Goal: Communication & Community: Answer question/provide support

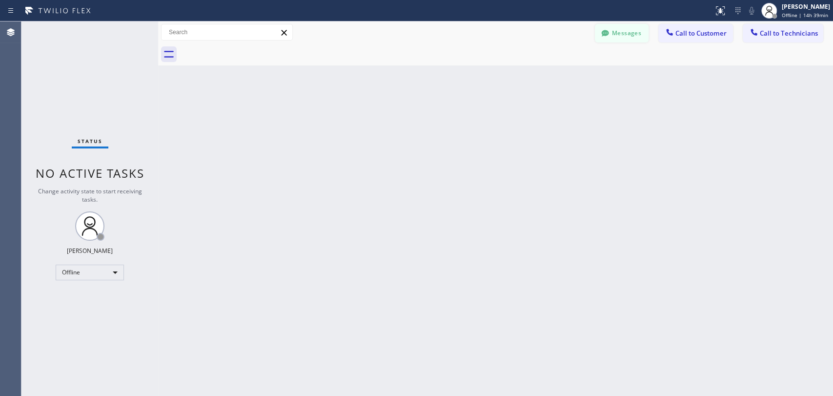
click at [603, 36] on icon at bounding box center [604, 33] width 7 height 6
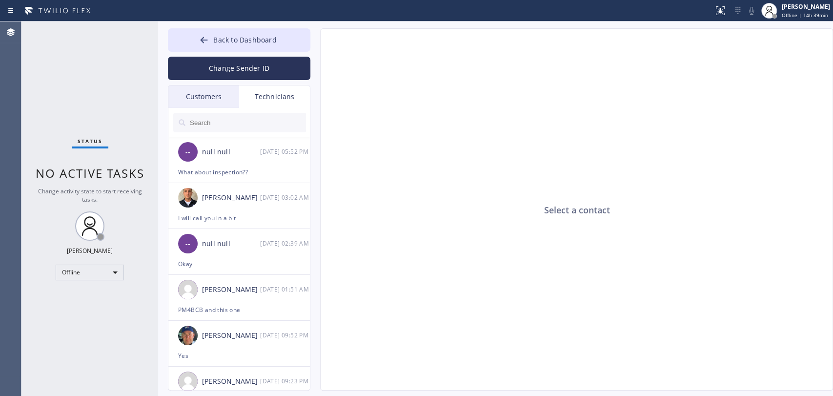
click at [220, 99] on div "Customers" at bounding box center [203, 96] width 71 height 22
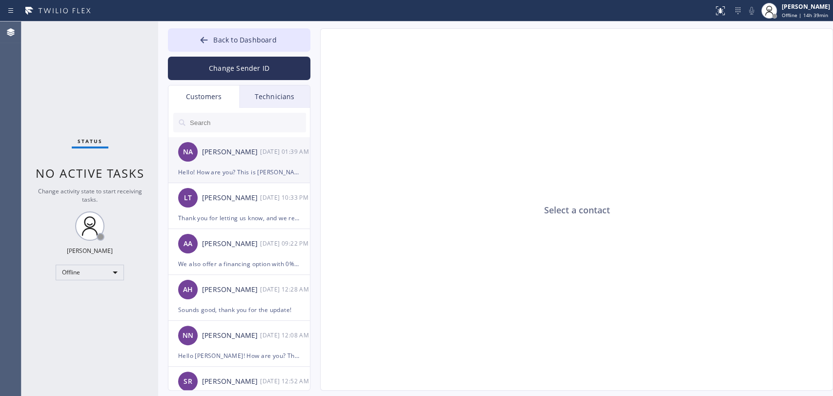
click at [227, 163] on div "NA Nader Arfai 09/24 01:39 AM" at bounding box center [239, 151] width 143 height 29
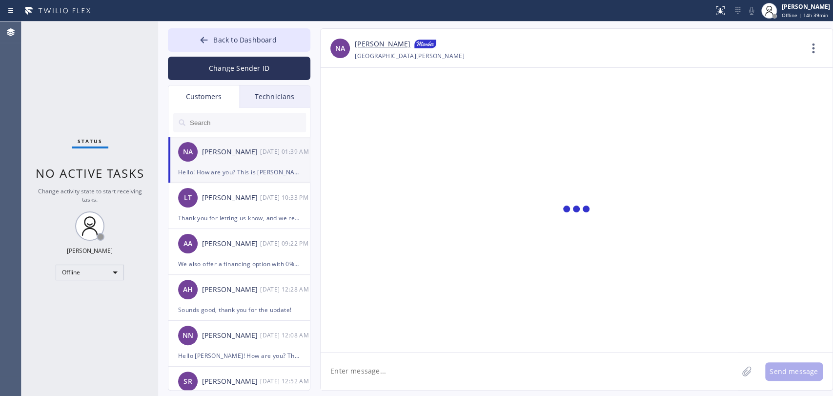
click at [268, 103] on div "Technicians" at bounding box center [274, 96] width 71 height 22
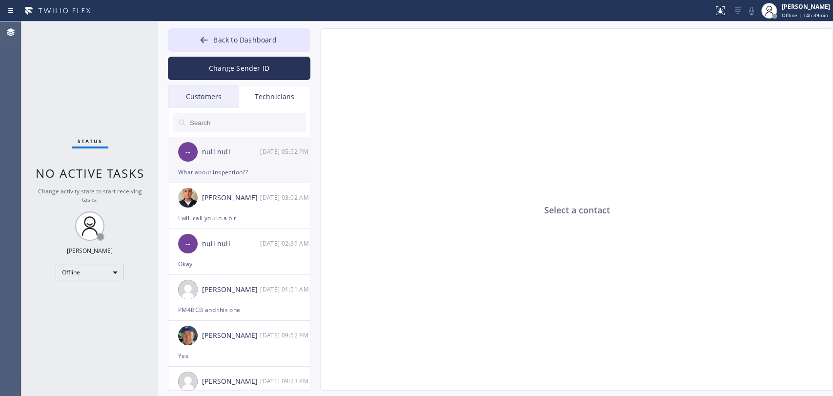
click at [244, 161] on div "-- null null 09/24 05:52 PM" at bounding box center [239, 151] width 143 height 29
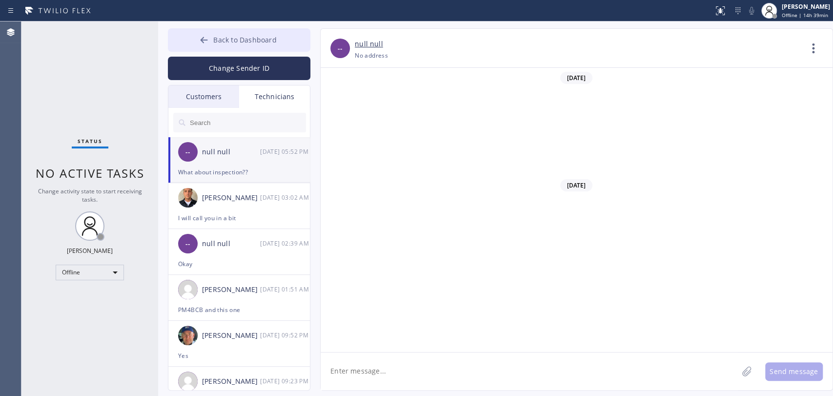
scroll to position [4766, 0]
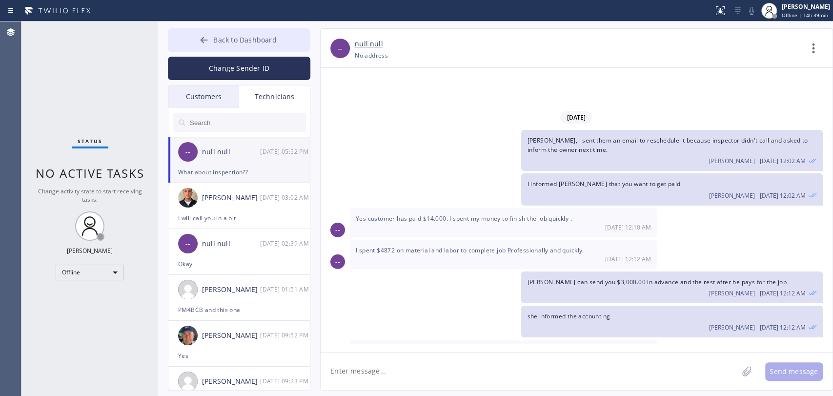
click at [236, 36] on span "Back to Dashboard" at bounding box center [244, 39] width 63 height 9
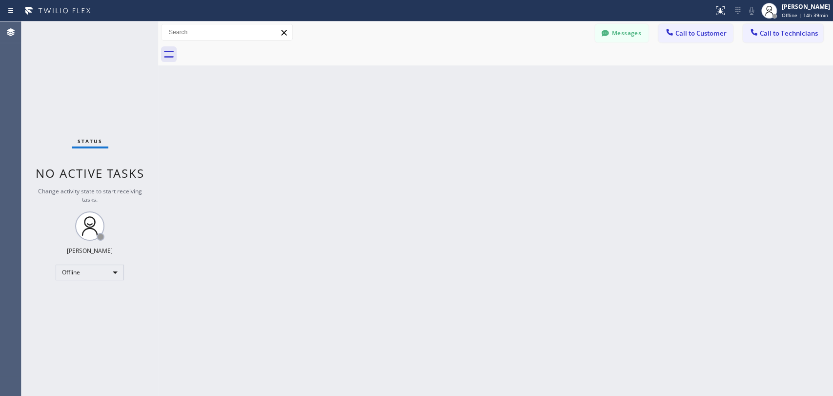
click at [629, 34] on button "Messages" at bounding box center [622, 33] width 54 height 19
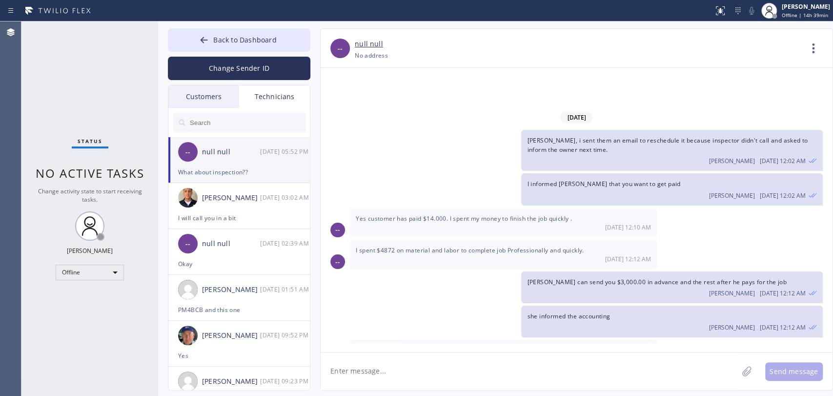
click at [231, 108] on div at bounding box center [239, 122] width 143 height 29
click at [226, 98] on div "Customers" at bounding box center [203, 96] width 71 height 22
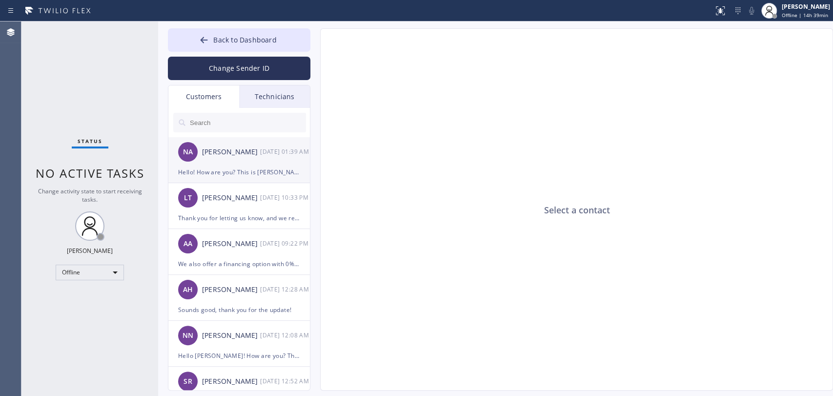
click at [242, 166] on div "Hello! How are you? This is [PERSON_NAME] from 5 Star Best Plumbing. Our techni…" at bounding box center [239, 171] width 122 height 11
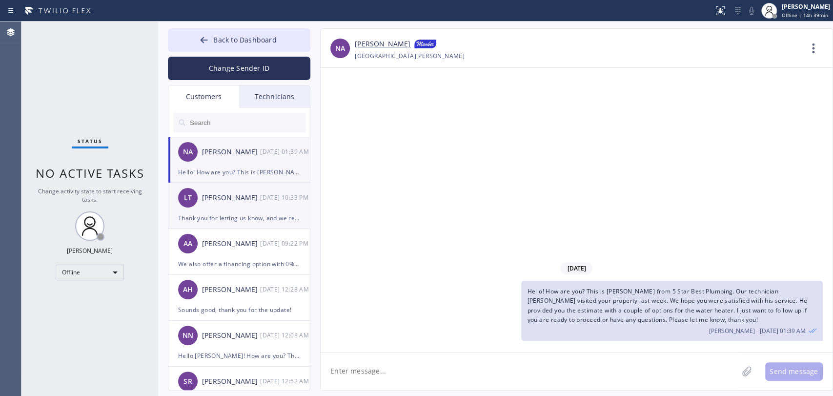
click at [254, 206] on div "LT Lin Tien 09/23 10:33 PM" at bounding box center [239, 197] width 143 height 29
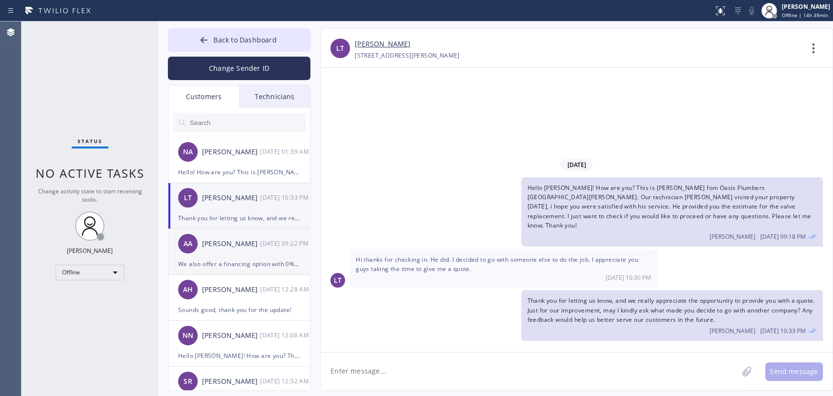
click at [277, 261] on div "We also offer a financing option with 0% APR for 12 months. If you’re intereste…" at bounding box center [239, 263] width 122 height 11
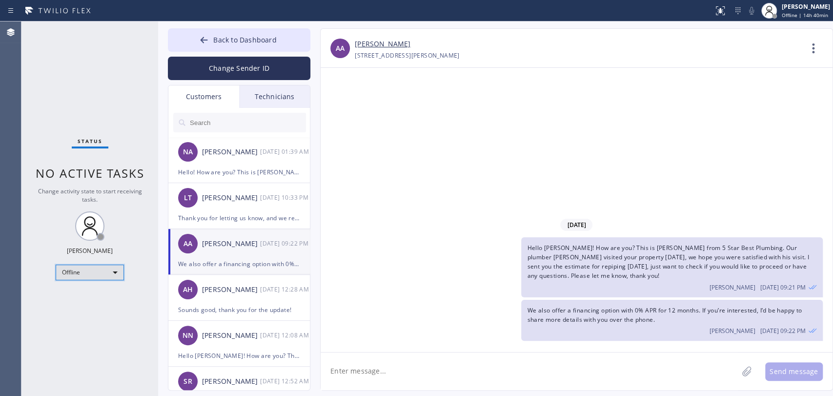
click at [84, 278] on div "Offline" at bounding box center [90, 273] width 68 height 16
click at [86, 292] on ul "Offline Available Unavailable Break" at bounding box center [89, 303] width 67 height 48
click at [86, 292] on li "Available" at bounding box center [89, 297] width 66 height 12
click at [265, 92] on div "Technicians" at bounding box center [274, 96] width 71 height 22
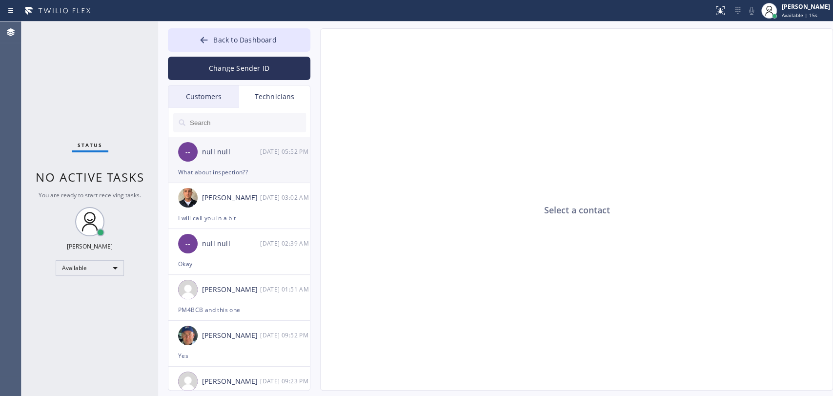
click at [235, 158] on div "-- null null 09/24 05:52 PM" at bounding box center [239, 151] width 143 height 29
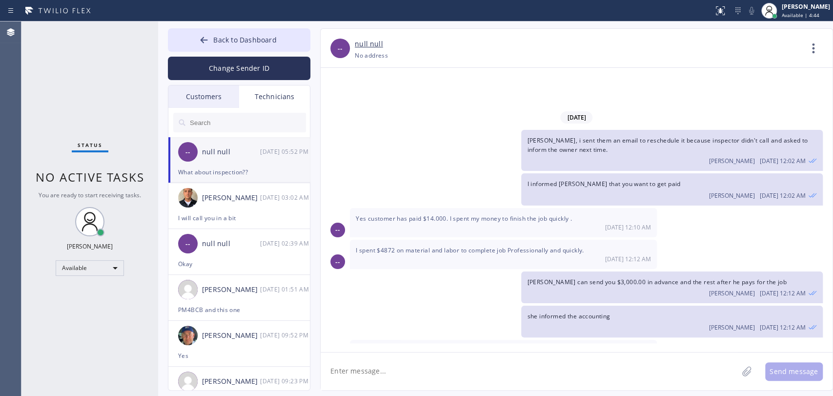
click at [216, 161] on div "-- null null 09/24 05:52 PM" at bounding box center [239, 151] width 143 height 29
click at [346, 371] on textarea at bounding box center [529, 371] width 417 height 38
type textarea "h"
type textarea "Hello, they will reach out to set it again with the owner and city"
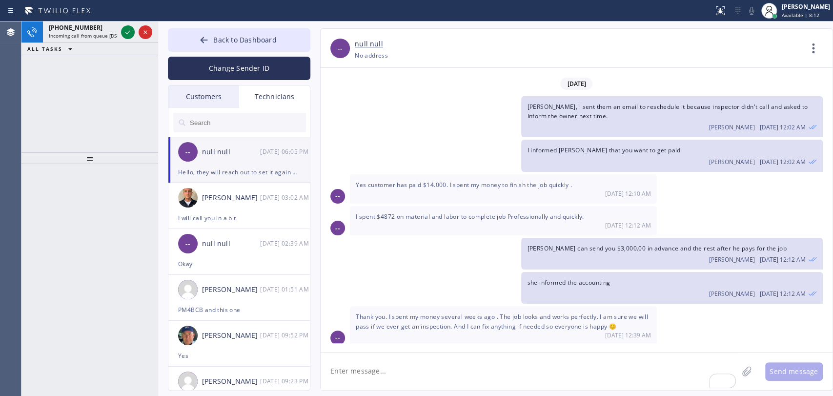
click at [100, 43] on div "ALL TASKS ALL TASKS ACTIVE TASKS TASKS IN WRAP UP" at bounding box center [89, 49] width 137 height 12
drag, startPoint x: 104, startPoint y: 35, endPoint x: 117, endPoint y: 30, distance: 13.6
click at [104, 35] on span "Incoming call from queue [DSRs]" at bounding box center [86, 35] width 75 height 7
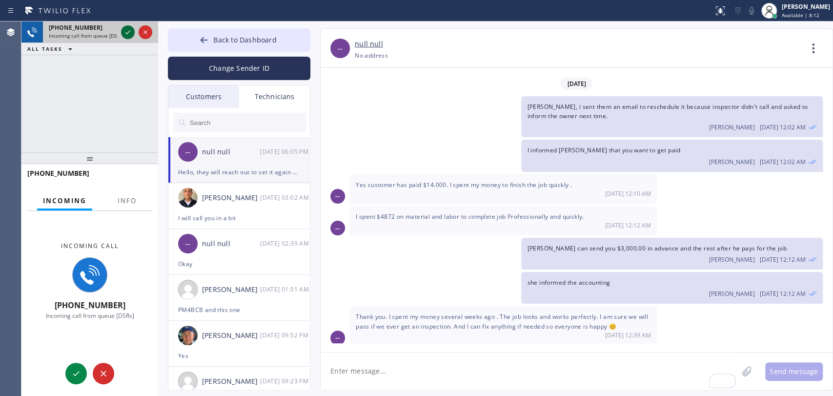
click at [125, 28] on icon at bounding box center [128, 32] width 12 height 12
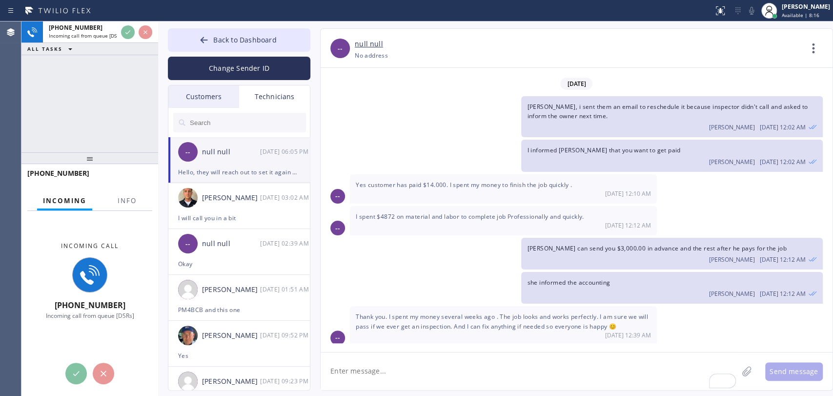
click at [71, 118] on div "+18189669606 Incoming call from queue [DSRs] ALL TASKS ALL TASKS ACTIVE TASKS T…" at bounding box center [89, 86] width 137 height 131
click at [201, 44] on div at bounding box center [204, 41] width 12 height 12
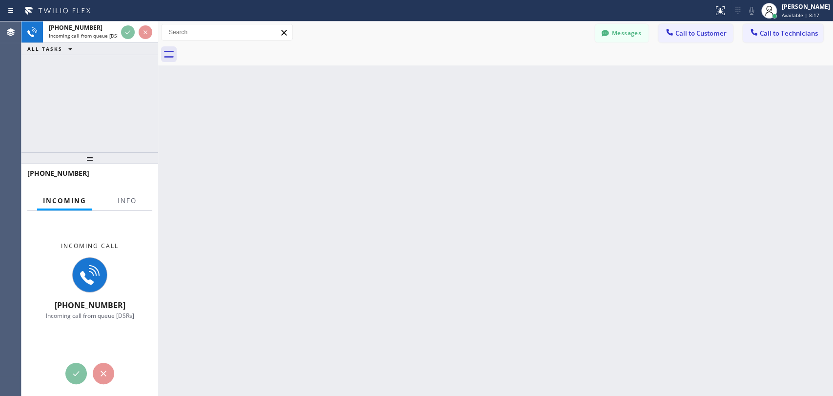
drag, startPoint x: 134, startPoint y: 158, endPoint x: 129, endPoint y: 200, distance: 42.7
click at [134, 164] on div at bounding box center [89, 158] width 137 height 12
click at [129, 190] on div "[PHONE_NUMBER]" at bounding box center [89, 177] width 125 height 25
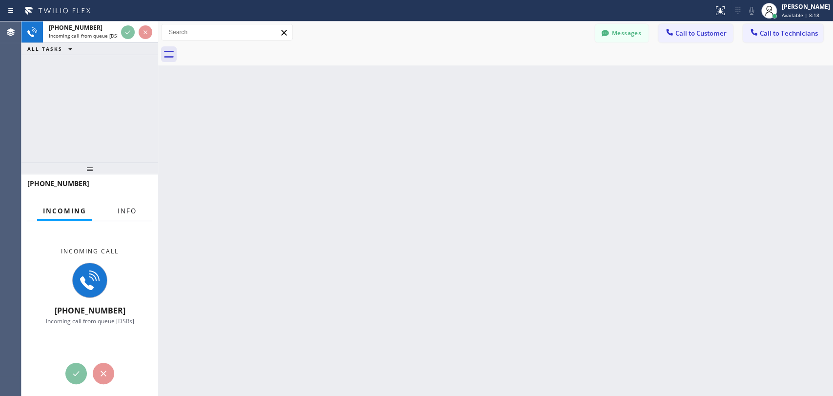
click at [126, 211] on span "Info" at bounding box center [127, 210] width 19 height 9
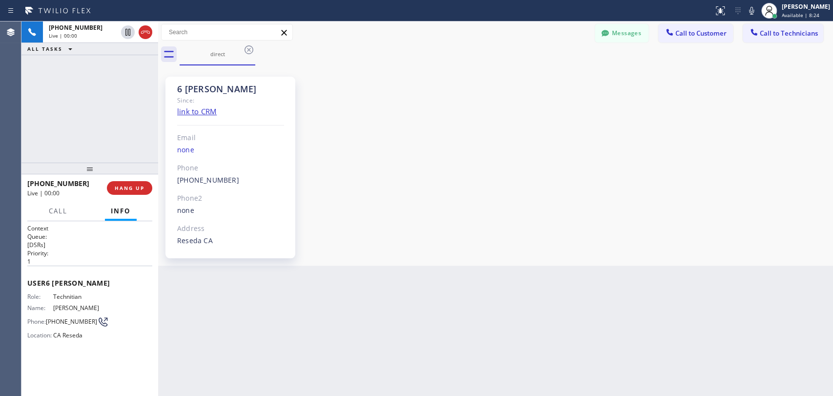
scroll to position [82629, 0]
click at [611, 42] on button "Messages" at bounding box center [622, 33] width 54 height 19
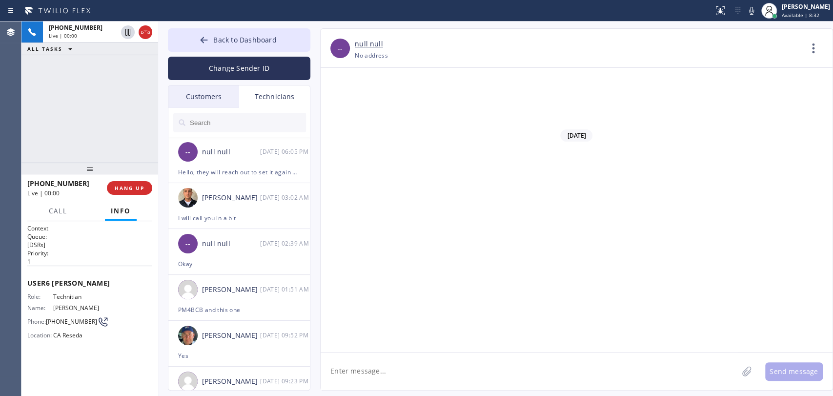
click at [189, 100] on div "Customers" at bounding box center [203, 96] width 71 height 22
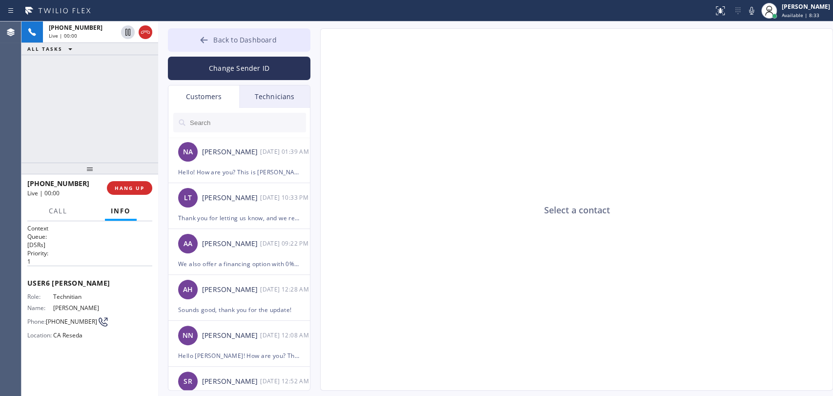
click at [265, 33] on button "Back to Dashboard" at bounding box center [239, 39] width 143 height 23
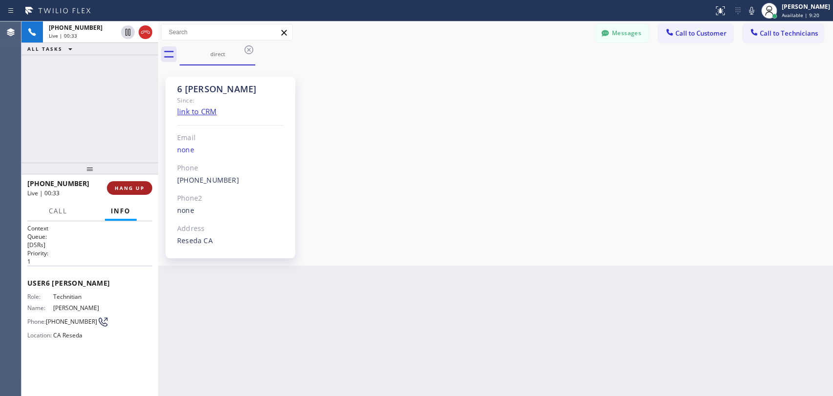
click at [131, 184] on button "HANG UP" at bounding box center [129, 188] width 45 height 14
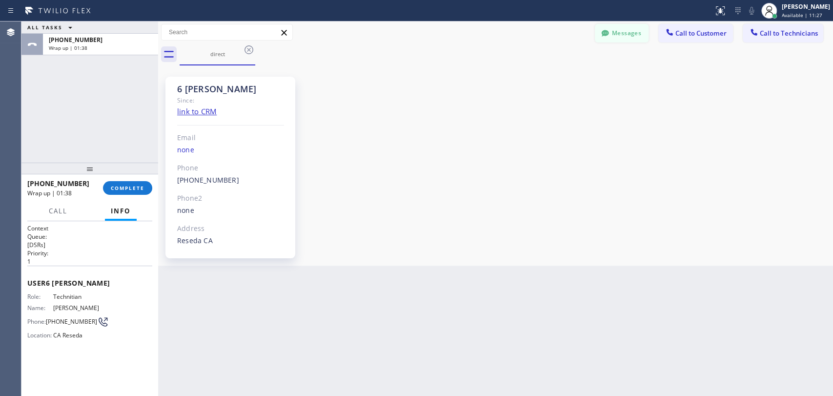
click at [620, 37] on button "Messages" at bounding box center [622, 33] width 54 height 19
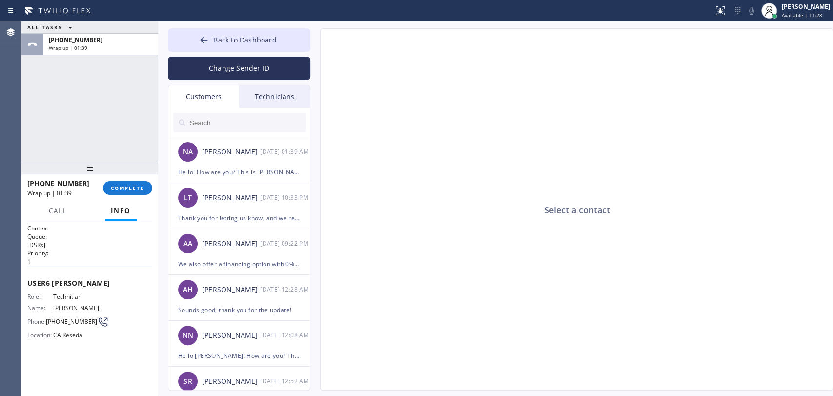
click at [267, 92] on div "Technicians" at bounding box center [274, 96] width 71 height 22
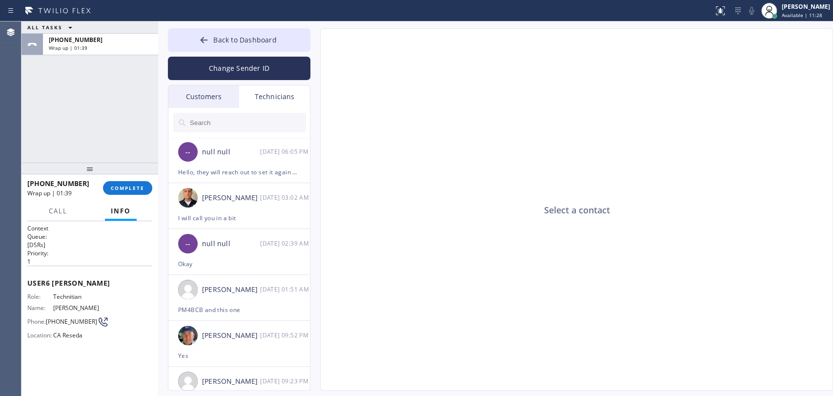
click at [247, 118] on input "text" at bounding box center [247, 123] width 117 height 20
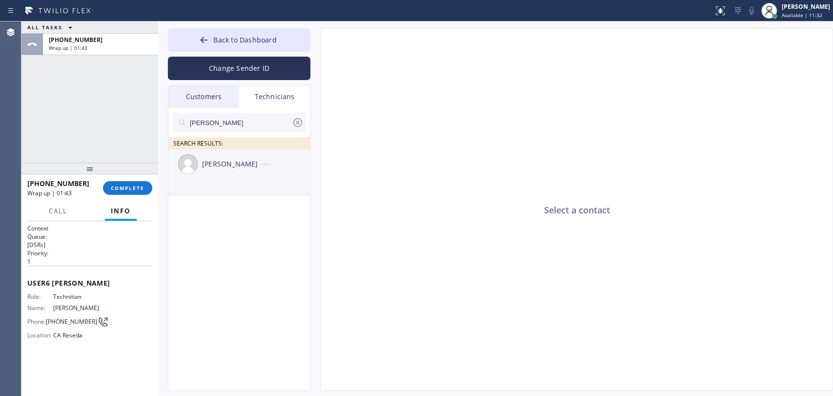
type input "Matthew"
click at [233, 174] on div "Matthew McCaw --:--" at bounding box center [239, 163] width 143 height 29
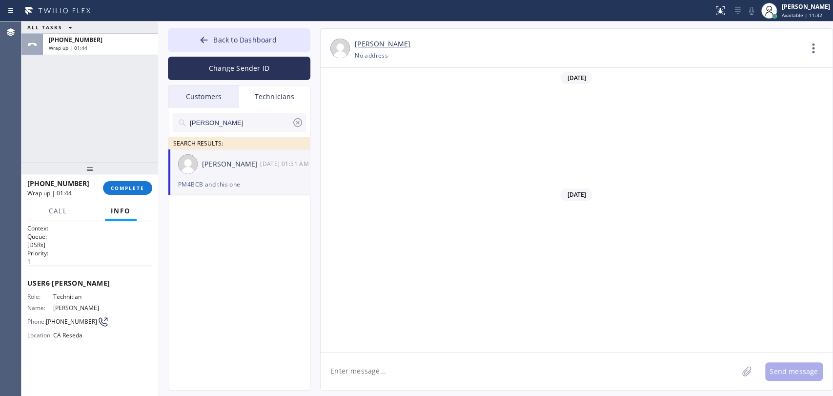
scroll to position [465, 0]
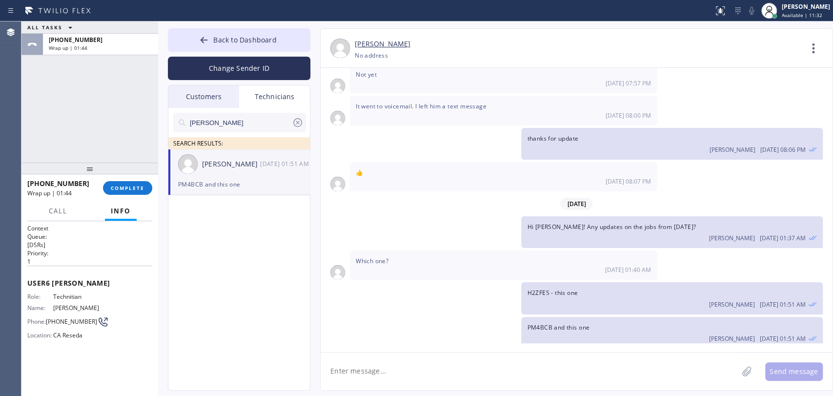
click at [355, 377] on textarea at bounding box center [529, 371] width 417 height 38
type textarea "Hello Matthew! I see that you completed 10 test jobs and did a very good job, a…"
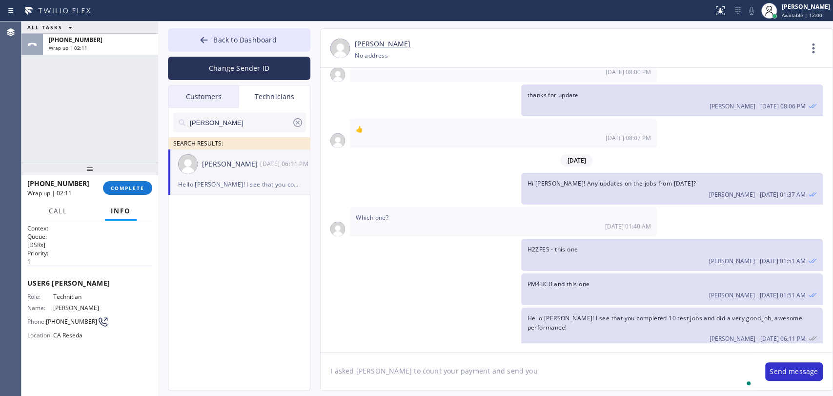
type textarea "I asked John to count your payment and send you"
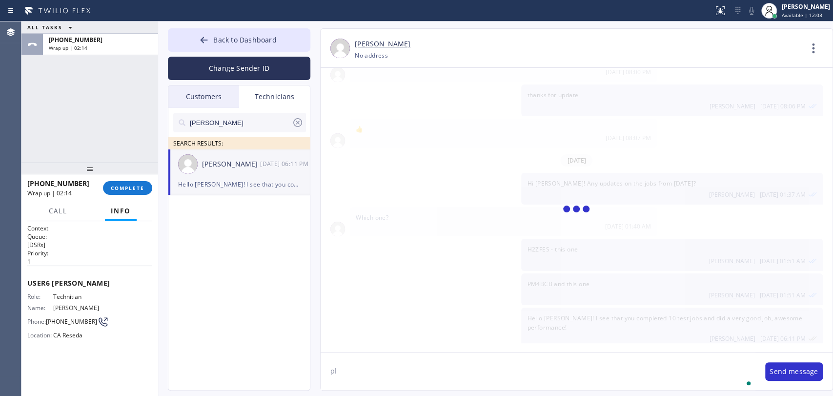
type textarea "p"
click at [254, 178] on li "Matthew McCaw 09/24 06:11 PM Hello Matthew! I see that you completed 10 test jo…" at bounding box center [239, 172] width 143 height 46
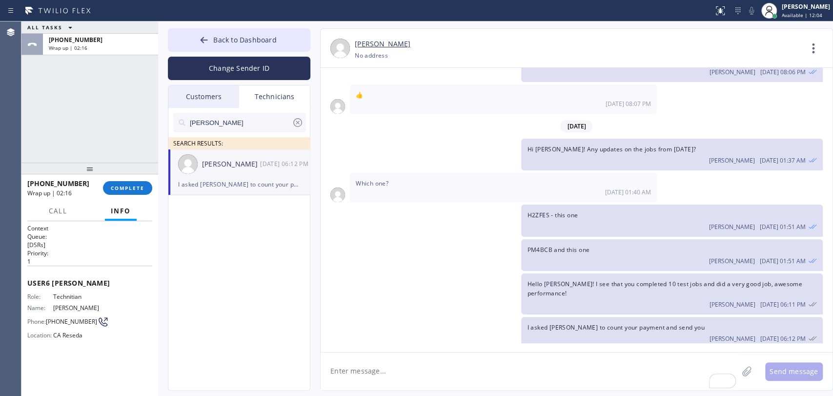
click at [356, 375] on textarea "To enrich screen reader interactions, please activate Accessibility in Grammarl…" at bounding box center [529, 371] width 417 height 38
type textarea "please make sure all completed jobs (and estimates with 0 sale) are closed in t…"
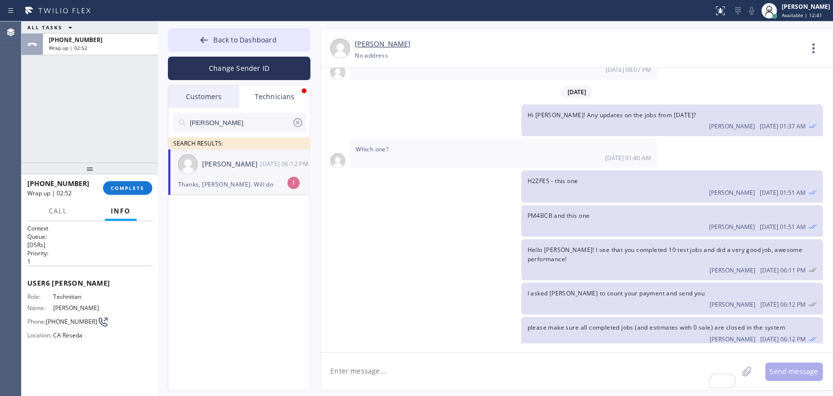
scroll to position [608, 0]
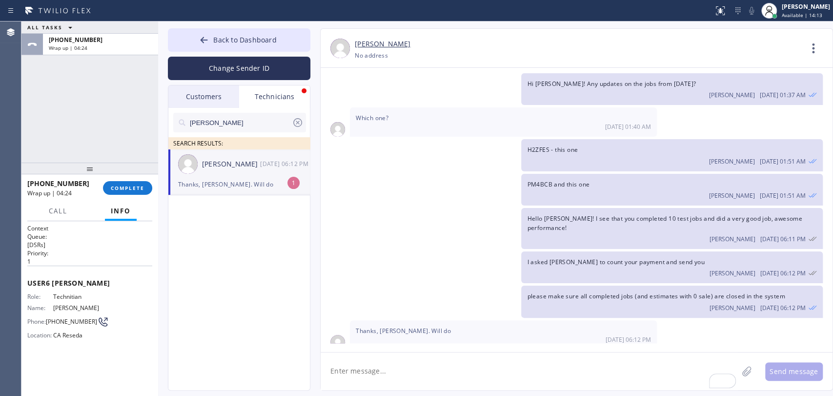
click at [261, 175] on div "Matthew McCaw 09/24 06:12 PM" at bounding box center [239, 163] width 143 height 29
drag, startPoint x: 96, startPoint y: 189, endPoint x: 113, endPoint y: 187, distance: 17.2
click at [99, 189] on div "+18189669606 Wrap up | 04:24" at bounding box center [65, 187] width 76 height 25
click at [116, 187] on span "COMPLETE" at bounding box center [128, 188] width 34 height 7
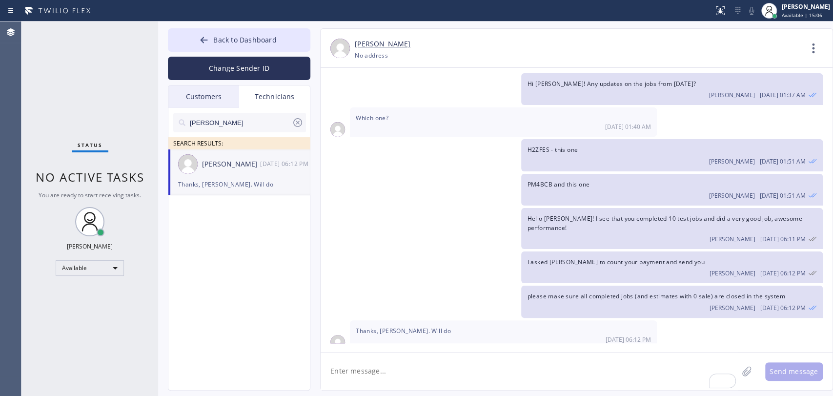
click at [117, 134] on div "Status No active tasks You are ready to start receiving tasks. [PERSON_NAME] Av…" at bounding box center [89, 208] width 137 height 374
drag, startPoint x: 203, startPoint y: 91, endPoint x: 239, endPoint y: 171, distance: 87.8
click at [203, 91] on div "Customers" at bounding box center [203, 96] width 71 height 22
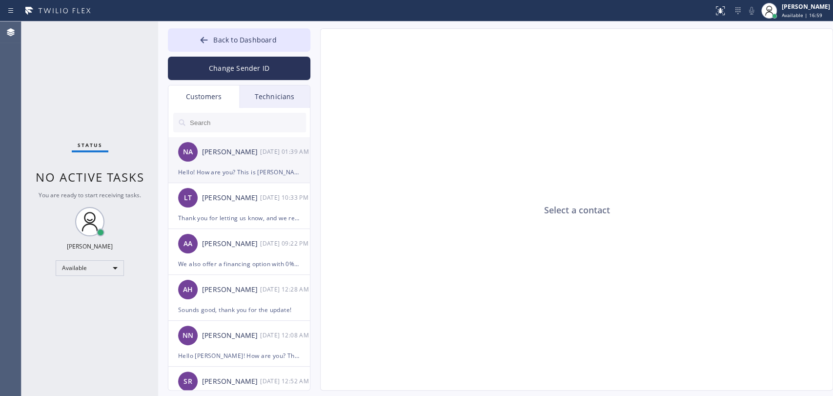
click at [230, 156] on div "[PERSON_NAME]" at bounding box center [231, 151] width 58 height 11
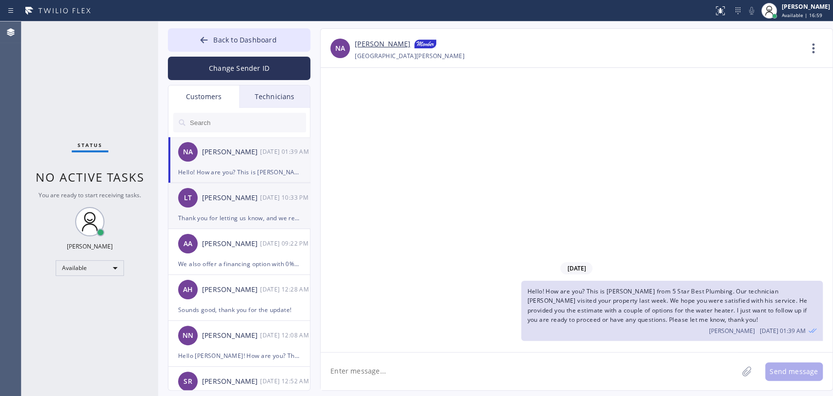
click at [227, 214] on div "Thank you for letting us know, and we really appreciate the opportunity to prov…" at bounding box center [239, 217] width 122 height 11
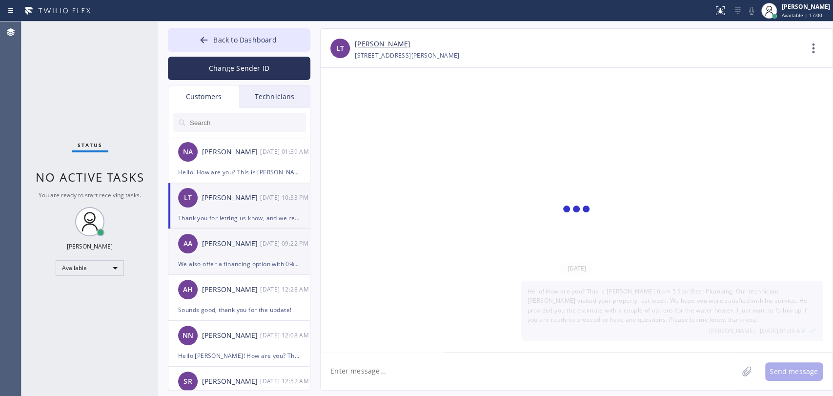
click at [225, 251] on div "AA Abraham Alvarado 09/23 09:22 PM" at bounding box center [239, 243] width 143 height 29
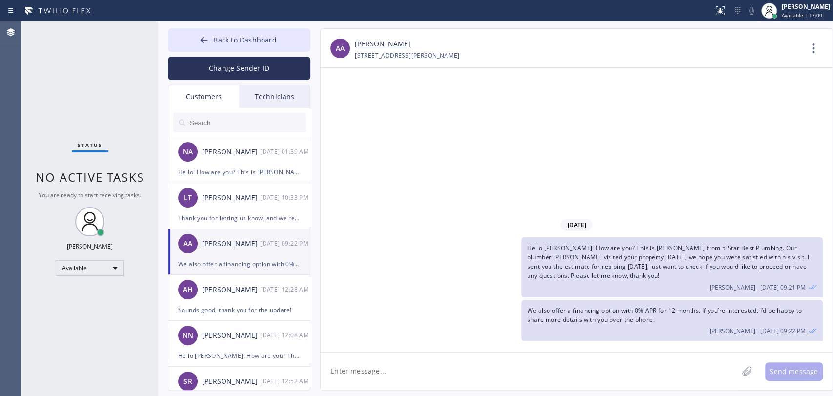
click at [367, 47] on link "[PERSON_NAME]" at bounding box center [383, 44] width 56 height 11
click at [295, 48] on button "Back to Dashboard" at bounding box center [239, 39] width 143 height 23
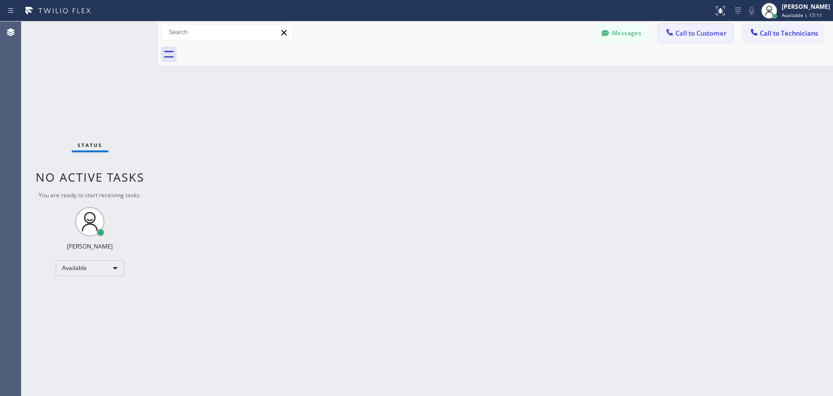
click at [681, 31] on span "Call to Customer" at bounding box center [701, 33] width 51 height 9
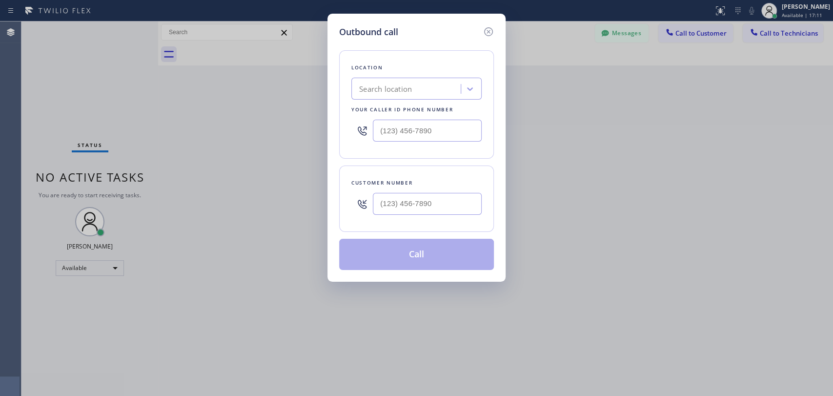
type input "(___) ___-____"
click at [388, 122] on input "(___) ___-____" at bounding box center [427, 131] width 109 height 22
click at [407, 92] on div "Search location" at bounding box center [385, 88] width 53 height 11
paste input "5 Star Best Plumbing LA GLSA"
type input "5 Star Best Plumbing LA GLSA"
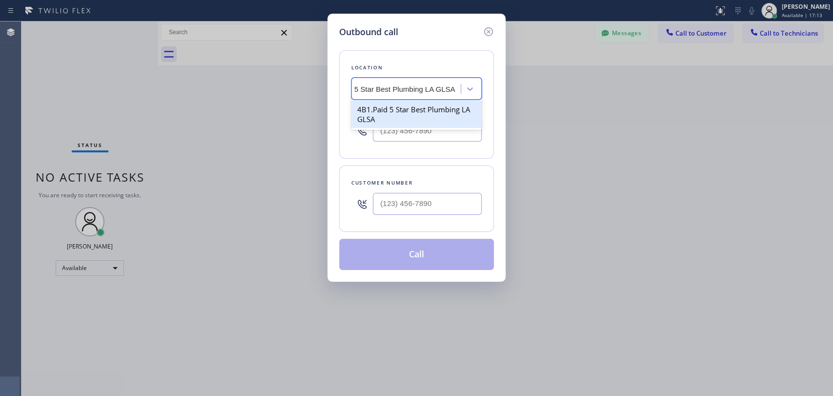
click at [402, 112] on div "4B1.Paid 5 Star Best Plumbing LA GLSA" at bounding box center [416, 114] width 130 height 27
type input "[PHONE_NUMBER]"
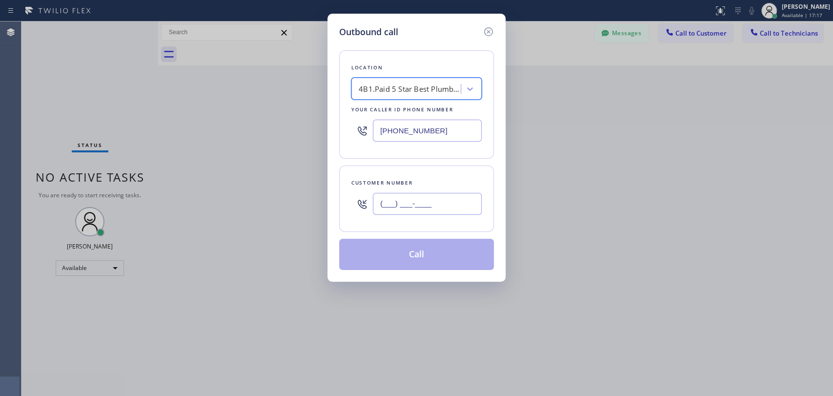
click at [434, 200] on input "(___) ___-____" at bounding box center [427, 204] width 109 height 22
paste input "310) 502-0566"
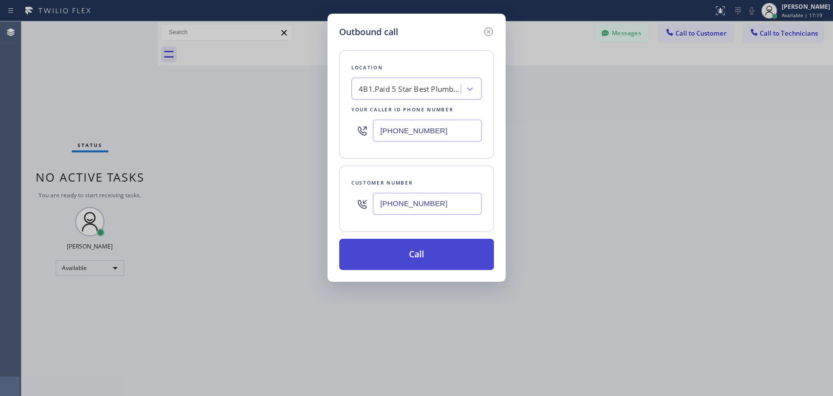
type input "[PHONE_NUMBER]"
click at [430, 260] on button "Call" at bounding box center [416, 254] width 155 height 31
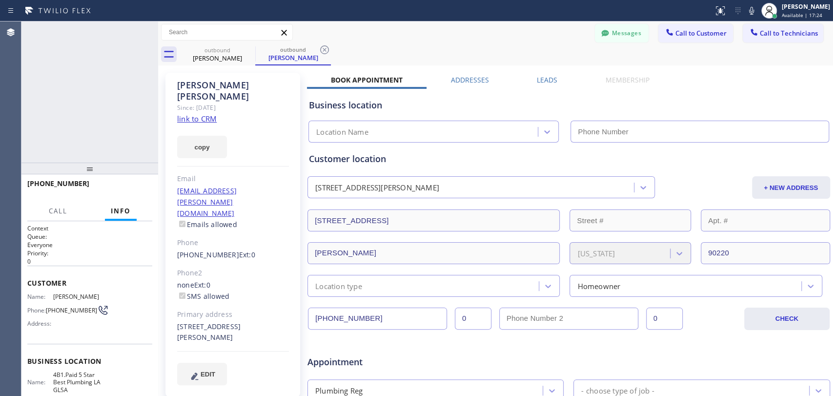
type input "[PHONE_NUMBER]"
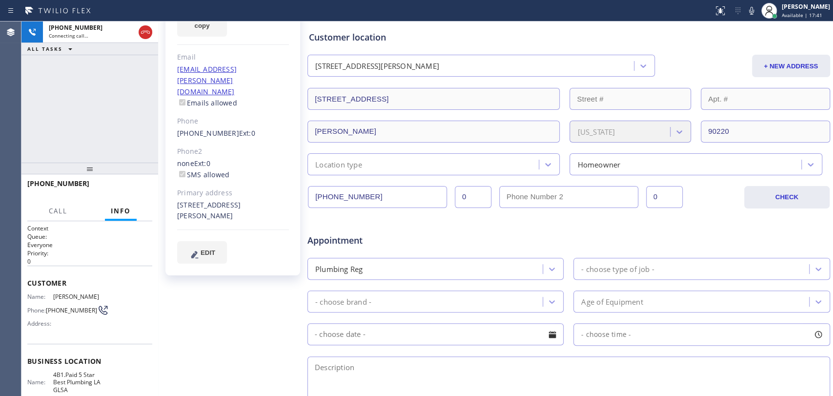
scroll to position [217, 0]
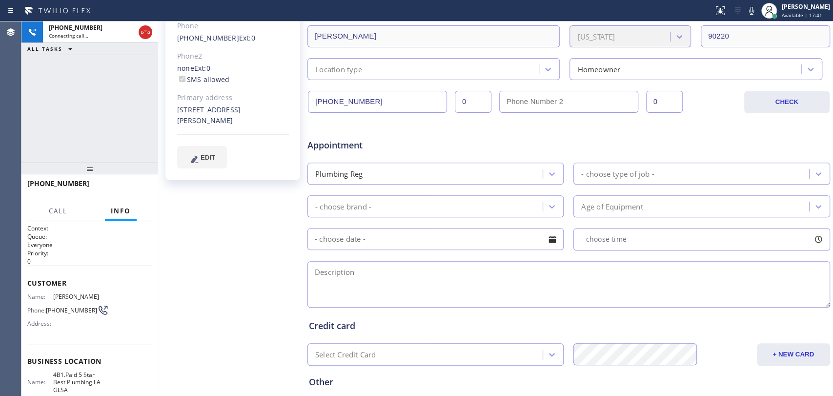
click at [336, 283] on textarea at bounding box center [569, 284] width 523 height 46
type textarea "up to 15 years ;"
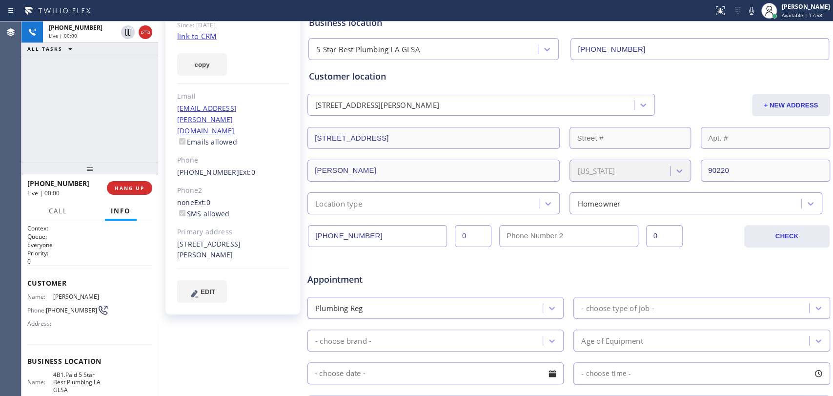
scroll to position [0, 0]
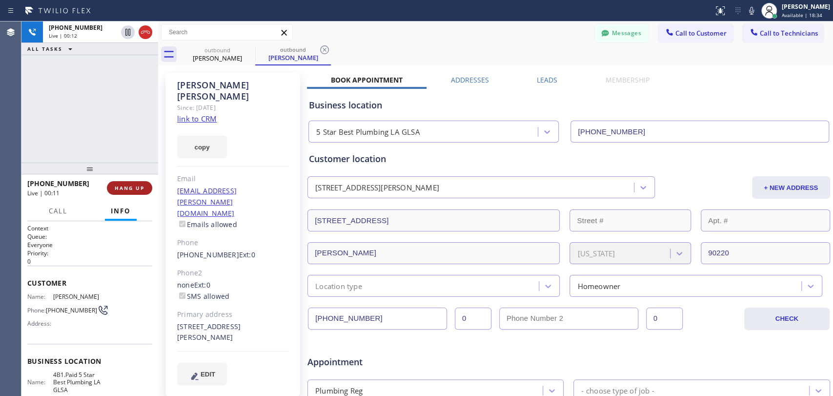
click at [113, 187] on button "HANG UP" at bounding box center [129, 188] width 45 height 14
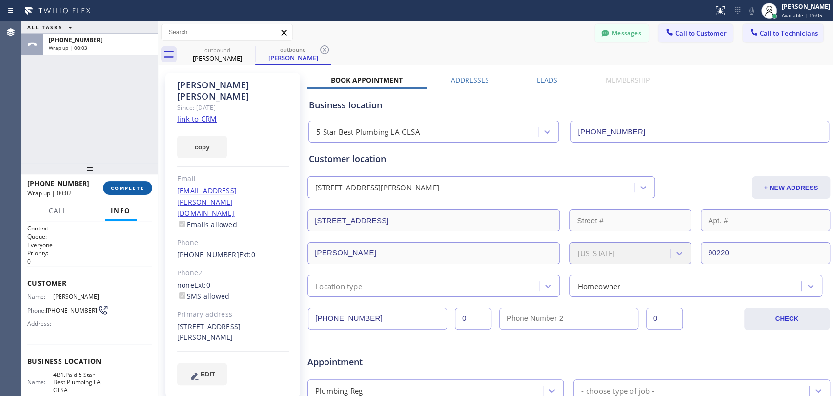
click at [126, 192] on button "COMPLETE" at bounding box center [127, 188] width 49 height 14
click at [463, 145] on div "Customer location 1426 West 151st Street Compton, 90220 CA + NEW ADDRESS 1426 W…" at bounding box center [569, 220] width 524 height 154
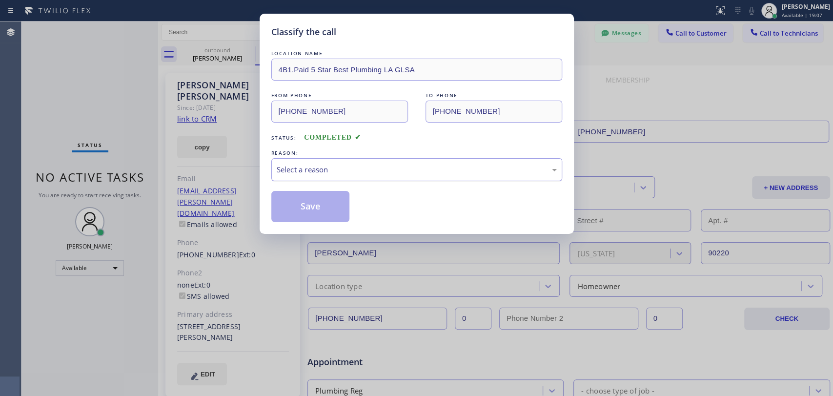
click at [370, 177] on div "Select a reason" at bounding box center [416, 169] width 291 height 23
click at [312, 212] on button "Save" at bounding box center [310, 206] width 79 height 31
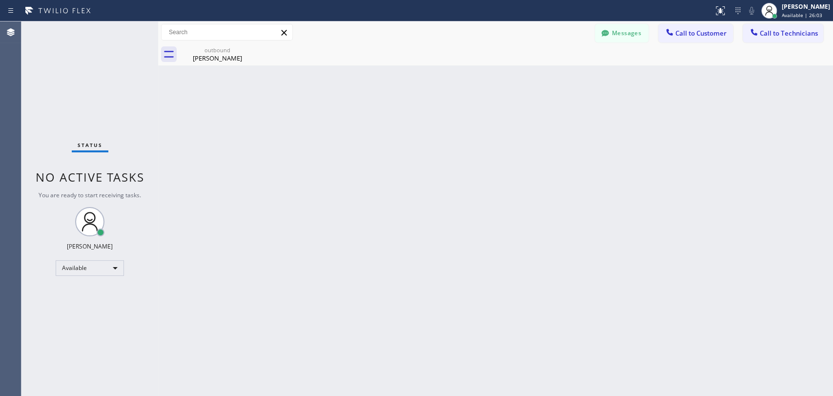
click at [382, 232] on div "Back to Dashboard Change Sender ID Customers Technicians NA Nader Arfai 09/24 0…" at bounding box center [495, 208] width 675 height 374
click at [605, 248] on div "Back to Dashboard Change Sender ID Customers Technicians NA Nader Arfai 09/24 0…" at bounding box center [495, 208] width 675 height 374
click at [735, 180] on div "Back to Dashboard Change Sender ID Customers Technicians NA Nader Arfai 09/24 0…" at bounding box center [495, 208] width 675 height 374
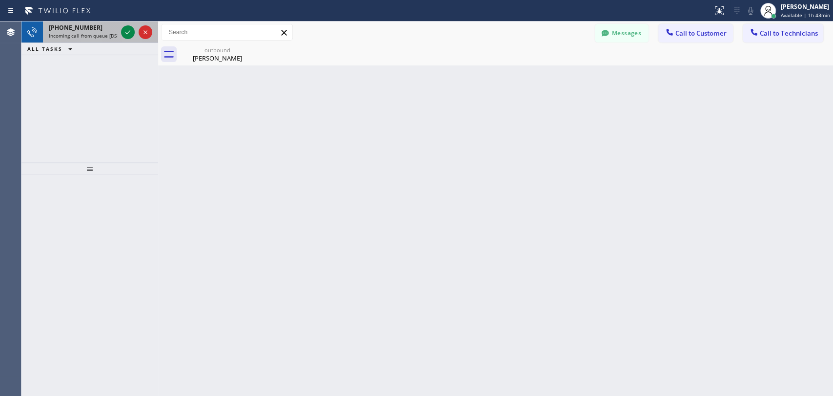
click at [82, 37] on span "Incoming call from queue [DSRs]" at bounding box center [86, 35] width 75 height 7
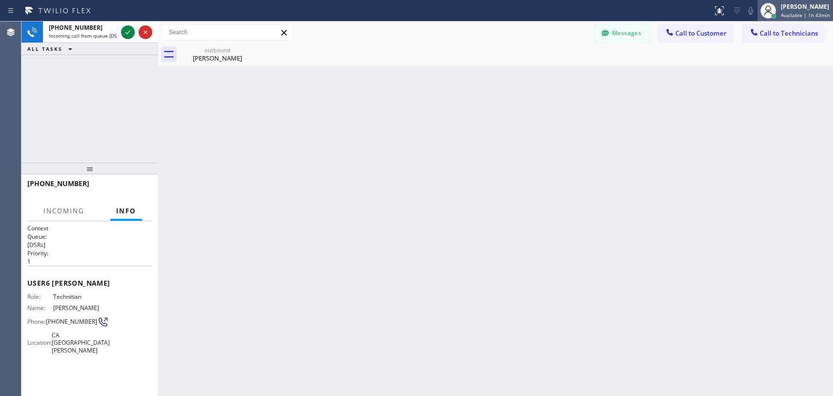
click at [800, 13] on span "Available | 1h 43min" at bounding box center [805, 15] width 49 height 7
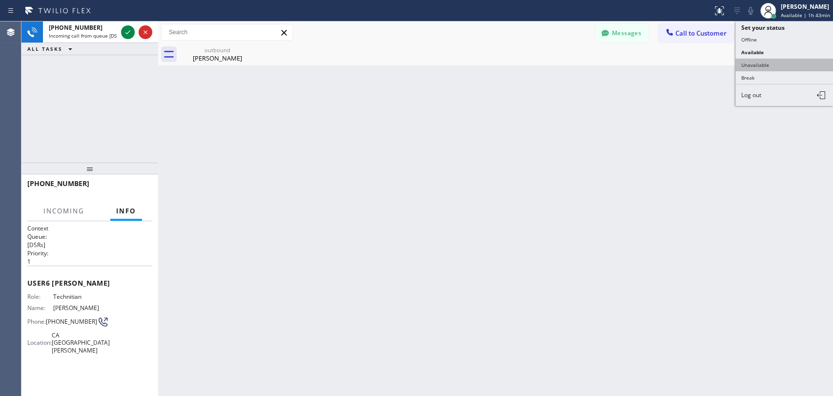
click at [768, 60] on button "Unavailable" at bounding box center [785, 65] width 98 height 13
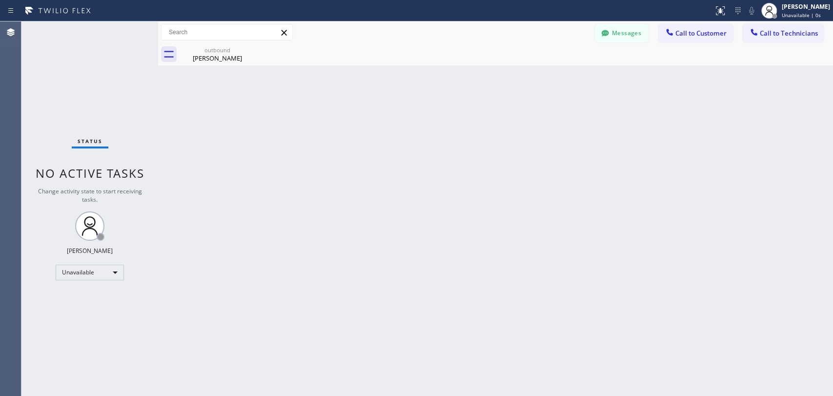
click at [777, 35] on span "Call to Technicians" at bounding box center [789, 33] width 58 height 9
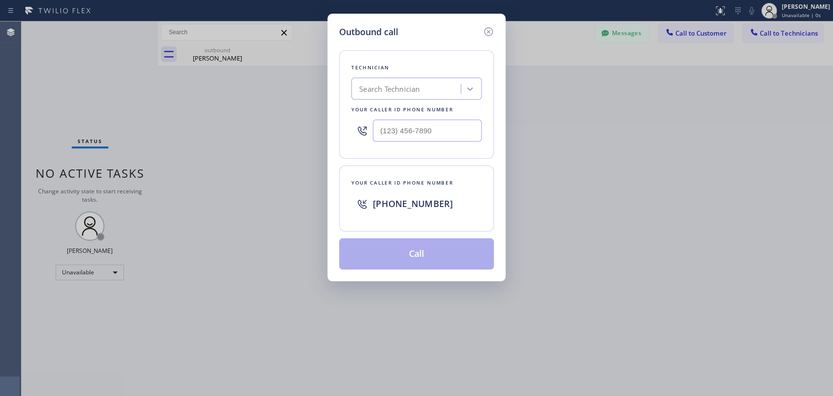
click at [306, 119] on div "Outbound call Technician Search Technician Your caller id phone number Your cal…" at bounding box center [416, 198] width 833 height 396
drag, startPoint x: 373, startPoint y: 99, endPoint x: 382, endPoint y: 90, distance: 12.4
click at [374, 98] on div "Technician Search Technician Your caller id phone number" at bounding box center [416, 104] width 155 height 108
click at [383, 89] on div "Search Technician" at bounding box center [389, 88] width 61 height 11
click at [476, 34] on div "Outbound call" at bounding box center [416, 31] width 155 height 13
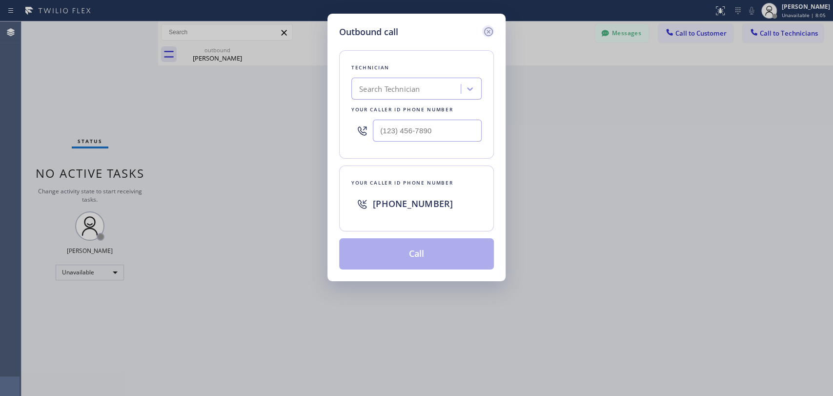
click at [491, 32] on icon at bounding box center [489, 32] width 12 height 12
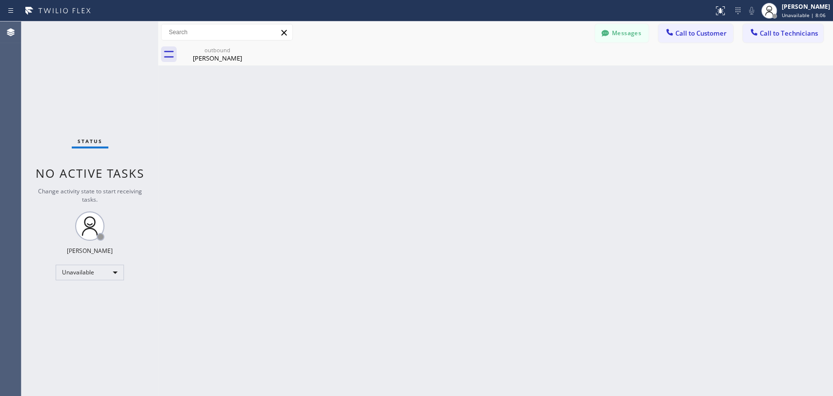
click at [648, 40] on button "Messages" at bounding box center [622, 33] width 54 height 19
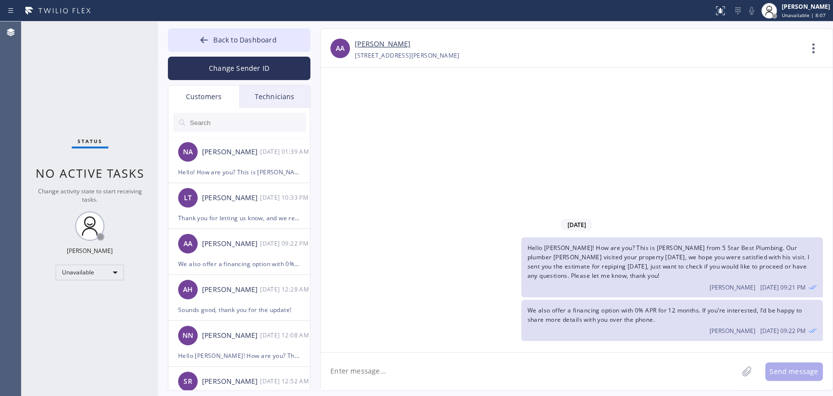
click at [238, 103] on div "Customers" at bounding box center [203, 96] width 71 height 22
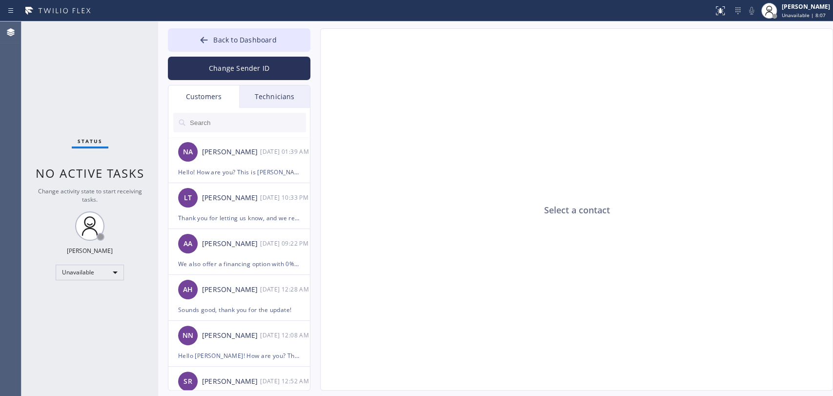
click at [248, 101] on div "Technicians" at bounding box center [274, 96] width 71 height 22
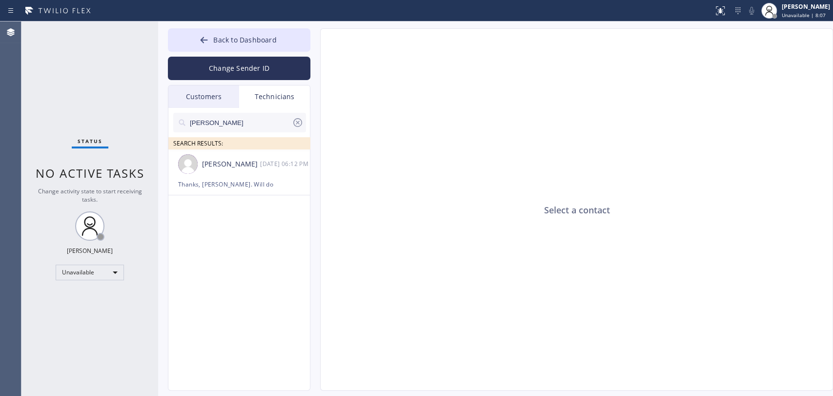
click at [243, 115] on input "Matthew" at bounding box center [240, 123] width 103 height 20
click at [244, 123] on input "Matthew" at bounding box center [240, 123] width 103 height 20
type input "Hovik"
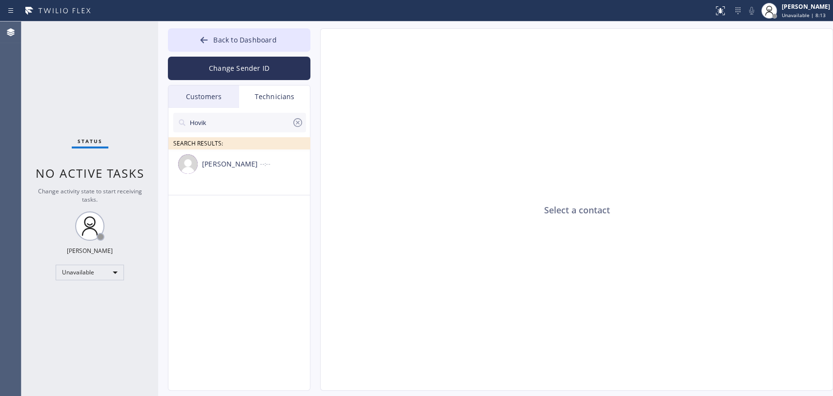
click at [221, 177] on div "Hovik Khachaturyan --:--" at bounding box center [239, 163] width 143 height 29
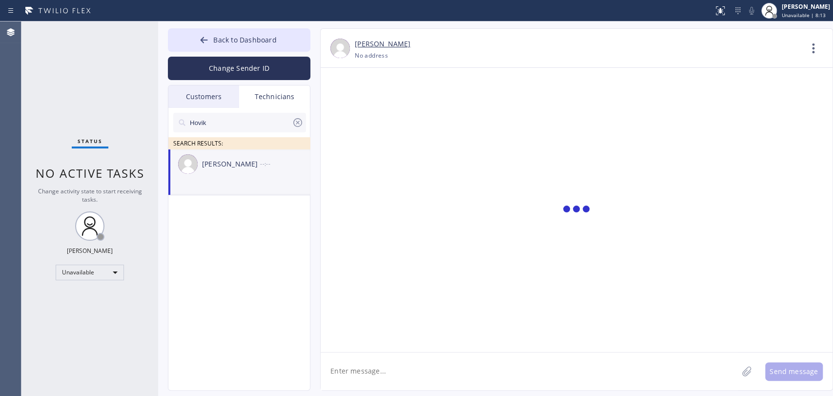
click at [413, 374] on textarea at bounding box center [529, 371] width 417 height 38
type textarea "added 10-1"
click at [786, 367] on button "Send message" at bounding box center [794, 371] width 58 height 19
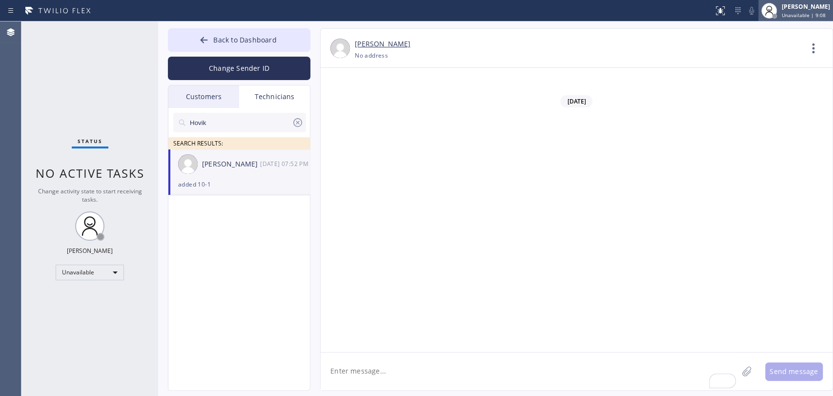
click at [810, 16] on span "Unavailable | 9:08" at bounding box center [804, 15] width 44 height 7
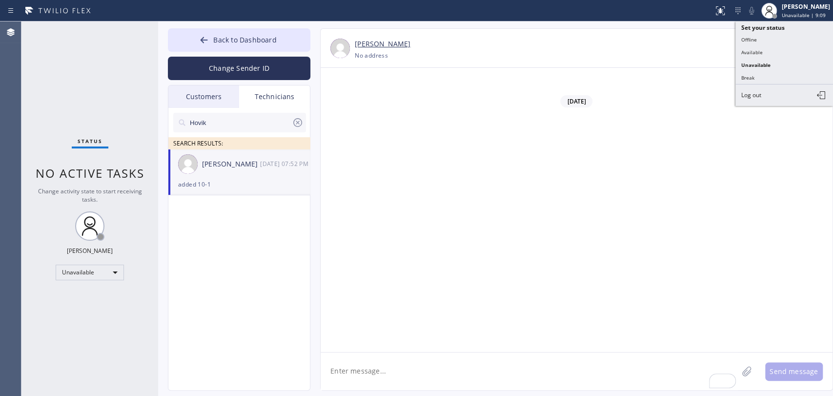
click at [784, 49] on button "Available" at bounding box center [785, 52] width 98 height 13
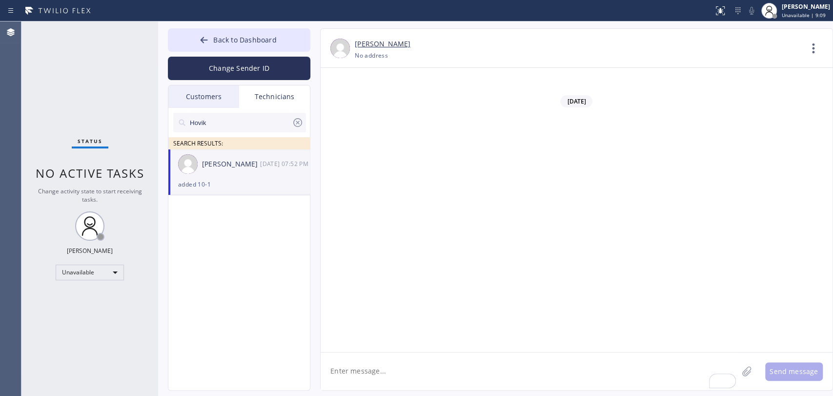
click at [714, 132] on div "01/21/2025 Hi Alex, nice to meet you. I will save your number thank you for cal…" at bounding box center [577, 205] width 512 height 275
drag, startPoint x: 224, startPoint y: 40, endPoint x: 740, endPoint y: 18, distance: 516.9
click at [224, 40] on span "Back to Dashboard" at bounding box center [244, 39] width 63 height 9
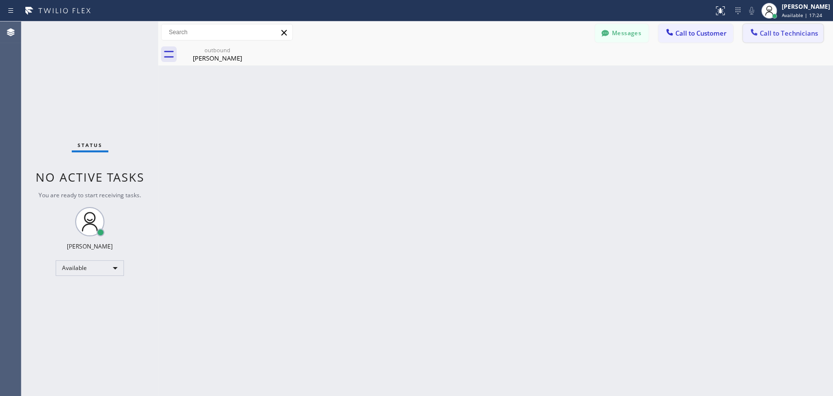
click at [763, 40] on button "Call to Technicians" at bounding box center [783, 33] width 81 height 19
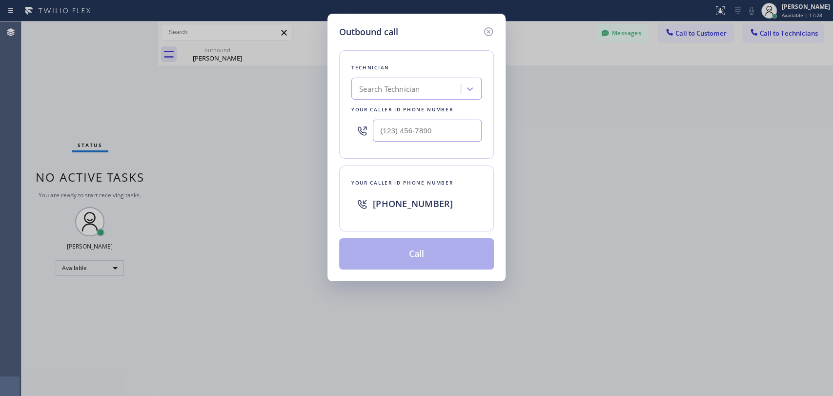
click at [437, 90] on div "Search Technician" at bounding box center [407, 89] width 106 height 17
type input "ivan"
click at [406, 109] on div "Ivan Pleshakov" at bounding box center [416, 110] width 130 height 18
type input "(619) 332-9051"
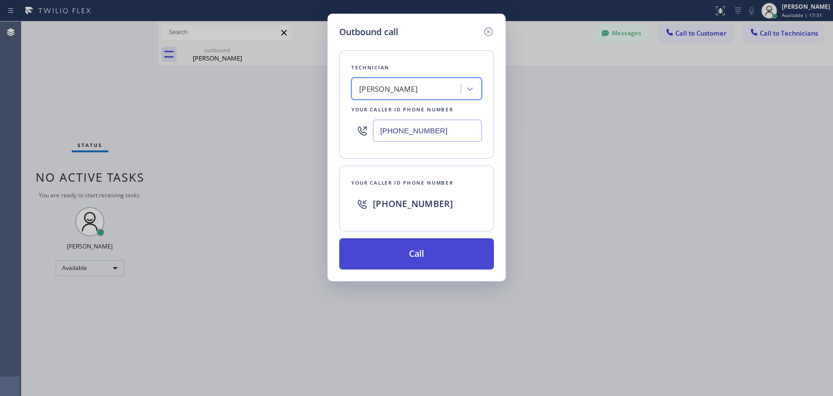
click at [357, 268] on button "Call" at bounding box center [416, 253] width 155 height 31
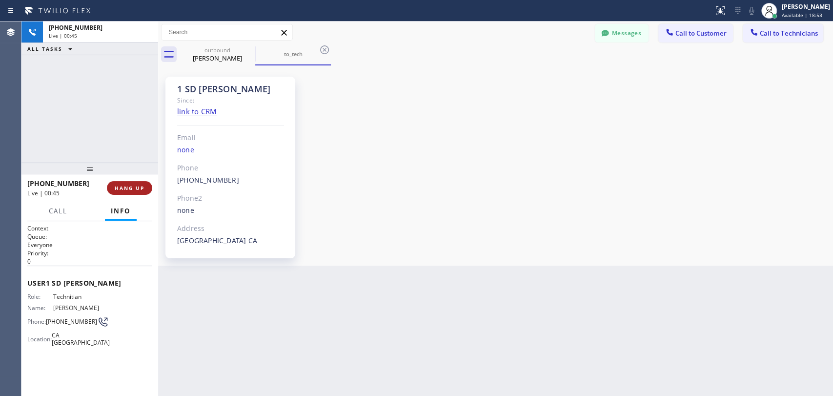
click at [137, 188] on span "HANG UP" at bounding box center [130, 188] width 30 height 7
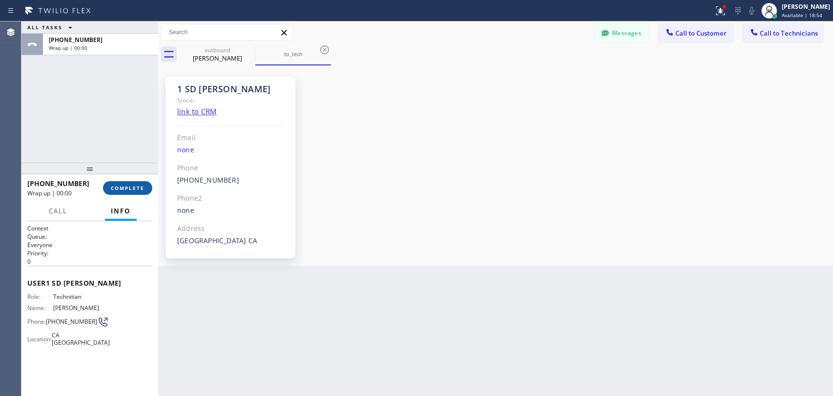
click at [137, 188] on span "COMPLETE" at bounding box center [128, 188] width 34 height 7
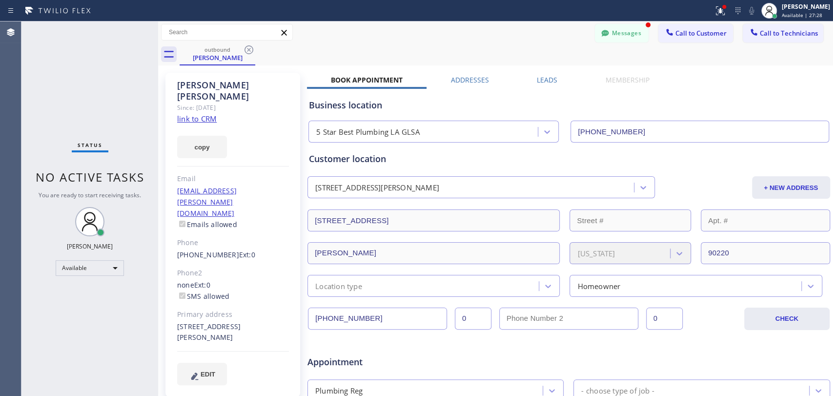
click at [609, 32] on button "Messages" at bounding box center [622, 33] width 54 height 19
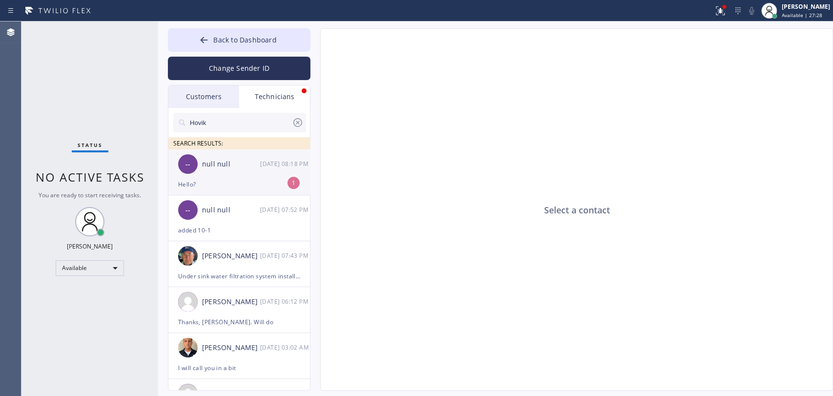
click at [227, 183] on div "Hello?" at bounding box center [239, 184] width 122 height 11
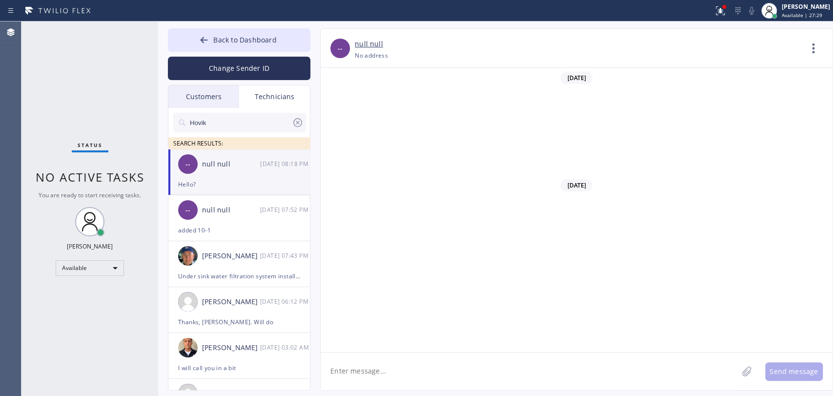
scroll to position [4872, 0]
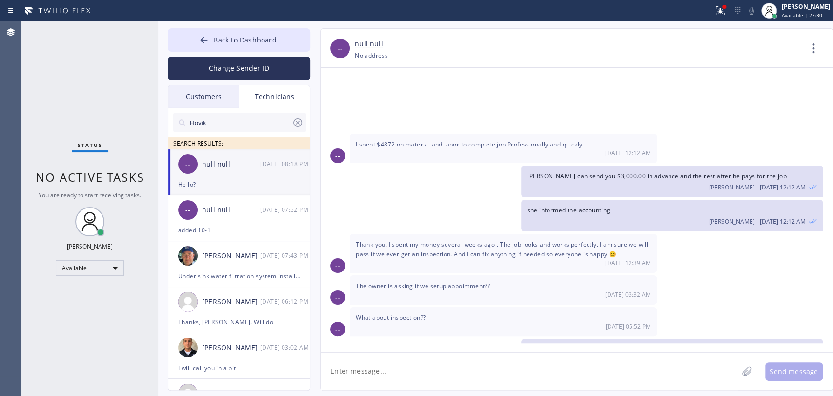
click at [398, 379] on span "The owner waited Yesterday morning and no one called him or me?? Then the owner…" at bounding box center [496, 388] width 281 height 18
click at [422, 379] on span "The owner waited Yesterday morning and no one called him or me?? Then the owner…" at bounding box center [496, 388] width 281 height 18
drag, startPoint x: 579, startPoint y: 247, endPoint x: 631, endPoint y: 247, distance: 51.3
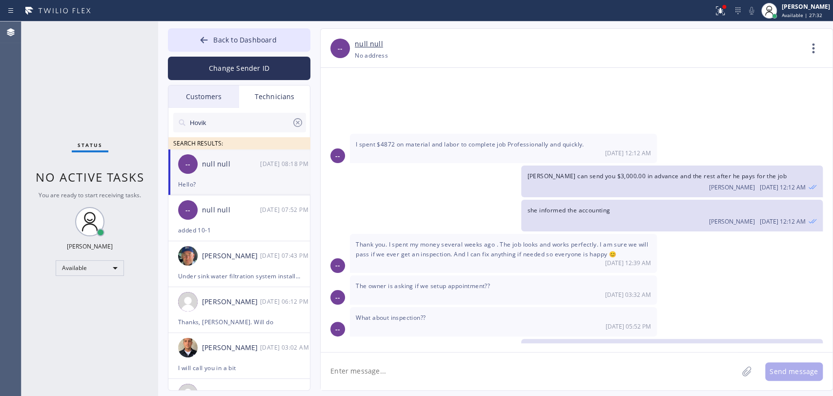
click at [629, 345] on span "Hello, they will reach out to set it again with the owner and city" at bounding box center [617, 349] width 181 height 8
click at [633, 345] on span "Hello, they will reach out to set it again with the owner and city" at bounding box center [617, 349] width 181 height 8
click at [624, 345] on span "Hello, they will reach out to set it again with the owner and city" at bounding box center [617, 349] width 181 height 8
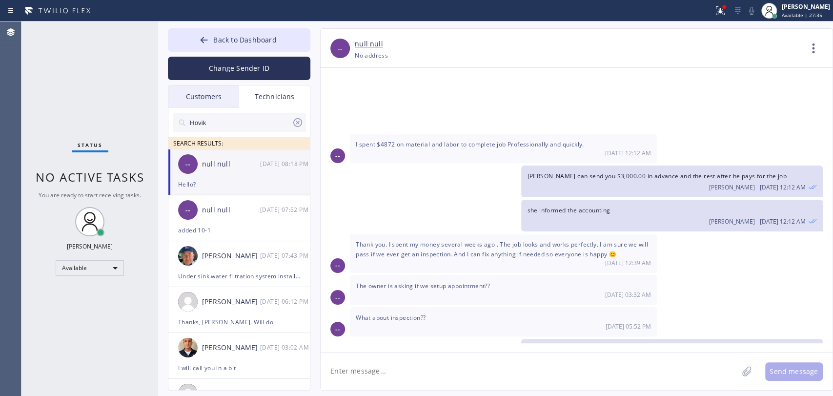
drag, startPoint x: 385, startPoint y: 279, endPoint x: 562, endPoint y: 286, distance: 177.4
click at [562, 373] on div "The owner waited Yesterday morning and no one called him or me?? Then the owner…" at bounding box center [503, 392] width 307 height 39
click at [488, 372] on textarea at bounding box center [529, 371] width 417 height 38
type textarea "Ф"
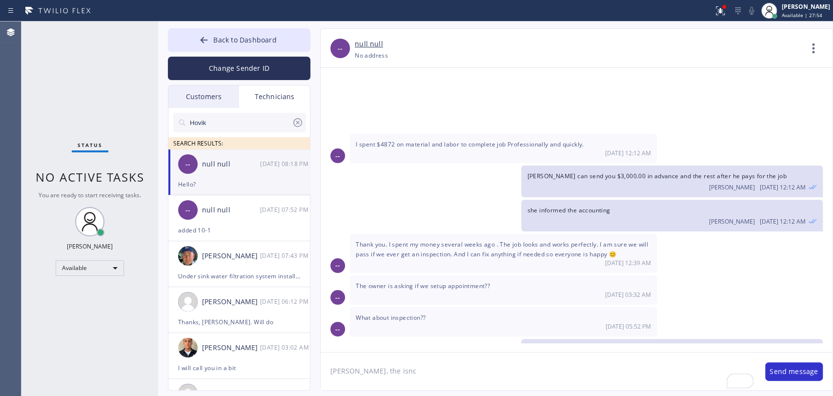
click at [424, 361] on textarea "Anthony, the isnc" at bounding box center [538, 371] width 435 height 38
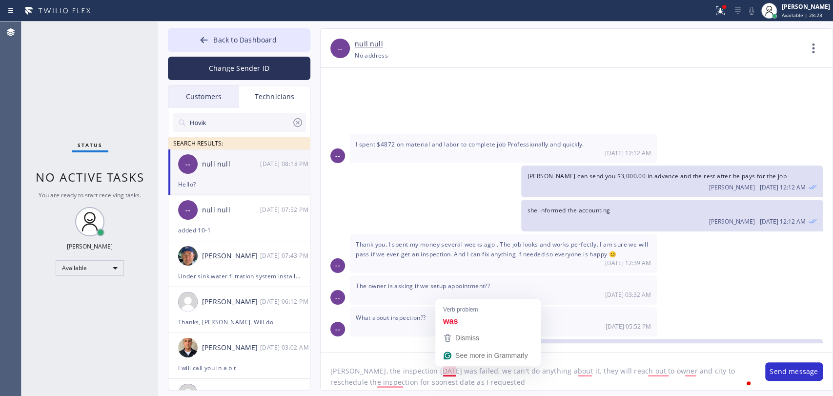
click at [444, 370] on textarea "Anthony, the inspection yesterday was failed, we can't do anything about it. th…" at bounding box center [538, 371] width 435 height 38
click at [644, 368] on textarea "Anthony, the inspection yesterday failed; we can't do anything about it. They w…" at bounding box center [538, 371] width 435 height 38
click at [535, 374] on textarea "Anthony, the inspection yesterday failed; we can't do anything about it. They w…" at bounding box center [538, 371] width 435 height 38
type textarea "Anthony, the inspection yesterday failed; we can't do anything about it. They w…"
click at [800, 367] on button "Send message" at bounding box center [794, 371] width 58 height 19
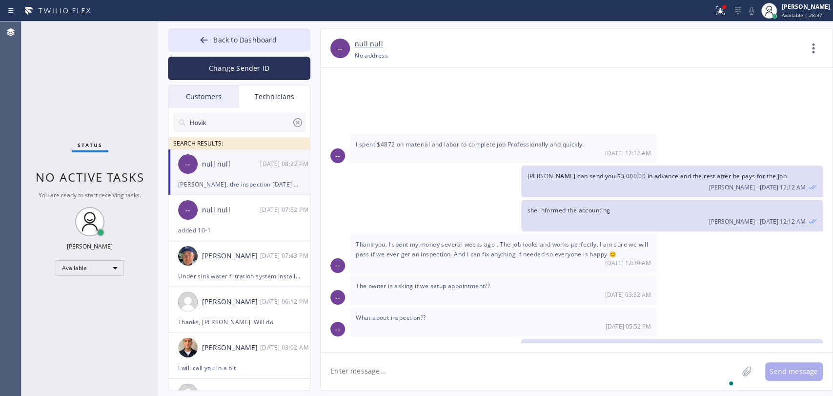
scroll to position [4915, 0]
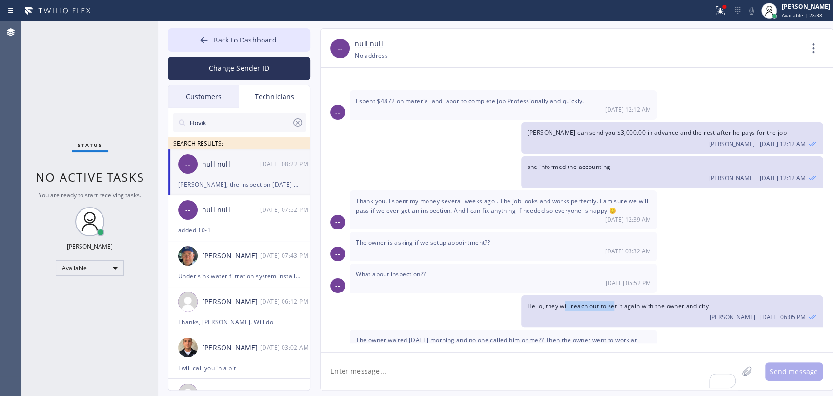
drag, startPoint x: 565, startPoint y: 196, endPoint x: 615, endPoint y: 199, distance: 49.9
click at [615, 295] on div "Hello, they will reach out to set it again with the owner and city Oleksiy Dmit…" at bounding box center [671, 311] width 301 height 32
click at [615, 302] on span "Hello, they will reach out to set it again with the owner and city" at bounding box center [617, 306] width 181 height 8
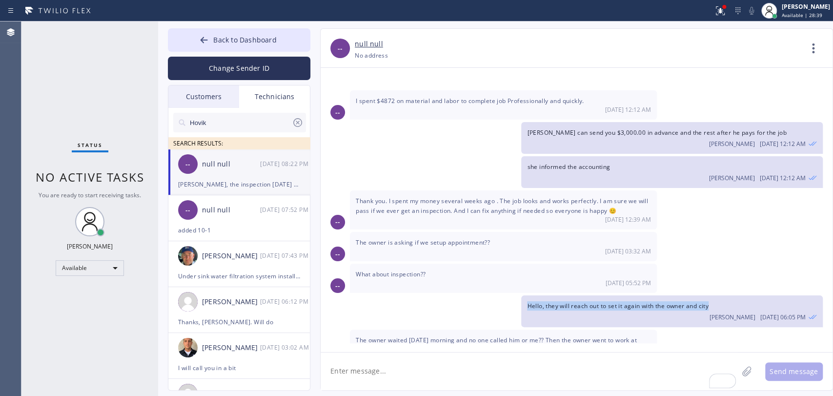
click at [611, 302] on span "Hello, they will reach out to set it again with the owner and city" at bounding box center [617, 306] width 181 height 8
click at [611, 371] on div "Hello? 09/24 08:18 PM" at bounding box center [503, 385] width 307 height 29
click at [585, 371] on div "Hello? 09/24 08:18 PM" at bounding box center [503, 385] width 307 height 29
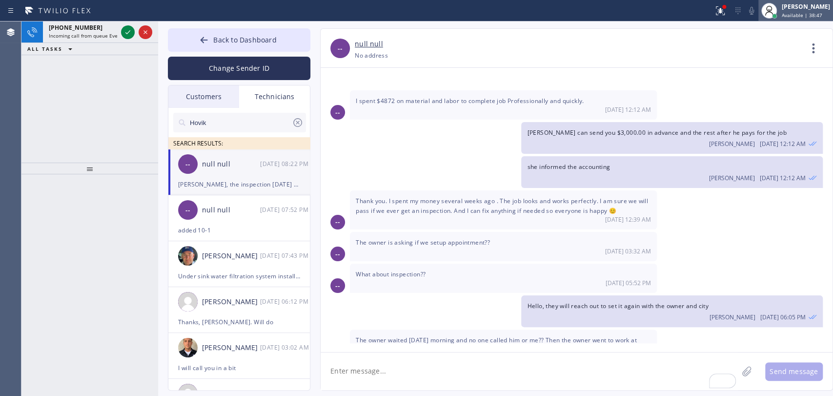
click at [831, 8] on div "Oleksiy Dmitriev Available | 38:47" at bounding box center [806, 10] width 53 height 17
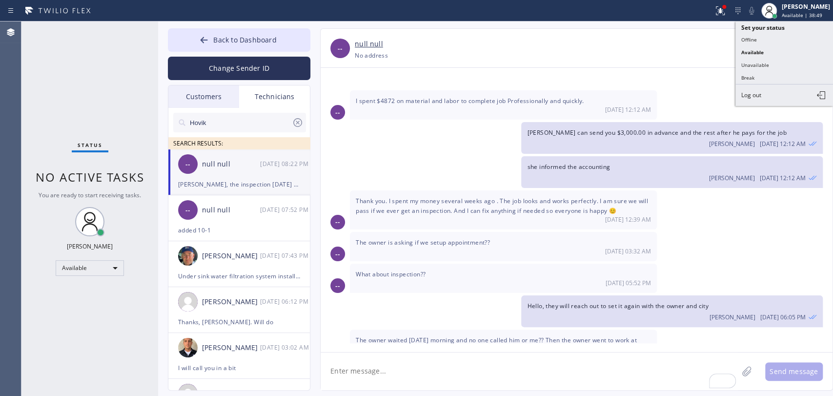
click at [706, 52] on div "+18583333301 Choose phone number +18583333301 No address" at bounding box center [578, 55] width 447 height 11
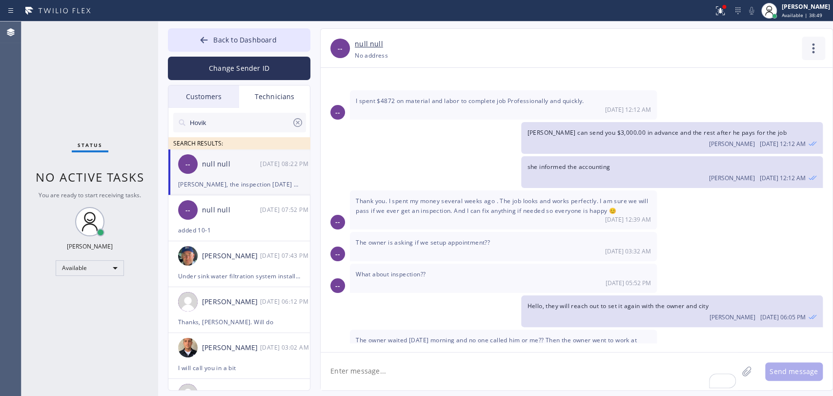
click at [803, 48] on icon at bounding box center [813, 48] width 23 height 23
click at [260, 68] on div at bounding box center [416, 198] width 833 height 396
click at [257, 41] on span "Back to Dashboard" at bounding box center [244, 39] width 63 height 9
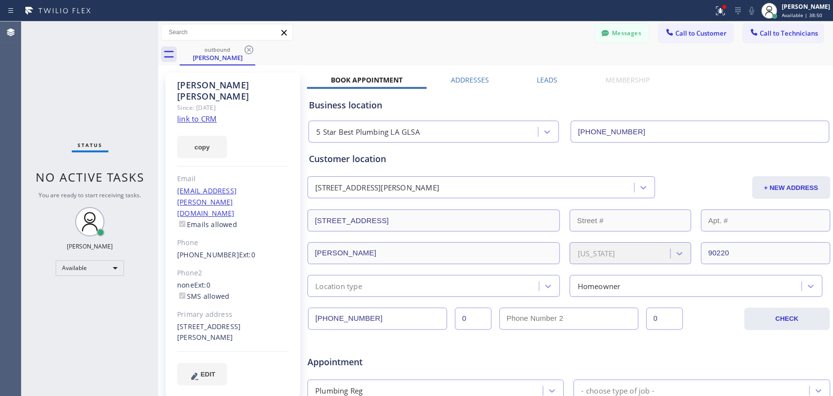
click at [769, 33] on span "Call to Technicians" at bounding box center [789, 33] width 58 height 9
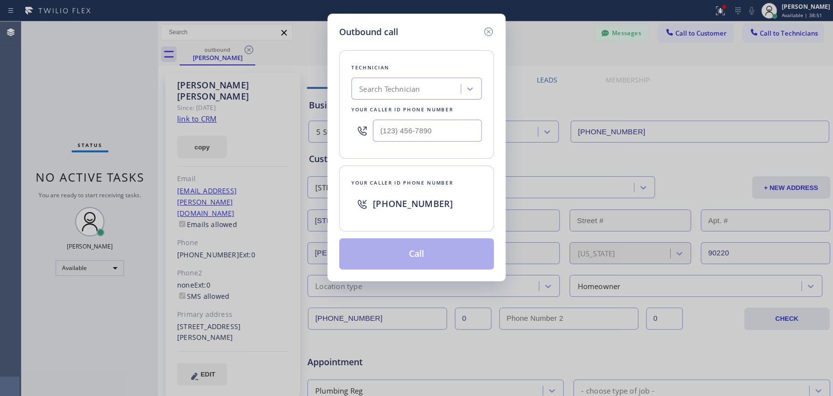
click at [412, 65] on div "Technician" at bounding box center [416, 67] width 130 height 10
click at [408, 83] on div "Technician Search Technician Your caller id phone number" at bounding box center [416, 104] width 155 height 108
click at [408, 85] on div "Search Technician" at bounding box center [389, 88] width 61 height 11
type input "p"
type input "vadim"
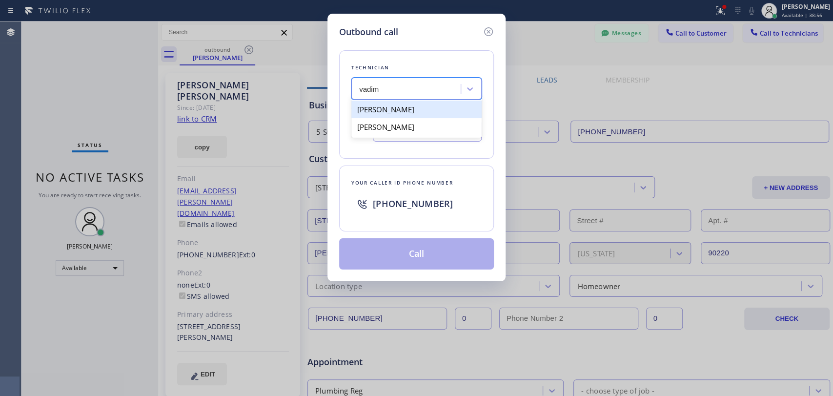
click at [392, 108] on div "[PERSON_NAME]" at bounding box center [416, 110] width 130 height 18
type input "(818) 309-0098"
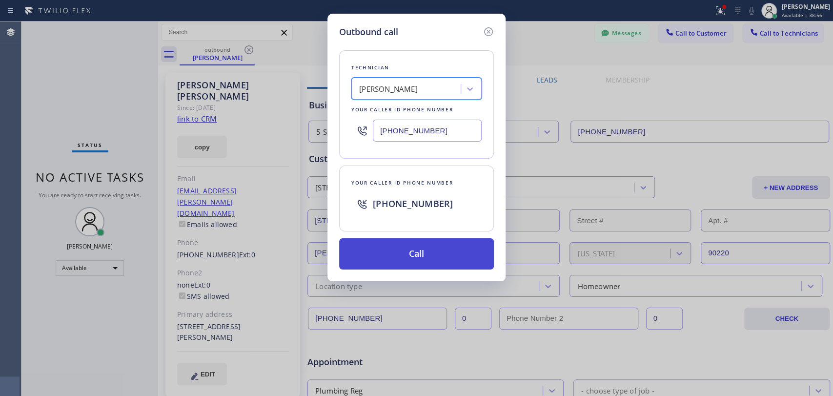
click at [388, 258] on button "Call" at bounding box center [416, 253] width 155 height 31
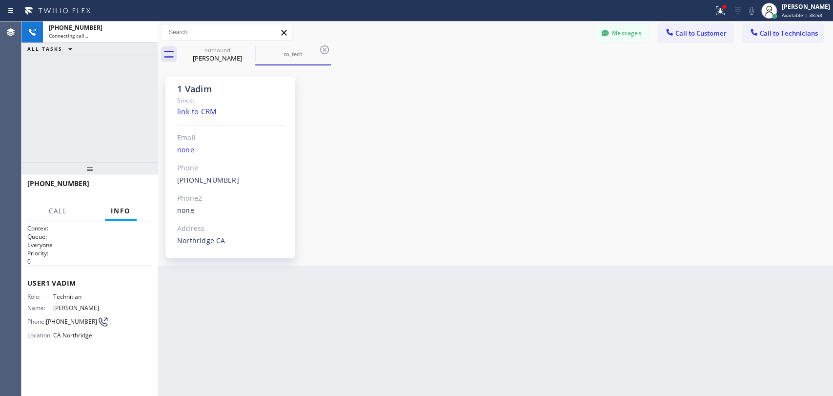
scroll to position [3724, 0]
click at [204, 60] on div "[PERSON_NAME]" at bounding box center [218, 58] width 74 height 9
click at [261, 50] on div "to_tech" at bounding box center [293, 53] width 74 height 7
click at [251, 47] on icon at bounding box center [249, 49] width 9 height 9
click at [102, 158] on div "+18183090098 Connecting call… ALL TASKS ALL TASKS ACTIVE TASKS TASKS IN WRAP UP" at bounding box center [89, 91] width 137 height 141
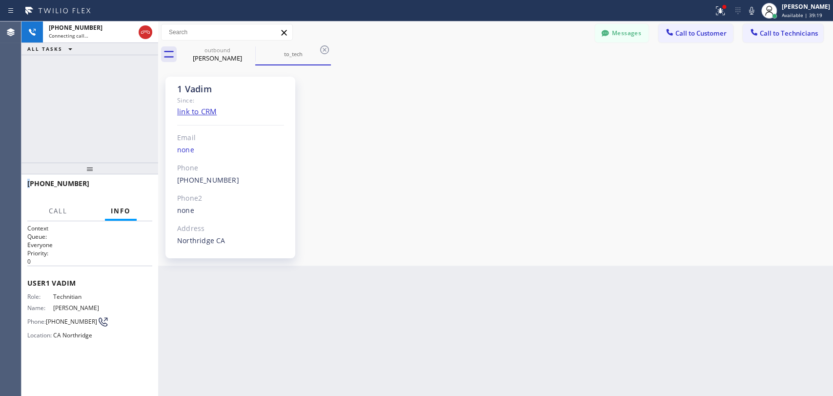
click at [102, 158] on div "+18183090098 Connecting call… ALL TASKS ALL TASKS ACTIVE TASKS TASKS IN WRAP UP" at bounding box center [89, 91] width 137 height 141
click at [101, 163] on div at bounding box center [89, 169] width 137 height 12
click at [124, 186] on button "HANG UP" at bounding box center [129, 188] width 45 height 14
click at [124, 186] on span "HANG UP" at bounding box center [130, 188] width 30 height 7
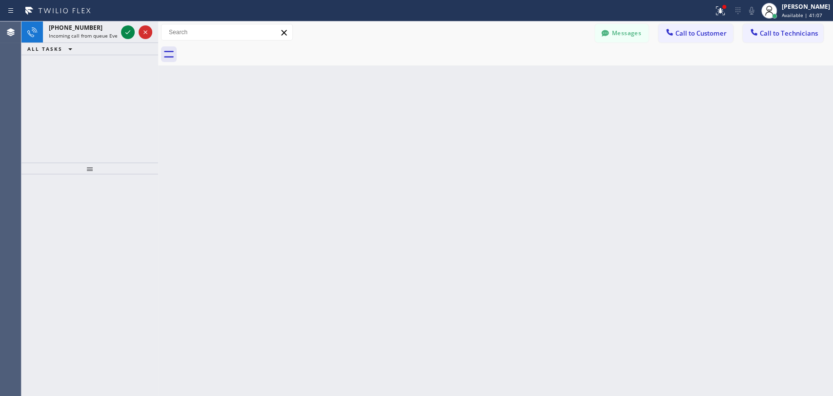
click at [101, 36] on span "Incoming call from queue Everybody" at bounding box center [91, 35] width 84 height 7
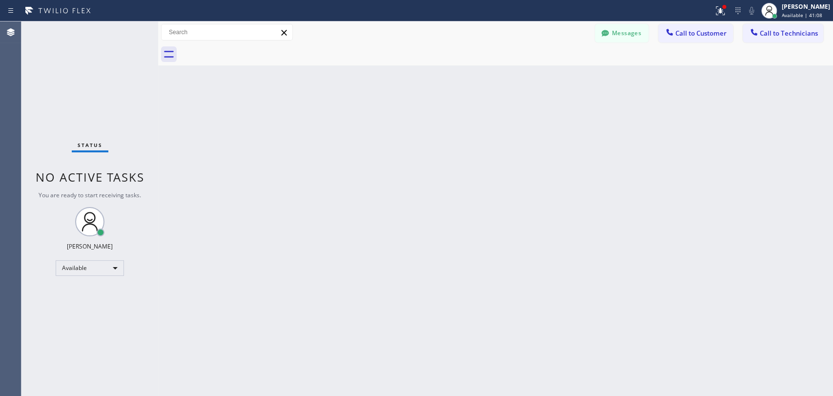
click at [233, 138] on div "Back to Dashboard Change Sender ID Customers Technicians NA Nader Arfai 09/24 0…" at bounding box center [495, 208] width 675 height 374
click at [269, 190] on div "Back to Dashboard Change Sender ID Customers Technicians NA Nader Arfai 09/24 0…" at bounding box center [495, 208] width 675 height 374
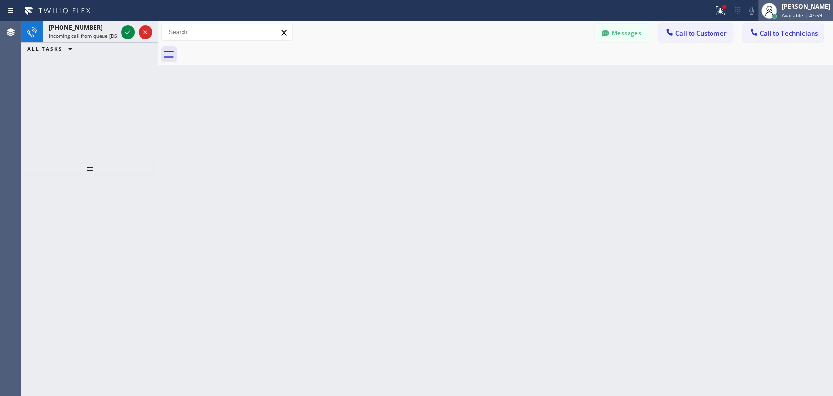
click at [782, 13] on span "Available | 42:59" at bounding box center [802, 15] width 41 height 7
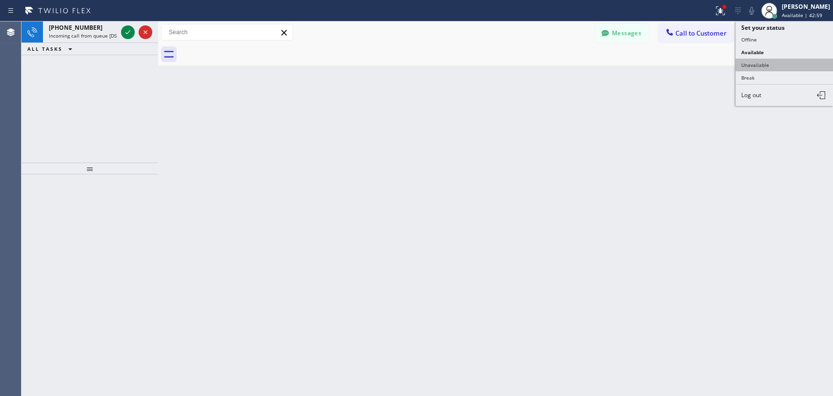
click at [775, 60] on button "Unavailable" at bounding box center [785, 65] width 98 height 13
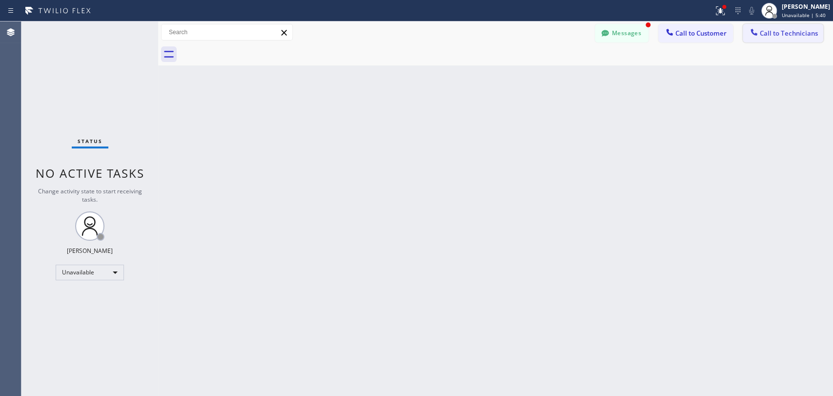
drag, startPoint x: 804, startPoint y: 23, endPoint x: 793, endPoint y: 29, distance: 12.1
click at [804, 23] on div "Messages Call to Customer Call to Technicians Outbound call Location 5 Star Bes…" at bounding box center [495, 32] width 675 height 22
click at [765, 26] on button "Call to Technicians" at bounding box center [783, 33] width 81 height 19
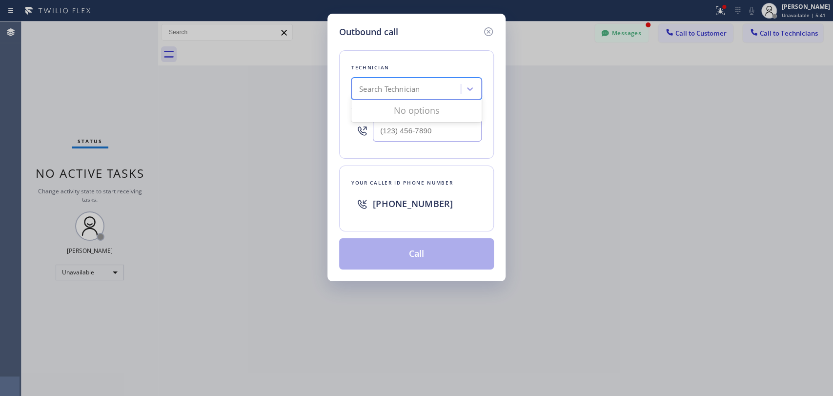
click at [382, 95] on div "Search Technician" at bounding box center [407, 89] width 106 height 17
type input "мфв"
click at [381, 90] on div "мфв" at bounding box center [397, 89] width 87 height 17
type input "vad"
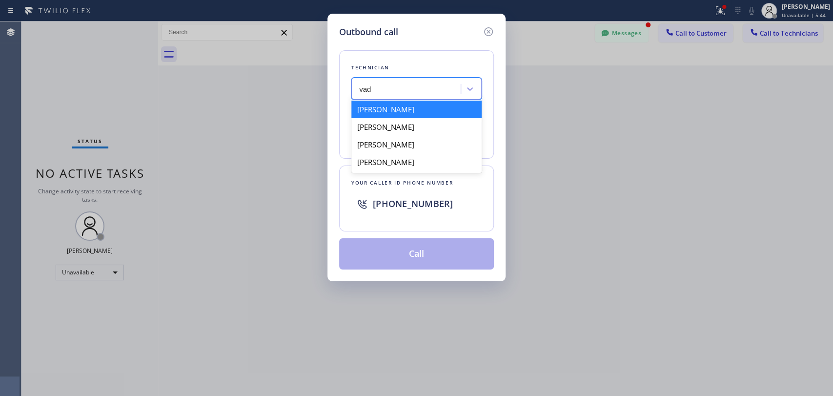
click at [403, 107] on div "[PERSON_NAME]" at bounding box center [416, 110] width 130 height 18
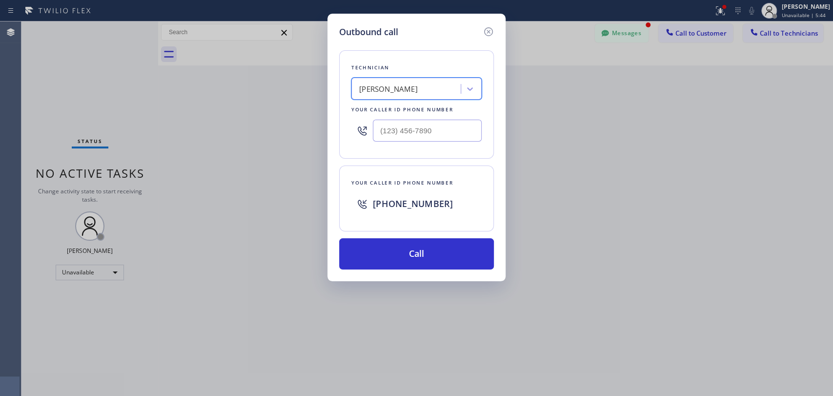
type input "(818) 309-0098"
drag, startPoint x: 388, startPoint y: 252, endPoint x: 426, endPoint y: 221, distance: 48.9
click at [389, 252] on button "Call" at bounding box center [416, 253] width 155 height 31
click at [621, 35] on button "Messages" at bounding box center [622, 33] width 54 height 19
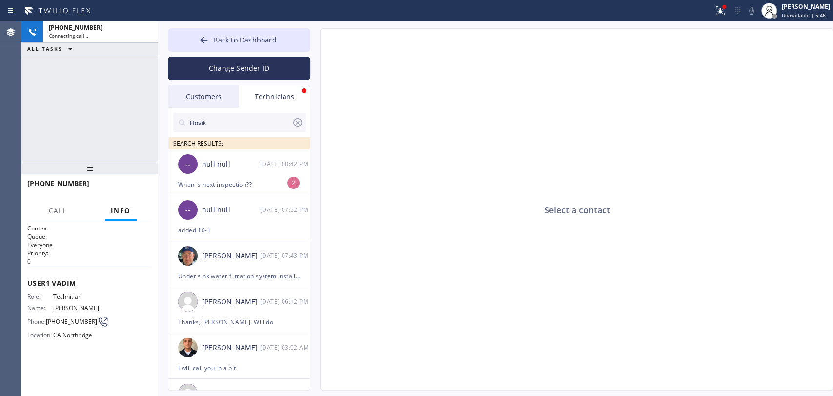
click at [621, 30] on div "Select a contact" at bounding box center [577, 210] width 513 height 362
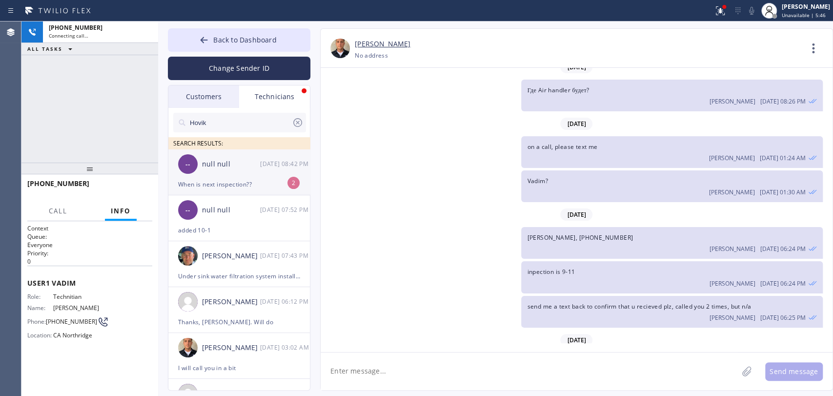
click at [222, 162] on div "null null" at bounding box center [231, 164] width 58 height 11
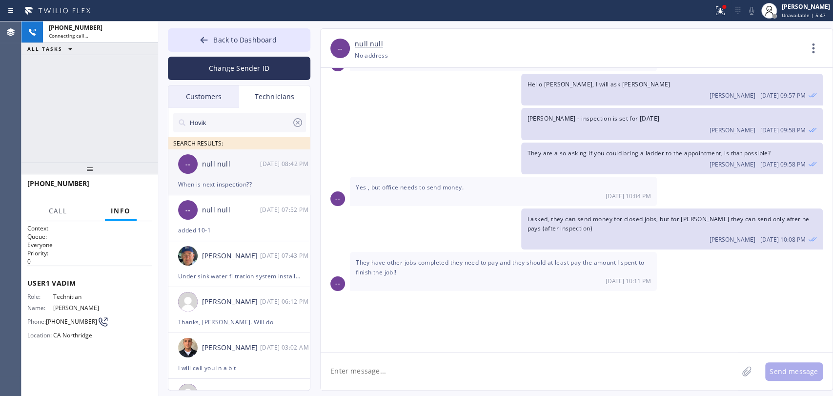
scroll to position [4978, 0]
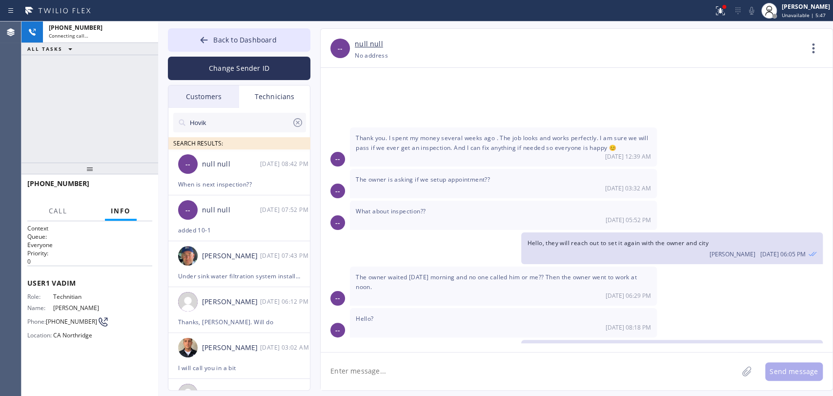
drag, startPoint x: 378, startPoint y: 322, endPoint x: 422, endPoint y: 292, distance: 52.7
click at [422, 390] on span "They did not call the owner at all yesterday! They did not call me! Give them m…" at bounding box center [488, 394] width 265 height 8
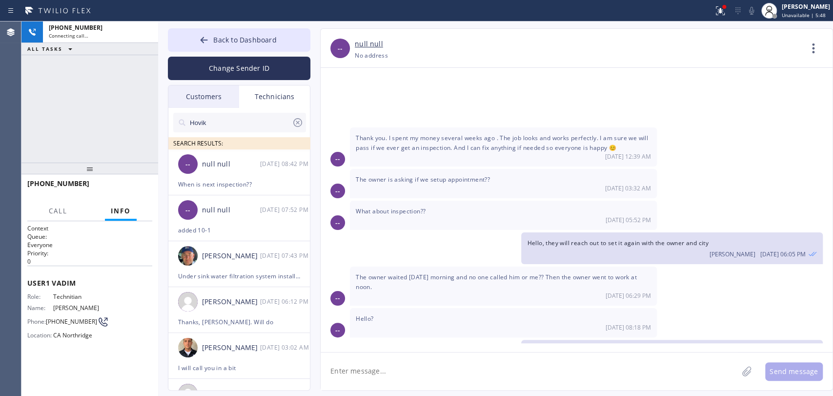
click at [422, 390] on span "They did not call the owner at all yesterday! They did not call me! Give them m…" at bounding box center [488, 394] width 265 height 8
drag, startPoint x: 422, startPoint y: 292, endPoint x: 462, endPoint y: 286, distance: 40.5
click at [424, 390] on span "They did not call the owner at all yesterday! They did not call me! Give them m…" at bounding box center [488, 394] width 265 height 8
click at [462, 390] on span "They did not call the owner at all yesterday! They did not call me! Give them m…" at bounding box center [488, 394] width 265 height 8
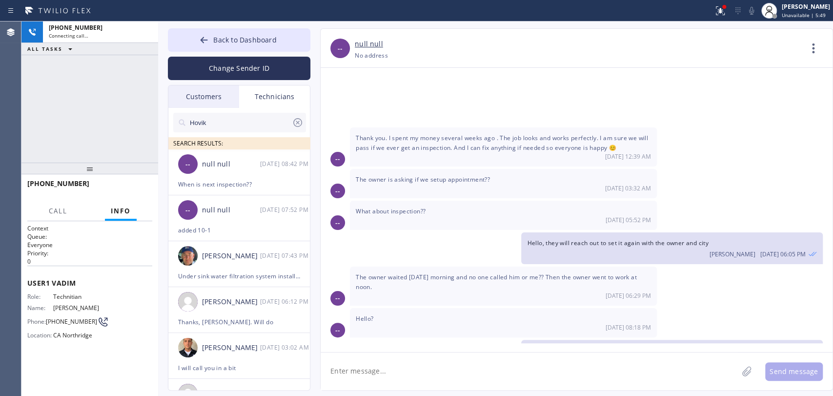
drag, startPoint x: 467, startPoint y: 287, endPoint x: 484, endPoint y: 287, distance: 17.1
click at [470, 390] on span "They did not call the owner at all yesterday! They did not call me! Give them m…" at bounding box center [488, 394] width 265 height 8
click at [529, 390] on span "They did not call the owner at all yesterday! They did not call me! Give them m…" at bounding box center [488, 394] width 265 height 8
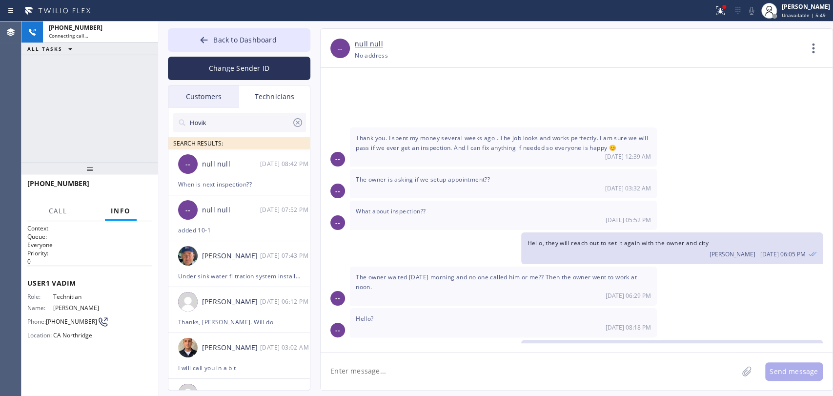
click at [527, 390] on span "They did not call the owner at all yesterday! They did not call me! Give them m…" at bounding box center [488, 394] width 265 height 8
click at [515, 390] on span "They did not call the owner at all yesterday! They did not call me! Give them m…" at bounding box center [488, 394] width 265 height 8
click at [560, 395] on div "09/24 08:42 PM" at bounding box center [503, 403] width 295 height 8
click at [559, 383] on div "They did not call the owner at all yesterday! They did not call me! Give them m…" at bounding box center [503, 397] width 307 height 29
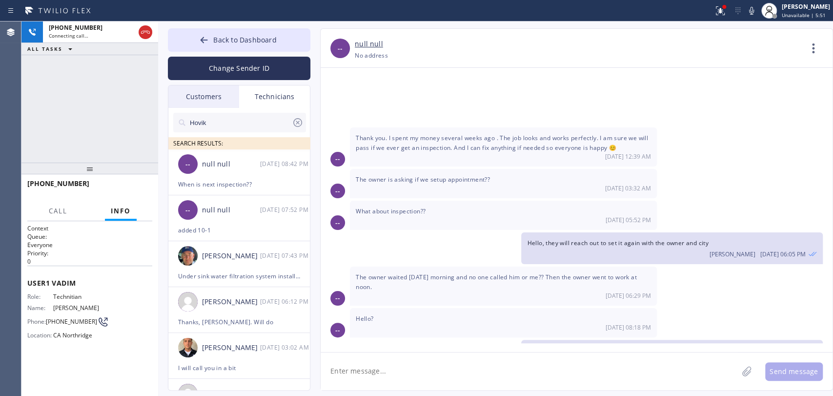
click at [555, 390] on span "They did not call the owner at all yesterday! They did not call me! Give them m…" at bounding box center [488, 394] width 265 height 8
click at [214, 40] on span "Back to Dashboard" at bounding box center [244, 39] width 63 height 9
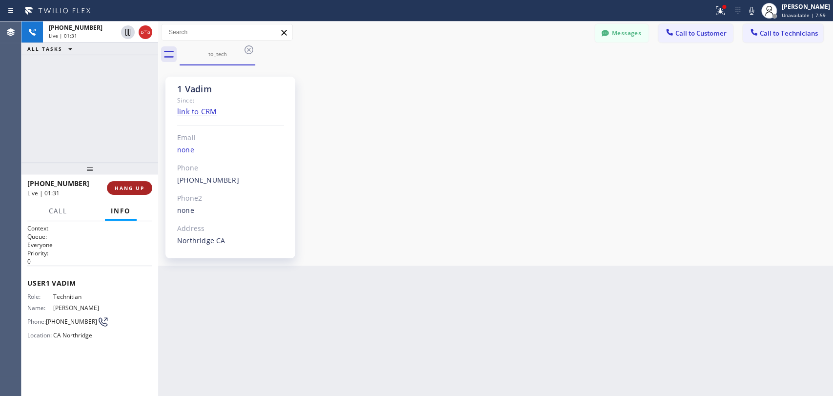
click at [142, 186] on span "HANG UP" at bounding box center [130, 188] width 30 height 7
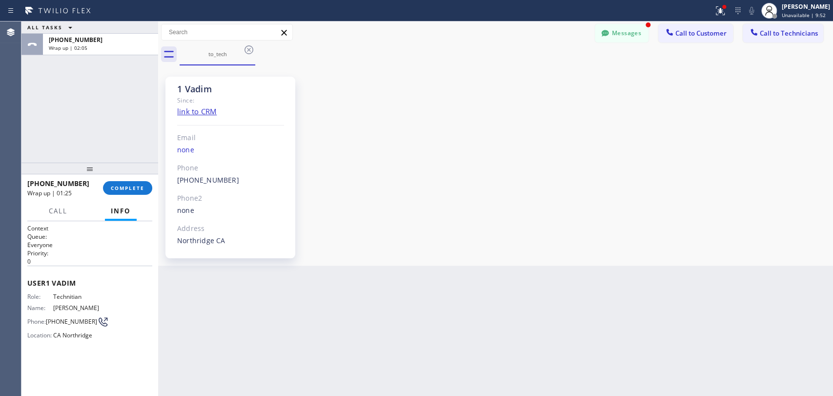
scroll to position [5010, 0]
click at [642, 35] on button "Messages" at bounding box center [622, 33] width 54 height 19
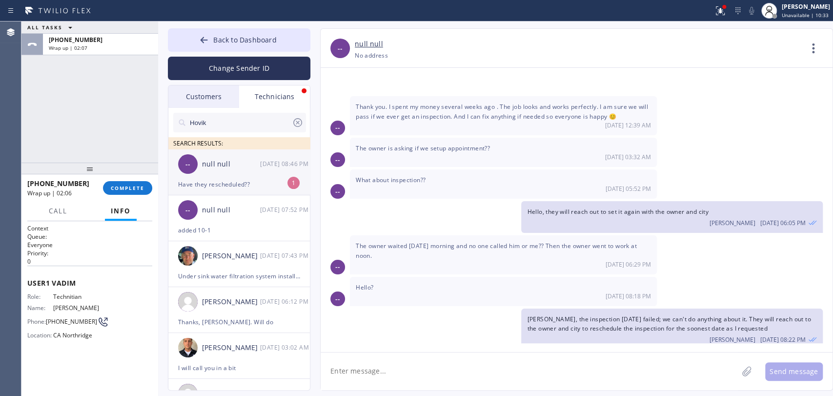
click at [202, 166] on div "-- null null 09/24 08:46 PM" at bounding box center [239, 163] width 143 height 29
click at [108, 182] on button "COMPLETE" at bounding box center [127, 188] width 49 height 14
click at [103, 143] on div "ALL TASKS ALL TASKS ACTIVE TASKS TASKS IN WRAP UP +18183090098 Wrap up | 02:08" at bounding box center [89, 91] width 137 height 141
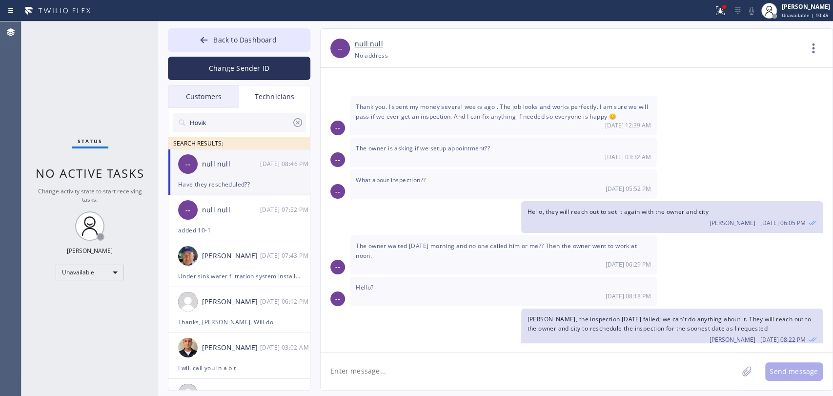
click at [387, 362] on textarea at bounding box center [529, 371] width 417 height 38
paste textarea "CALLED H/O TO RESCHEDULE FINAL INSPECTION, ROUTED TO VOICEMAIL, LEFT VOICEMAIL …"
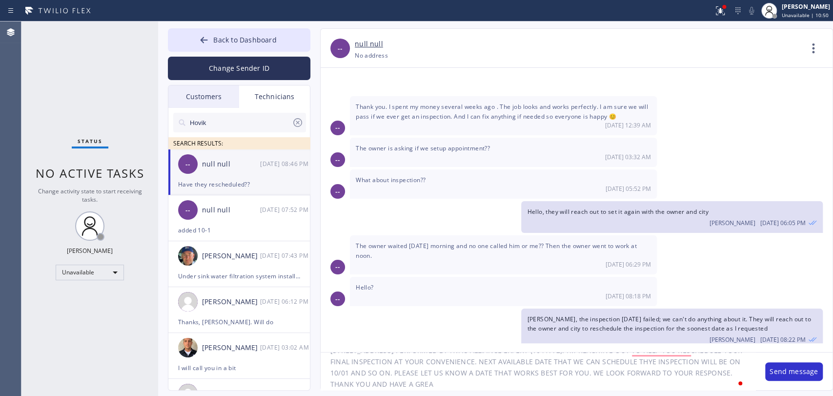
scroll to position [42, 0]
type textarea "ЭCALLED H/O TO RESCHEDULE FINAL INSPECTION, ROUTED TO VOICEMAIL, LEFT VOICEMAIL…"
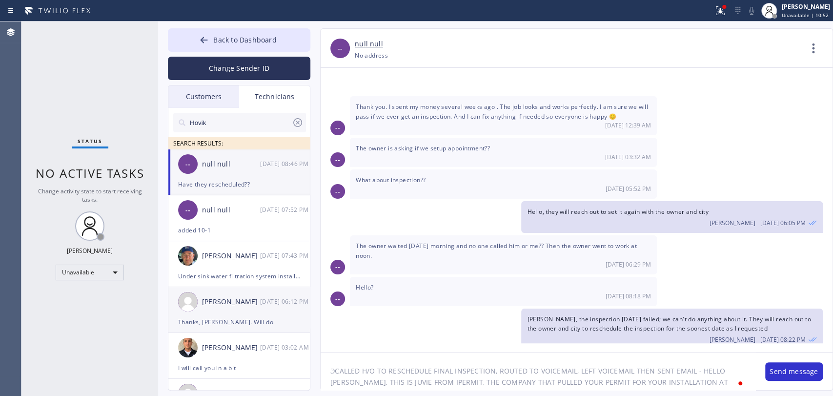
drag, startPoint x: 398, startPoint y: 383, endPoint x: 267, endPoint y: 298, distance: 156.8
click at [267, 298] on div "Back to Dashboard Change Sender ID Customers Technicians NA Nader Arfai 09/24 0…" at bounding box center [495, 208] width 675 height 374
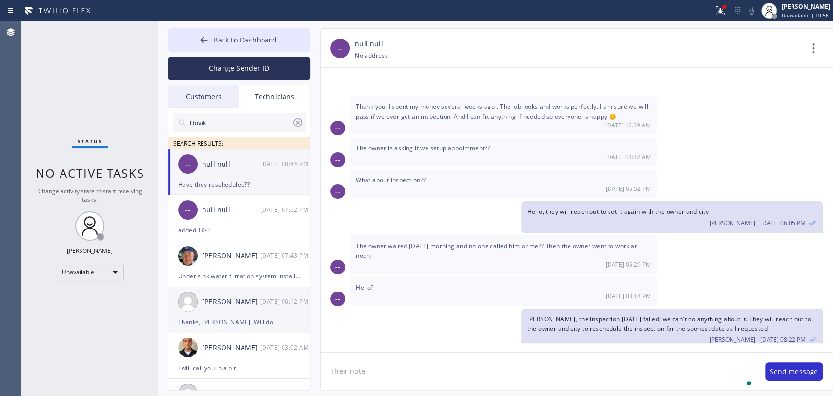
paste textarea "CALLED H/O TO RESCHEDULE FINAL INSPECTION, ROUTED TO VOICEMAIL, LEFT VOICEMAIL …"
type textarea "Their note: CALLED H/O TO RESCHEDULE FINAL INSPECTION, ROUTED TO VOICEMAIL, LEF…"
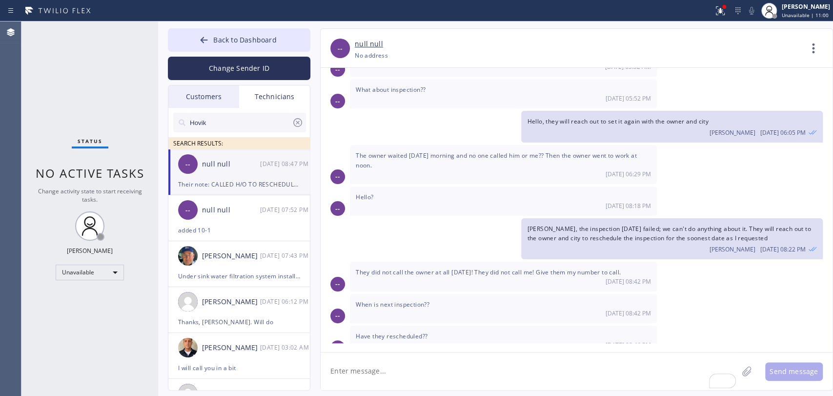
click at [600, 364] on span "Their note: CALLED H/O TO RESCHEDULE FINAL INSPECTION, ROUTED TO VOICEMAIL, LEF…" at bounding box center [671, 396] width 289 height 64
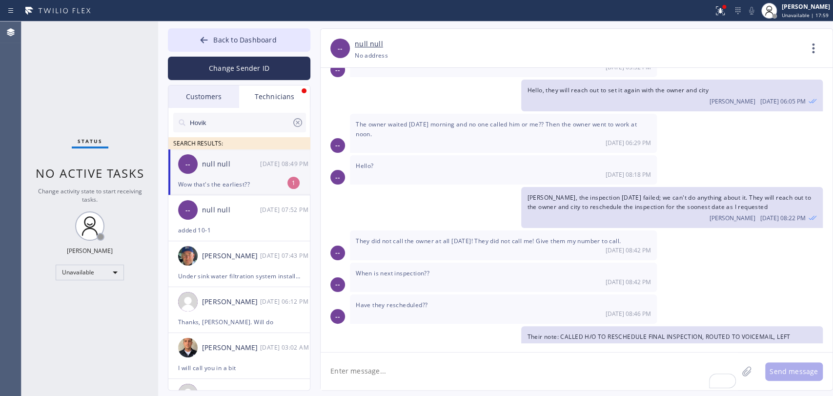
click at [203, 173] on div "-- null null 09/24 08:49 PM" at bounding box center [239, 163] width 143 height 29
click at [363, 371] on textarea "To enrich screen reader interactions, please activate Accessibility in Grammarl…" at bounding box center [529, 371] width 417 height 38
drag, startPoint x: 410, startPoint y: 320, endPoint x: 459, endPoint y: 309, distance: 49.9
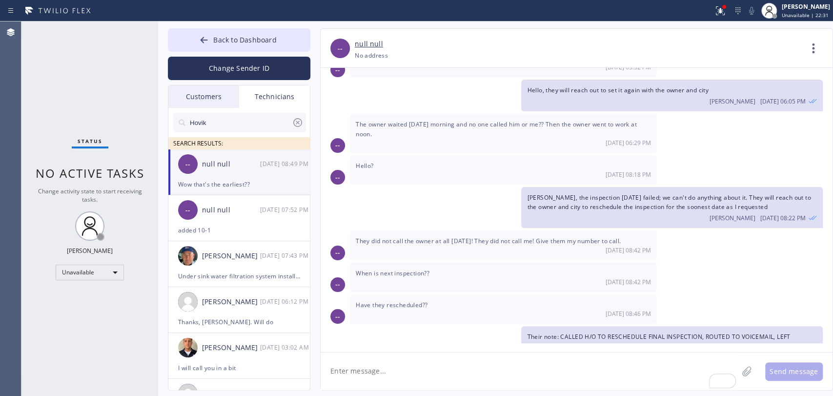
click at [611, 332] on span "Their note: CALLED H/O TO RESCHEDULE FINAL INSPECTION, ROUTED TO VOICEMAIL, LEF…" at bounding box center [671, 364] width 289 height 64
click at [609, 332] on span "Their note: CALLED H/O TO RESCHEDULE FINAL INSPECTION, ROUTED TO VOICEMAIL, LEF…" at bounding box center [671, 364] width 289 height 64
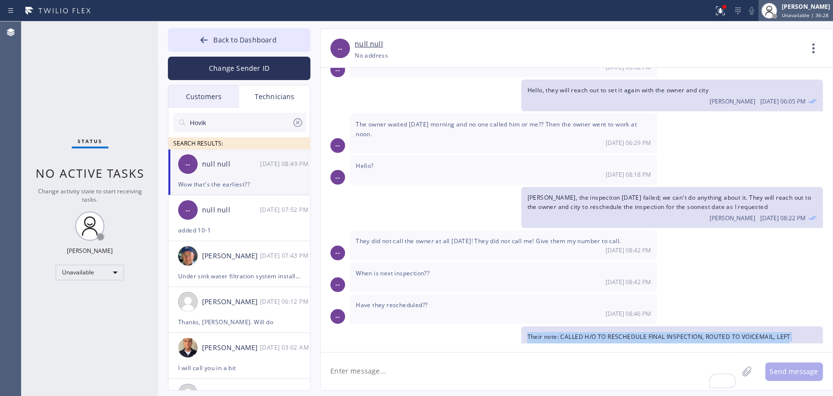
click at [806, 7] on div "[PERSON_NAME]" at bounding box center [806, 6] width 48 height 8
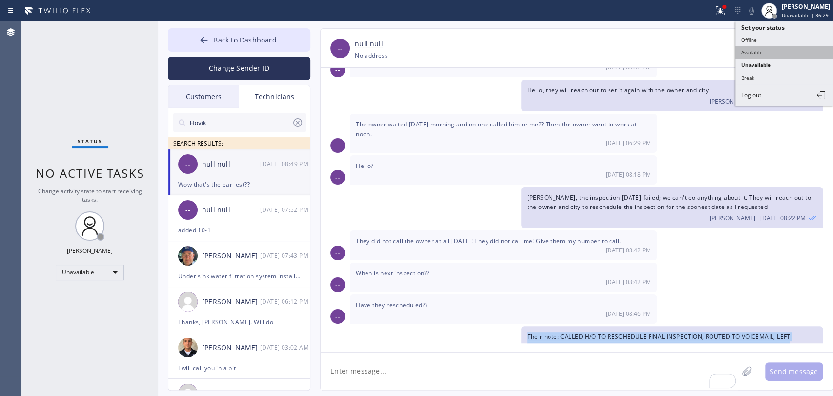
drag, startPoint x: 775, startPoint y: 43, endPoint x: 775, endPoint y: 52, distance: 8.3
click at [775, 52] on ul "Set your status Offline Available Unavailable Break Log out" at bounding box center [785, 63] width 98 height 84
click at [775, 52] on button "Available" at bounding box center [785, 52] width 98 height 13
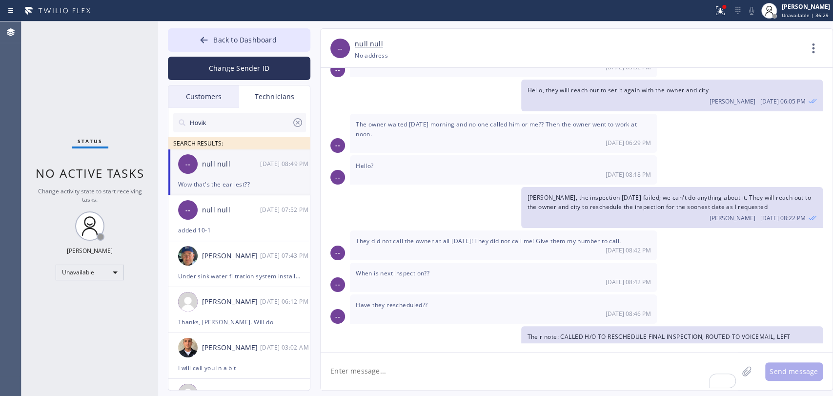
click at [423, 157] on div "08/16/2024 Hello Anthony! This is Alex from HVAC Alliance Expert. Please call y…" at bounding box center [577, 205] width 512 height 275
click at [279, 176] on div "-- null null 09/24 08:49 PM" at bounding box center [239, 163] width 143 height 29
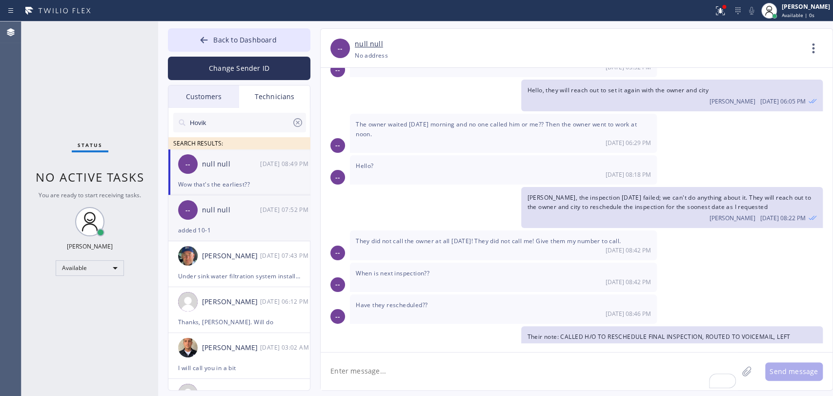
click at [277, 226] on div "added 10-1" at bounding box center [239, 230] width 122 height 11
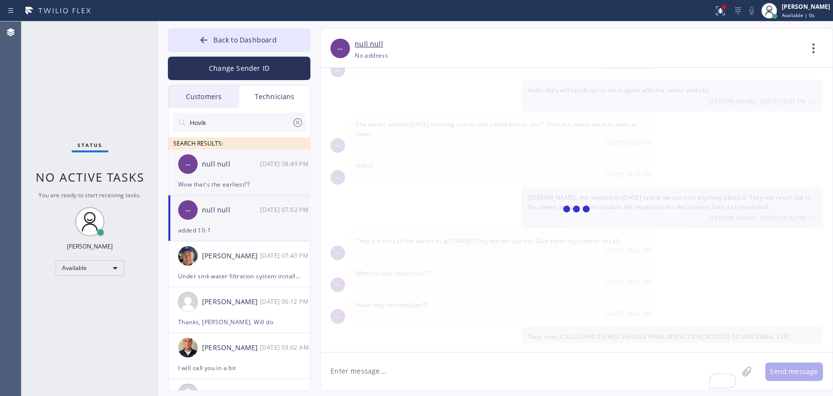
click at [258, 183] on div "Wow that's the earliest??" at bounding box center [239, 184] width 122 height 11
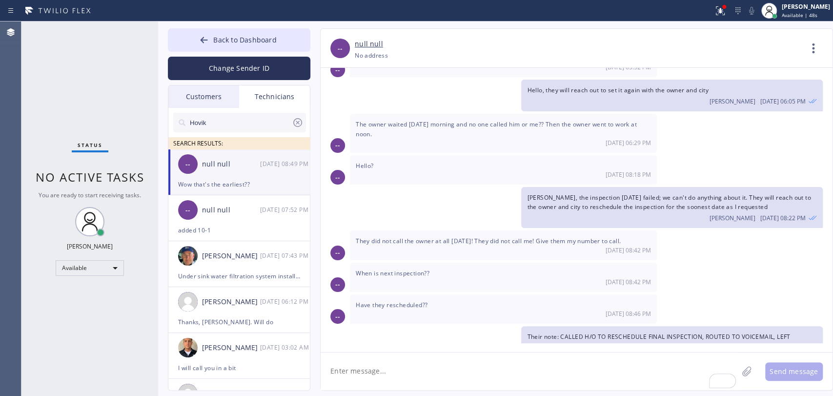
click at [213, 41] on button "Back to Dashboard" at bounding box center [239, 39] width 143 height 23
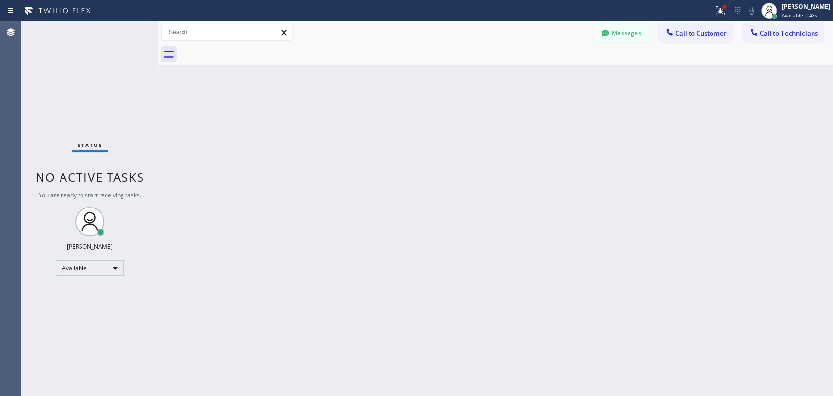
click at [680, 28] on button "Call to Customer" at bounding box center [696, 33] width 75 height 19
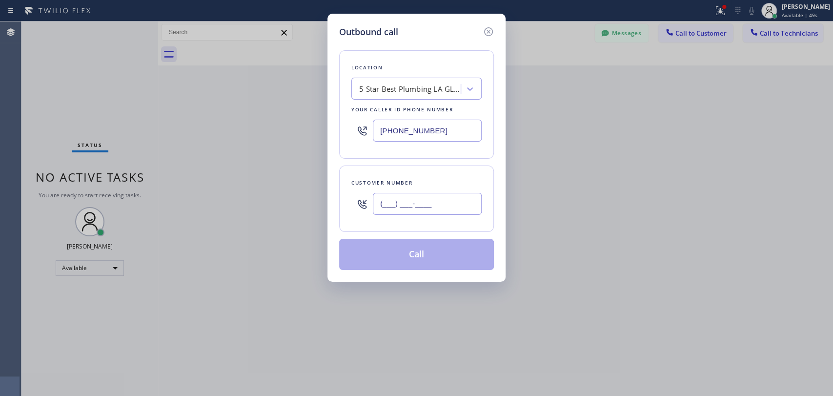
click at [384, 208] on input "(___) ___-____" at bounding box center [427, 204] width 109 height 22
paste input "310) 502-0566"
type input "[PHONE_NUMBER]"
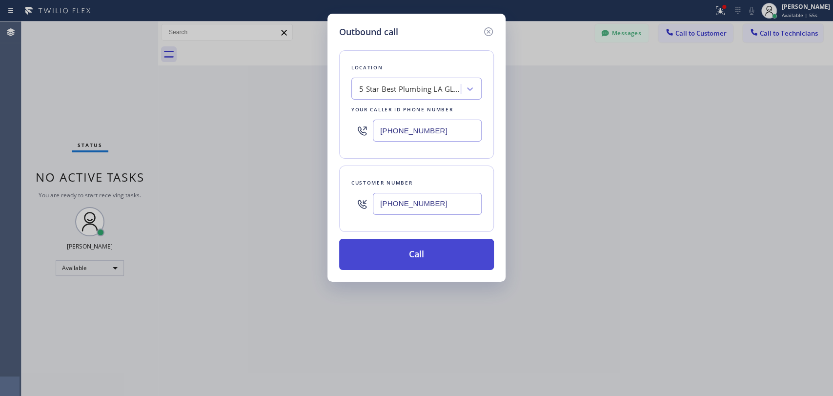
click at [437, 252] on button "Call" at bounding box center [416, 254] width 155 height 31
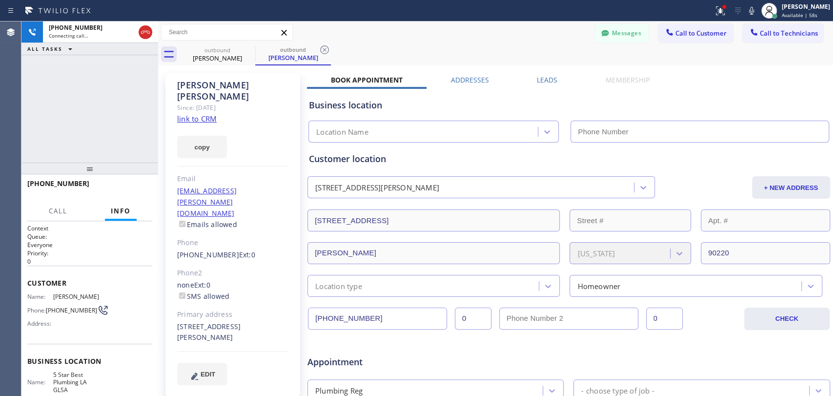
type input "[PHONE_NUMBER]"
click at [118, 185] on span "HANG UP" at bounding box center [130, 188] width 30 height 7
click at [126, 181] on button "HANG UP" at bounding box center [129, 188] width 45 height 14
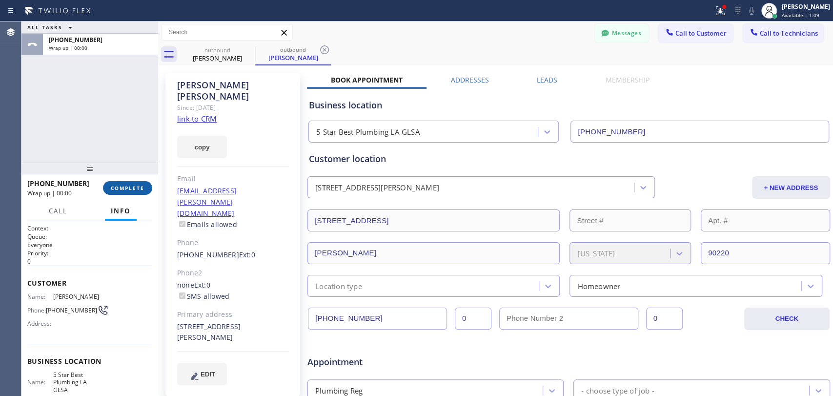
click at [140, 186] on span "COMPLETE" at bounding box center [128, 188] width 34 height 7
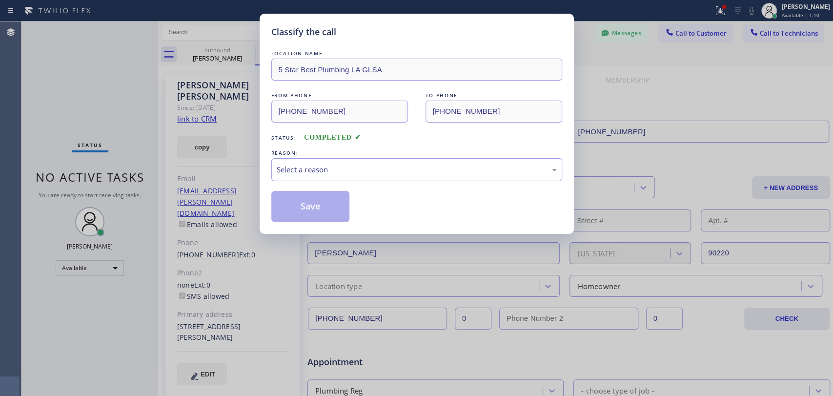
click at [778, 36] on div "Classify the call LOCATION NAME 5 Star Best Plumbing LA GLSA FROM PHONE (213) 4…" at bounding box center [416, 198] width 833 height 396
drag, startPoint x: 289, startPoint y: 150, endPoint x: 313, endPoint y: 162, distance: 26.2
click at [290, 149] on div "REASON:" at bounding box center [416, 153] width 291 height 10
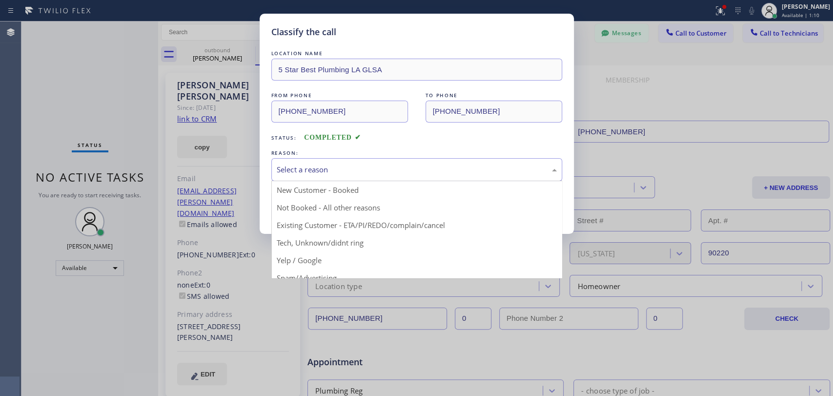
click at [314, 164] on div "Select a reason" at bounding box center [417, 169] width 280 height 11
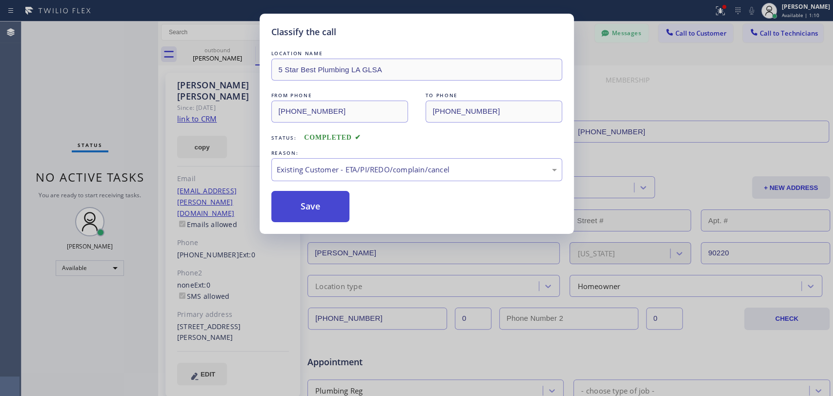
click at [307, 208] on button "Save" at bounding box center [310, 206] width 79 height 31
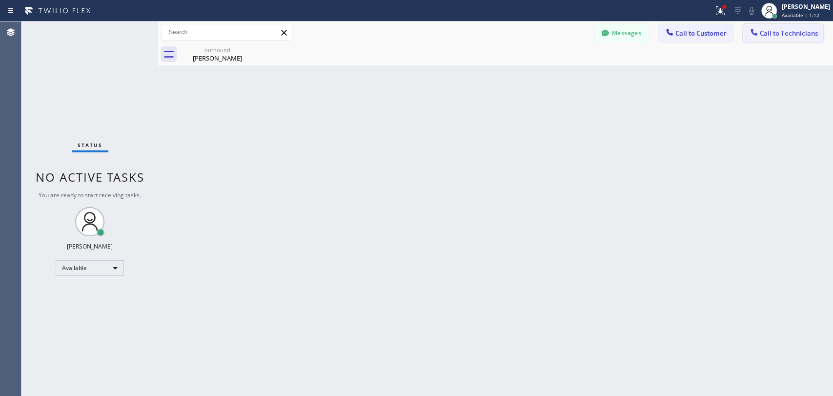
click at [760, 32] on span "Call to Technicians" at bounding box center [789, 33] width 58 height 9
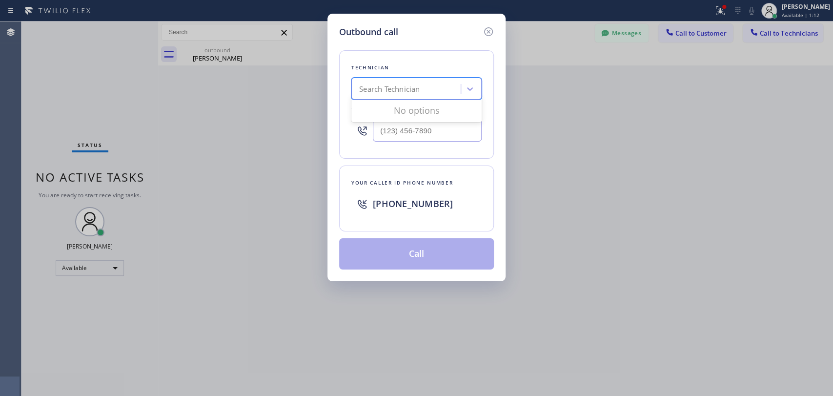
click at [441, 86] on div "Search Technician" at bounding box center [407, 89] width 106 height 17
type input "NIck"
click at [422, 111] on div "[PERSON_NAME]" at bounding box center [416, 110] width 130 height 18
type input "(347) 417-3881"
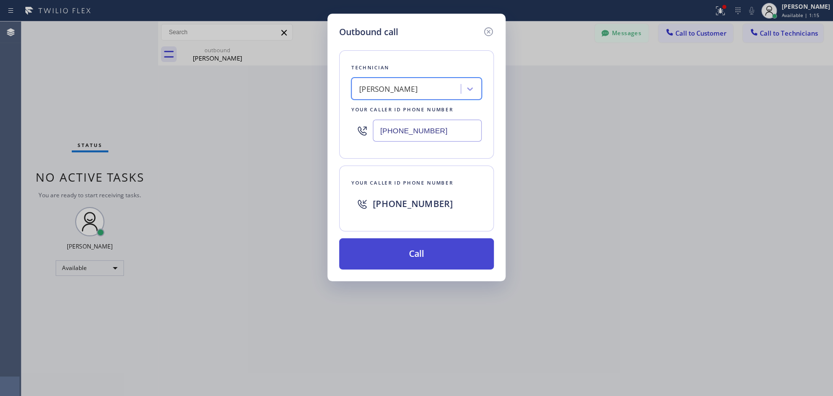
click at [379, 251] on button "Call" at bounding box center [416, 253] width 155 height 31
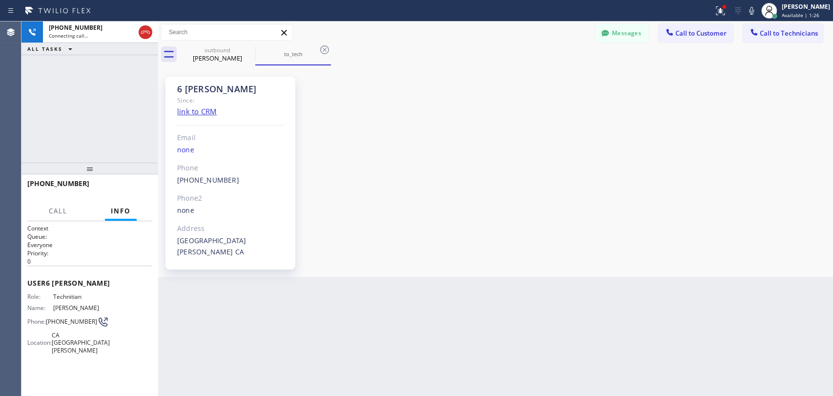
scroll to position [107865, 0]
click at [132, 190] on span "HANG UP" at bounding box center [130, 188] width 30 height 7
click at [130, 189] on span "HANG UP" at bounding box center [130, 188] width 30 height 7
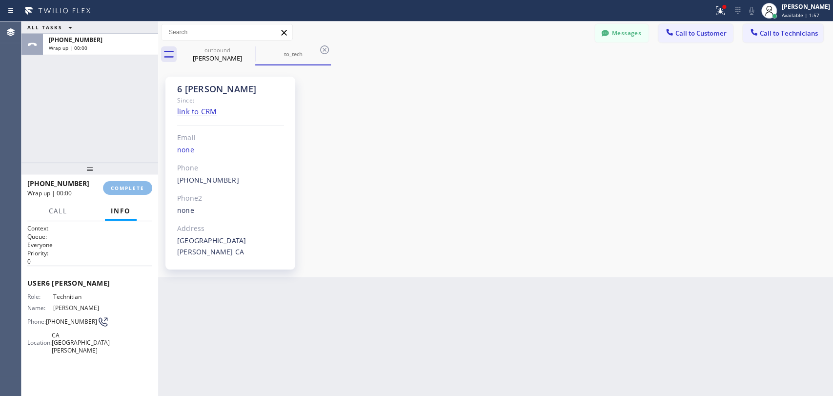
click at [129, 188] on span "COMPLETE" at bounding box center [128, 188] width 34 height 7
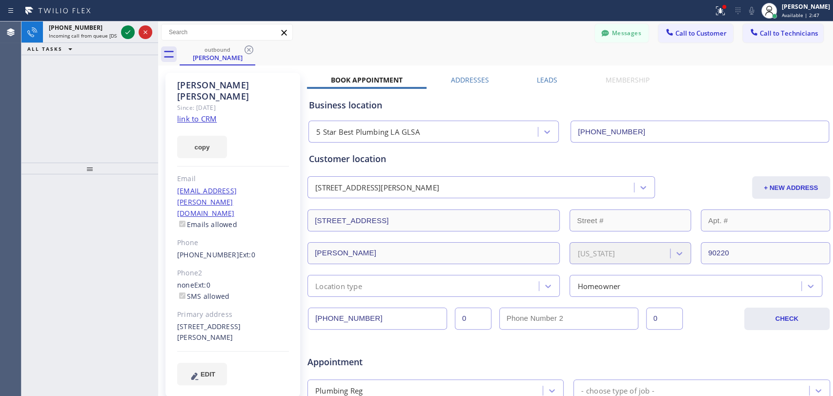
click at [88, 135] on div "+13474173881 Incoming call from queue [DSRs] ALL TASKS ALL TASKS ACTIVE TASKS T…" at bounding box center [89, 91] width 137 height 141
click at [77, 34] on span "Incoming call from queue [DSRs]" at bounding box center [86, 35] width 75 height 7
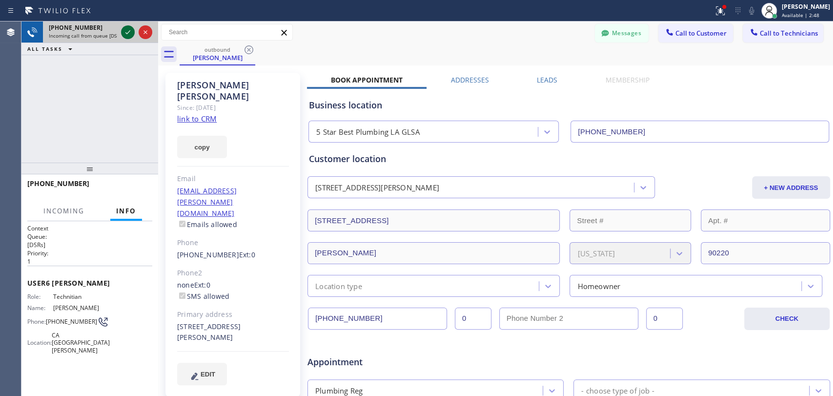
click at [131, 37] on icon at bounding box center [128, 32] width 12 height 12
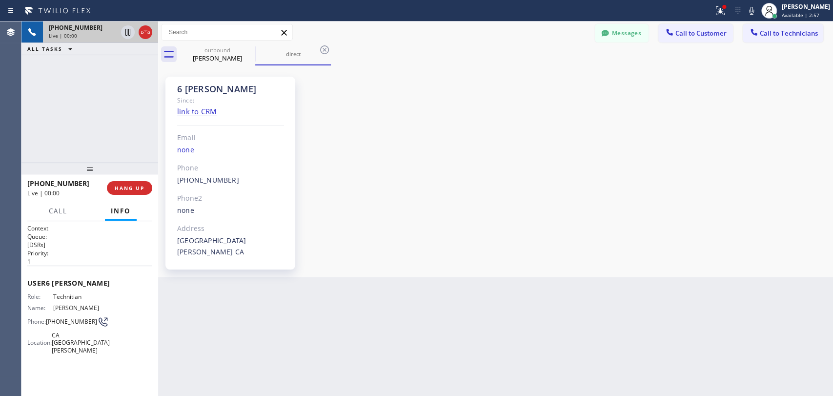
scroll to position [107865, 0]
click at [147, 35] on icon at bounding box center [146, 32] width 12 height 12
click at [762, 32] on span "Call to Technicians" at bounding box center [789, 33] width 58 height 9
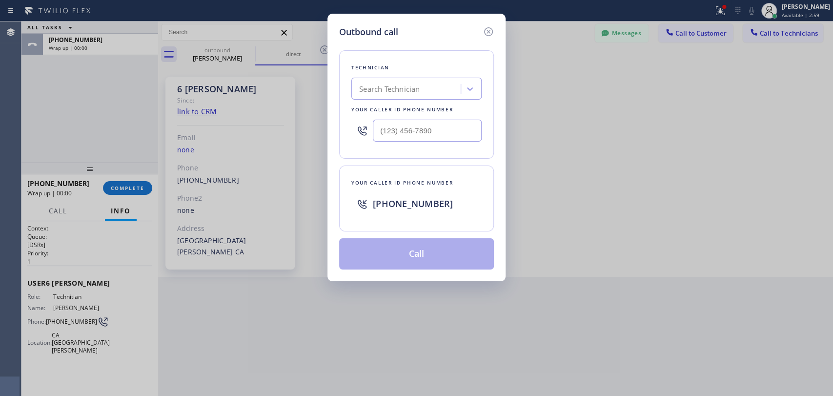
click at [422, 102] on div "Technician Search Technician Your caller id phone number" at bounding box center [416, 104] width 155 height 108
click at [430, 96] on div "Search Technician" at bounding box center [407, 89] width 106 height 17
type input "Nick"
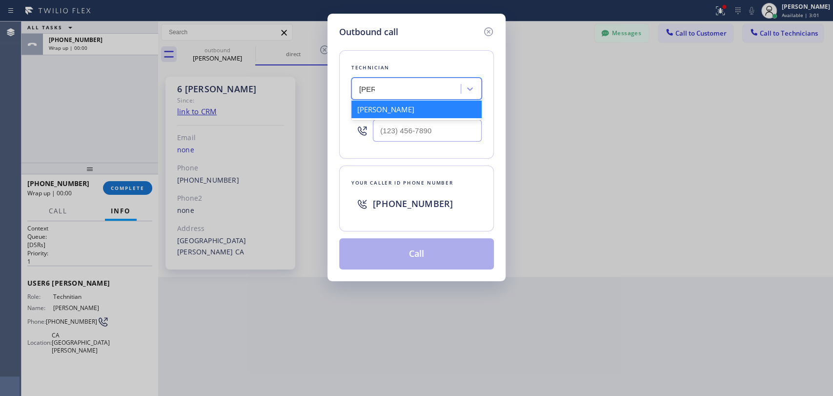
click at [408, 116] on div "[PERSON_NAME]" at bounding box center [416, 110] width 130 height 18
type input "(347) 417-3881"
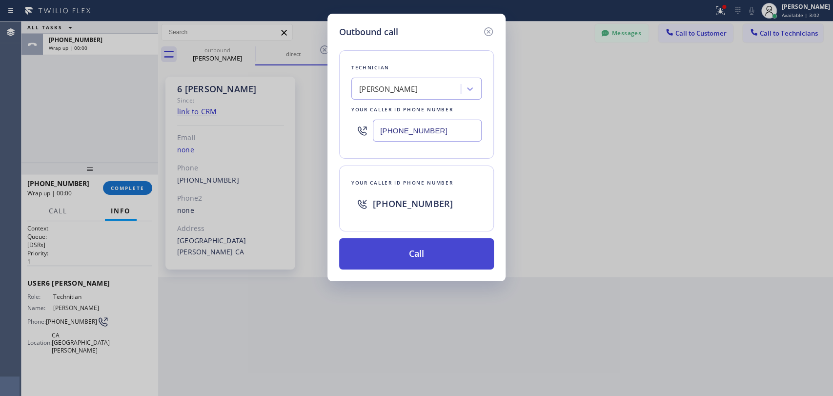
click at [400, 268] on button "Call" at bounding box center [416, 253] width 155 height 31
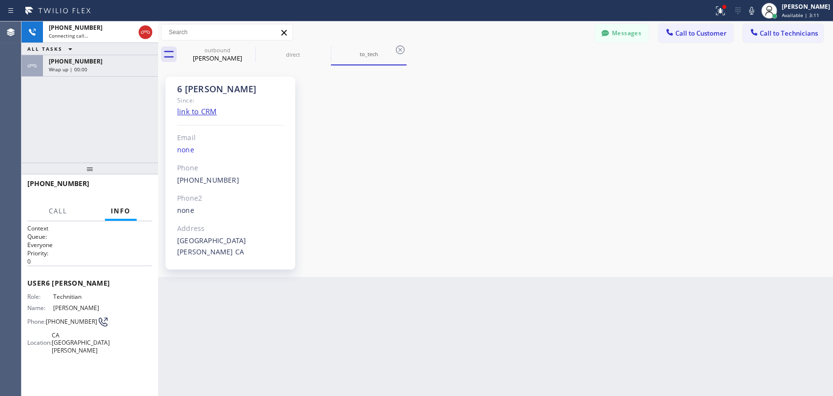
scroll to position [107865, 0]
click at [118, 85] on div "+13474173881 Connecting call… ALL TASKS ALL TASKS ACTIVE TASKS TASKS IN WRAP UP…" at bounding box center [89, 91] width 137 height 141
click at [113, 72] on div "+13474173881 Wrap up | 00:00" at bounding box center [98, 65] width 111 height 21
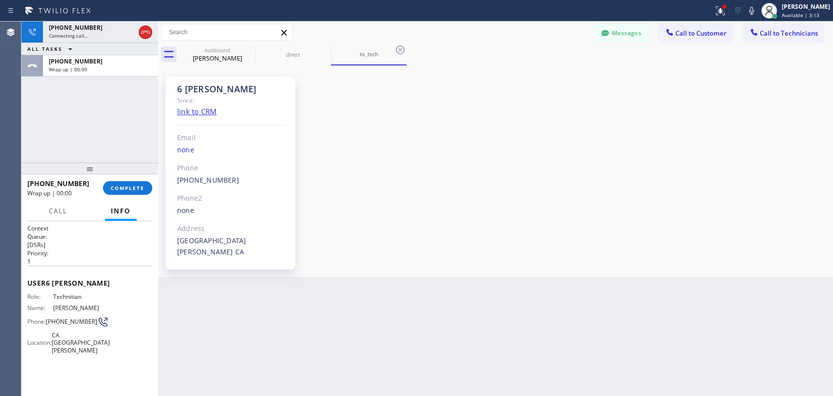
click at [144, 200] on div "+13474173881 Wrap up | 00:00 COMPLETE" at bounding box center [89, 187] width 125 height 25
click at [141, 185] on span "COMPLETE" at bounding box center [128, 188] width 34 height 7
click at [122, 129] on div "+13474173881 Live | 00:00 ALL TASKS ALL TASKS ACTIVE TASKS TASKS IN WRAP UP +13…" at bounding box center [89, 91] width 137 height 141
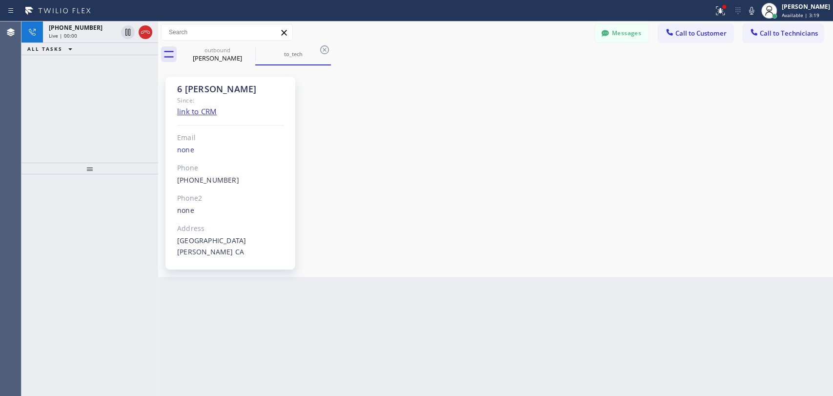
click at [224, 87] on div "6 Nick" at bounding box center [230, 88] width 107 height 11
click at [191, 83] on div "6 Nick" at bounding box center [230, 88] width 107 height 11
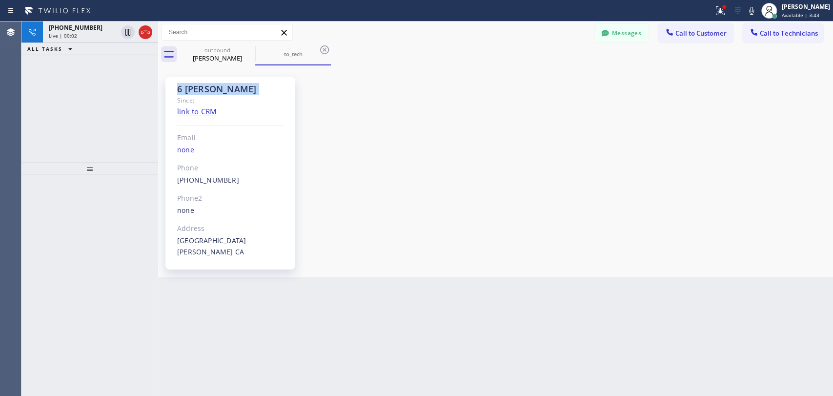
click at [199, 68] on div "6 Nick Since: link to CRM Email none Phone (347) 417-3881 Outbound call Technic…" at bounding box center [234, 171] width 146 height 206
click at [197, 88] on div "6 Nick" at bounding box center [230, 88] width 107 height 11
click at [193, 88] on div "6 Nick" at bounding box center [230, 88] width 107 height 11
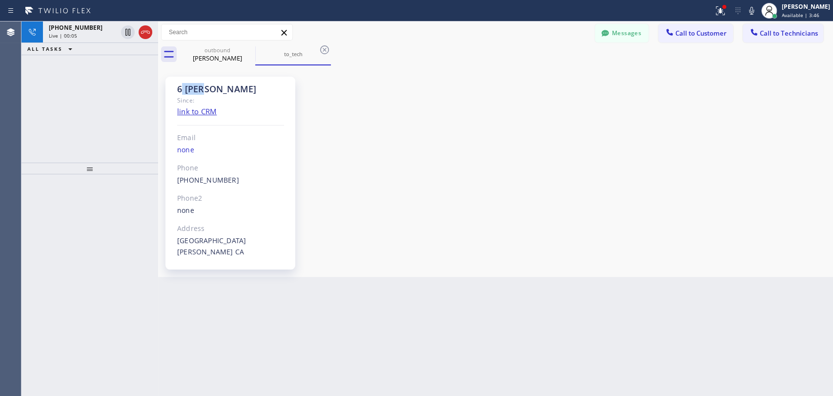
drag, startPoint x: 180, startPoint y: 91, endPoint x: 204, endPoint y: 88, distance: 23.6
click at [204, 88] on div "6 Nick" at bounding box center [230, 88] width 107 height 11
drag, startPoint x: 204, startPoint y: 88, endPoint x: 178, endPoint y: 92, distance: 26.2
click at [178, 92] on div "6 Nick" at bounding box center [230, 88] width 107 height 11
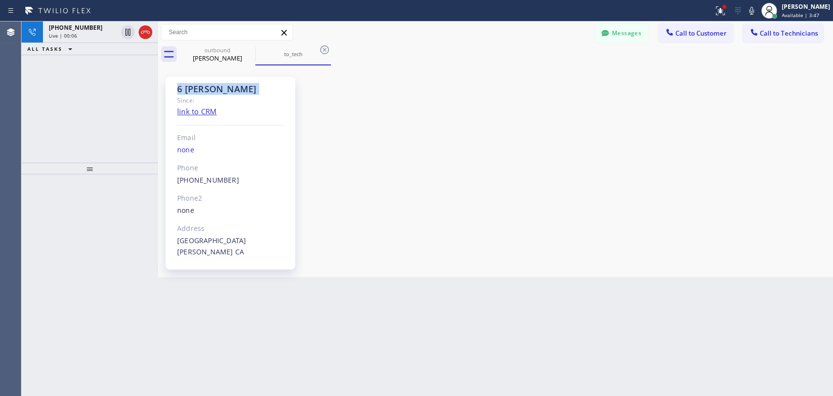
click at [178, 92] on div "6 Nick" at bounding box center [230, 88] width 107 height 11
drag, startPoint x: 178, startPoint y: 92, endPoint x: 202, endPoint y: 90, distance: 24.5
click at [202, 90] on div "6 Nick" at bounding box center [230, 88] width 107 height 11
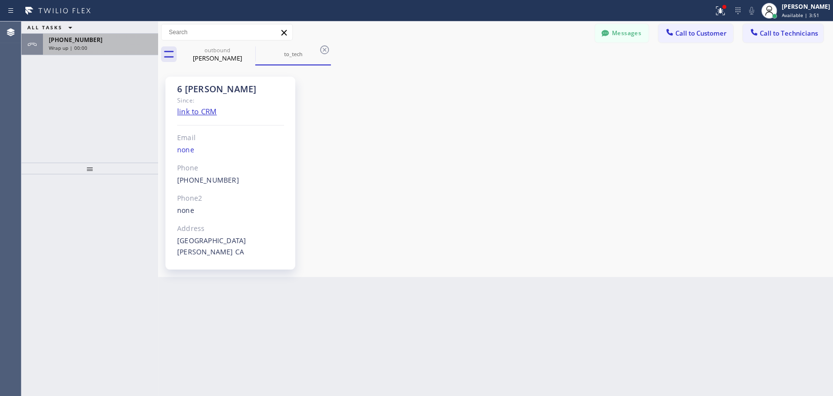
click at [89, 46] on div "Wrap up | 00:00" at bounding box center [100, 47] width 103 height 7
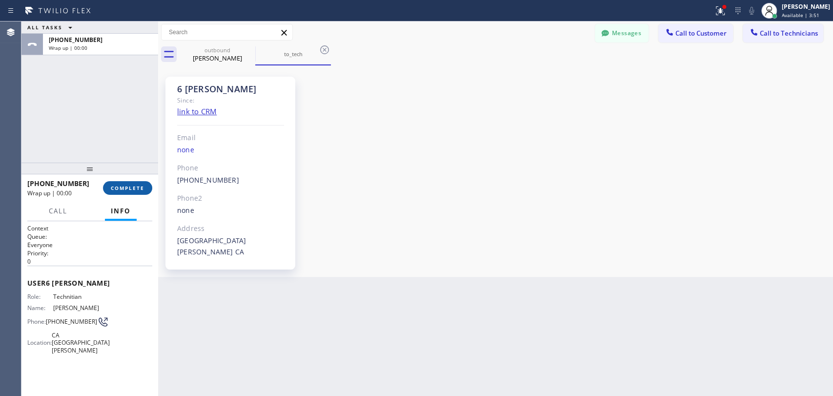
click at [124, 181] on div "+13474173881 Wrap up | 00:00 COMPLETE" at bounding box center [89, 187] width 125 height 25
click at [130, 195] on div "+13474173881 Wrap up | 00:00 COMPLETE" at bounding box center [89, 187] width 125 height 25
click at [121, 180] on div "+13474173881 Wrap up | 00:00 COMPLETE" at bounding box center [89, 187] width 125 height 25
click at [129, 194] on button "COMPLETE" at bounding box center [127, 188] width 49 height 14
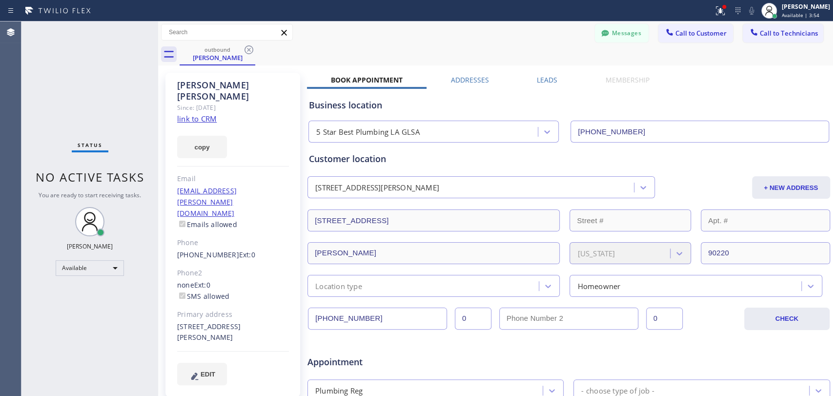
click at [716, 330] on div at bounding box center [569, 334] width 524 height 9
click at [599, 40] on div at bounding box center [605, 34] width 12 height 12
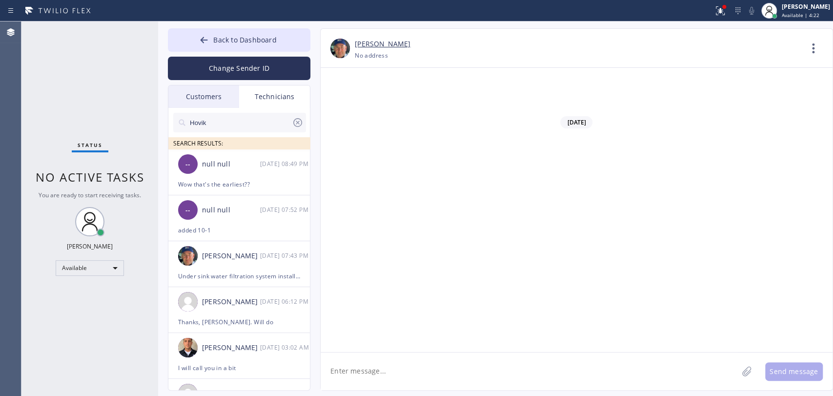
click at [195, 91] on div "Customers" at bounding box center [203, 96] width 71 height 22
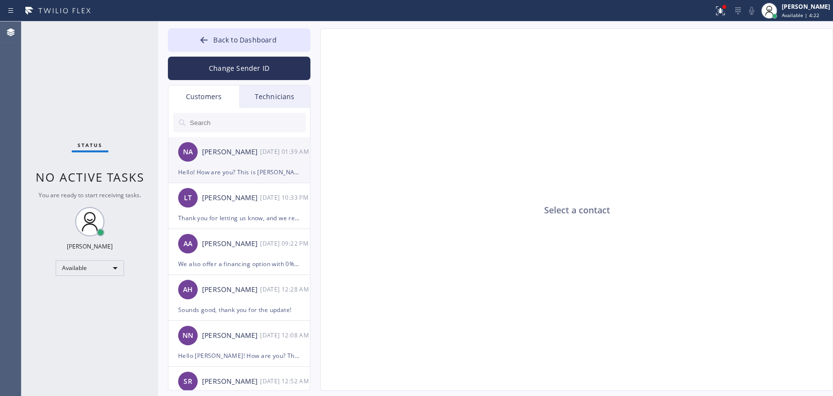
click at [211, 162] on div "NA Nader Arfai 09/24 01:39 AM" at bounding box center [239, 151] width 143 height 29
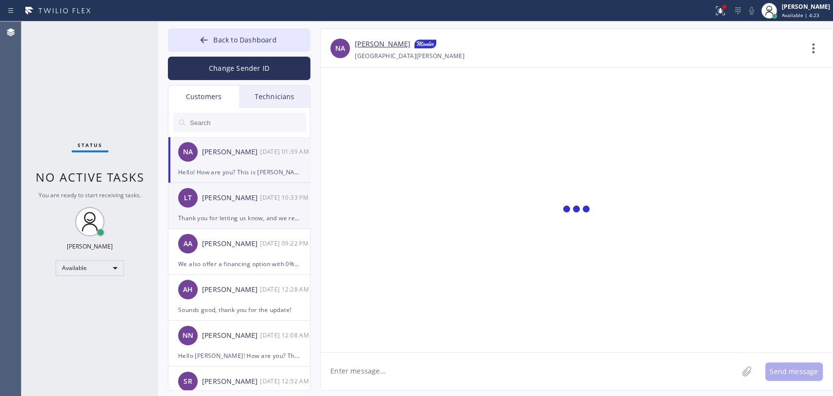
click at [214, 193] on div "[PERSON_NAME]" at bounding box center [231, 197] width 58 height 11
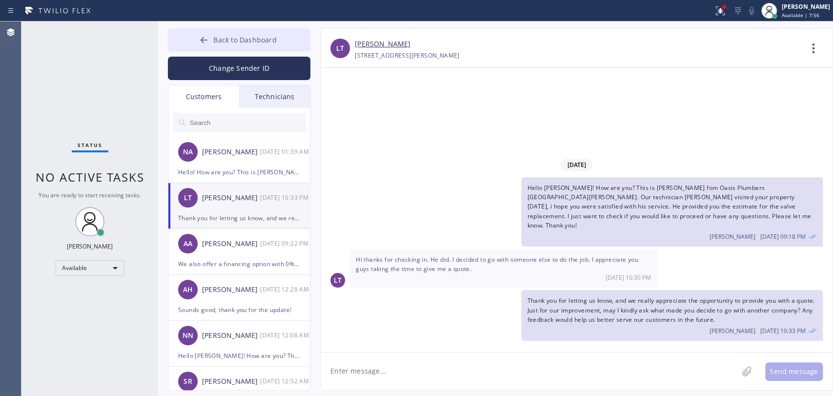
click at [255, 42] on span "Back to Dashboard" at bounding box center [244, 39] width 63 height 9
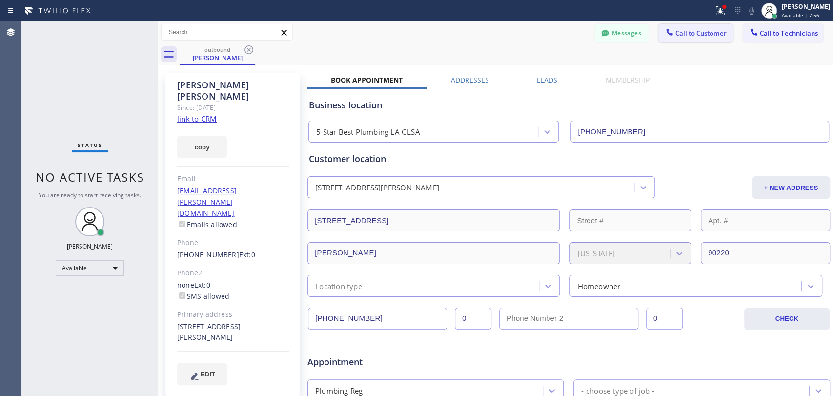
click at [692, 26] on button "Call to Customer" at bounding box center [696, 33] width 75 height 19
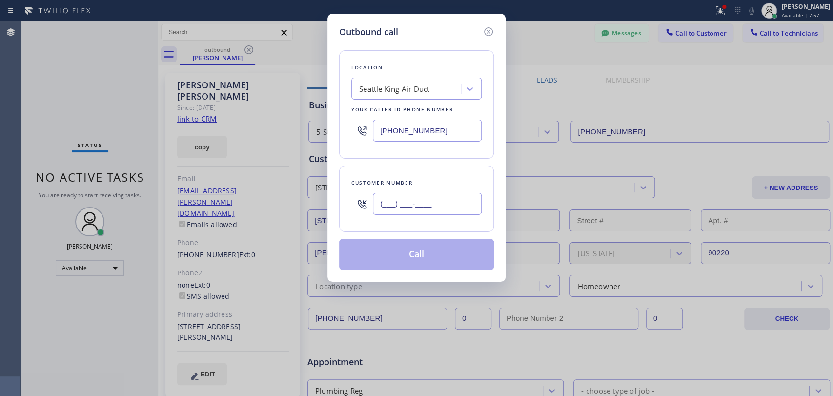
click at [380, 204] on input "(___) ___-____" at bounding box center [427, 204] width 109 height 22
paste input "323) 314-4150"
type input "[PHONE_NUMBER]"
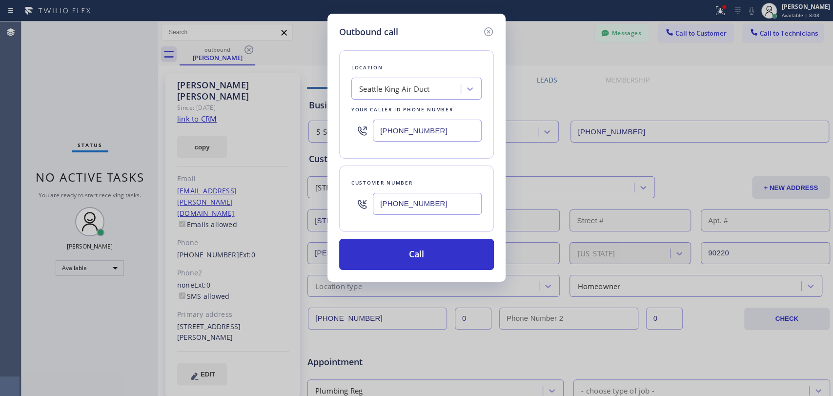
click at [399, 103] on div "Location Seattle King Air Duct Your caller id phone number (206) 317-6532" at bounding box center [416, 104] width 155 height 108
click at [402, 87] on div "Seattle King Air Duct" at bounding box center [394, 88] width 70 height 11
paste input "Home Alliance"
type input "Home Alliance"
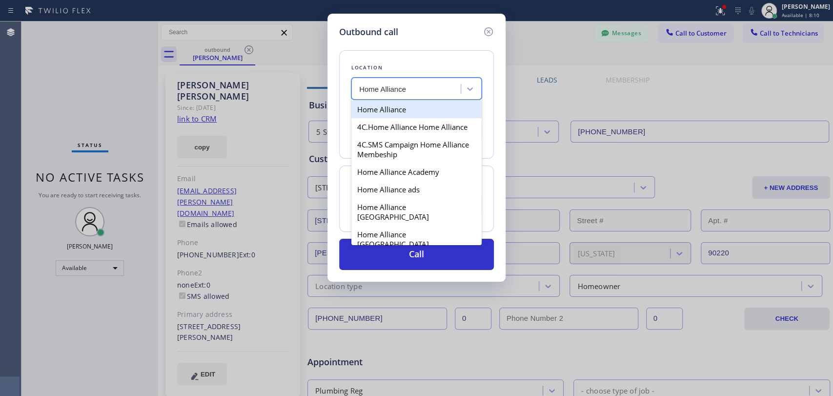
click at [392, 106] on div "Home Alliance" at bounding box center [416, 110] width 130 height 18
type input "[PHONE_NUMBER]"
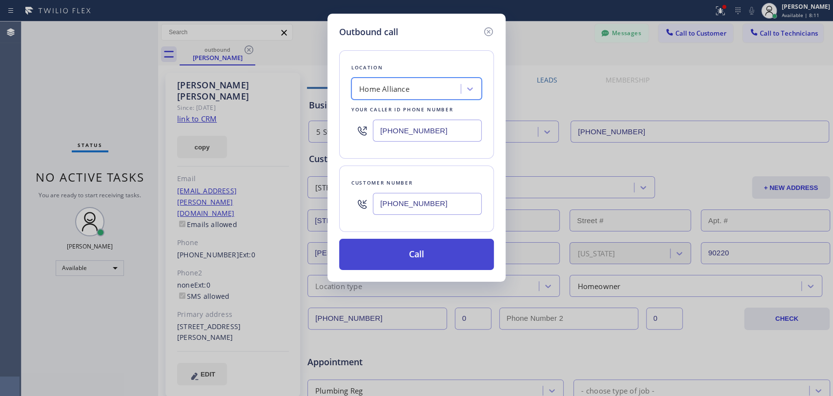
click at [408, 246] on button "Call" at bounding box center [416, 254] width 155 height 31
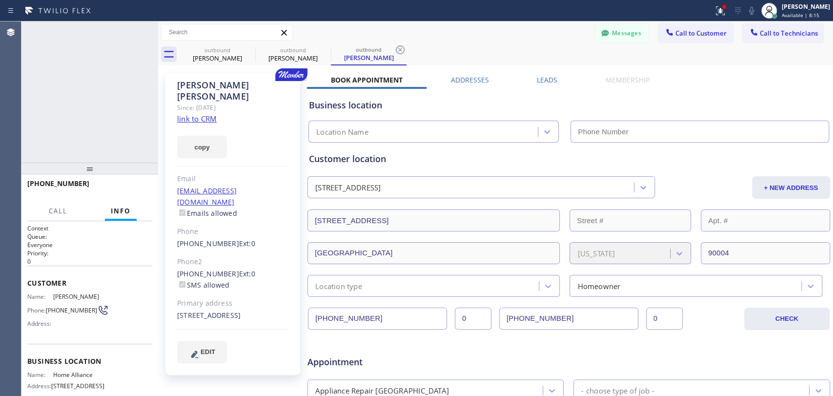
type input "[PHONE_NUMBER]"
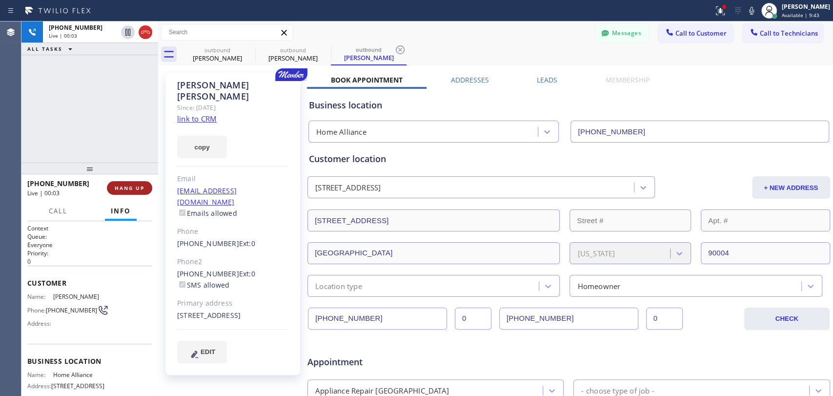
click at [121, 191] on button "HANG UP" at bounding box center [129, 188] width 45 height 14
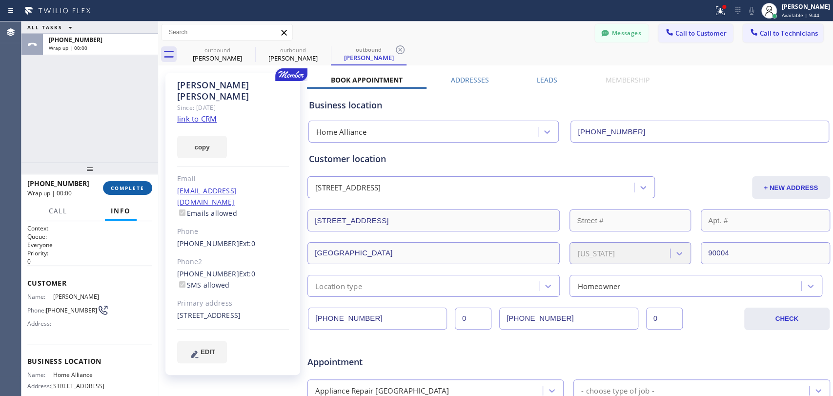
click at [127, 191] on button "COMPLETE" at bounding box center [127, 188] width 49 height 14
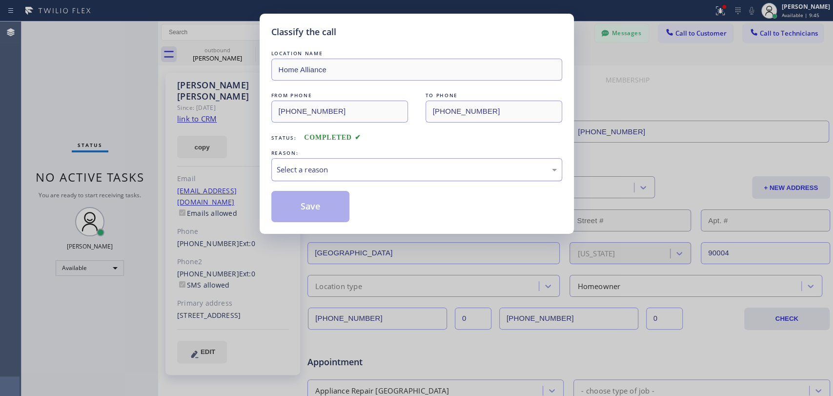
click at [372, 171] on div "Select a reason" at bounding box center [417, 169] width 280 height 11
click at [328, 220] on button "Save" at bounding box center [310, 206] width 79 height 31
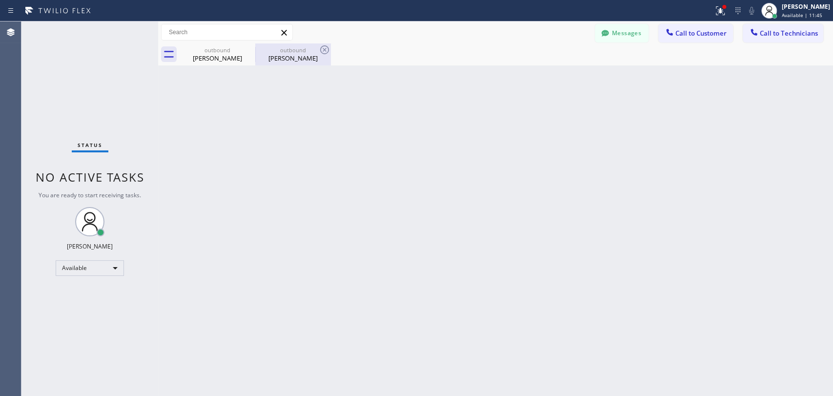
click at [258, 58] on div "Jessica Fishman" at bounding box center [293, 58] width 74 height 9
click at [247, 52] on icon at bounding box center [249, 50] width 12 height 12
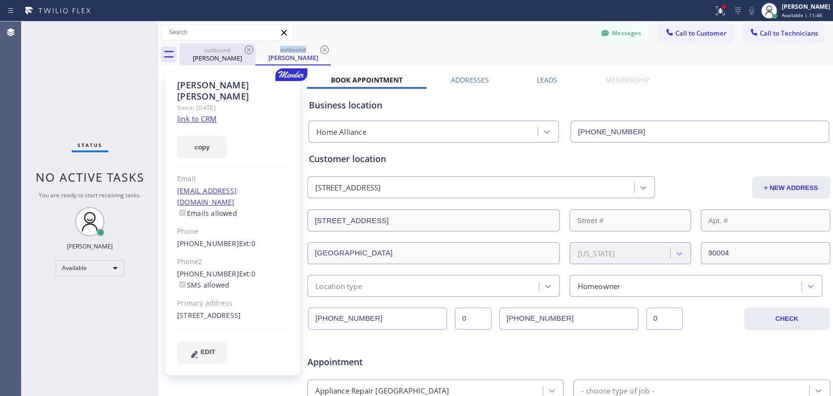
click at [247, 52] on icon at bounding box center [249, 50] width 12 height 12
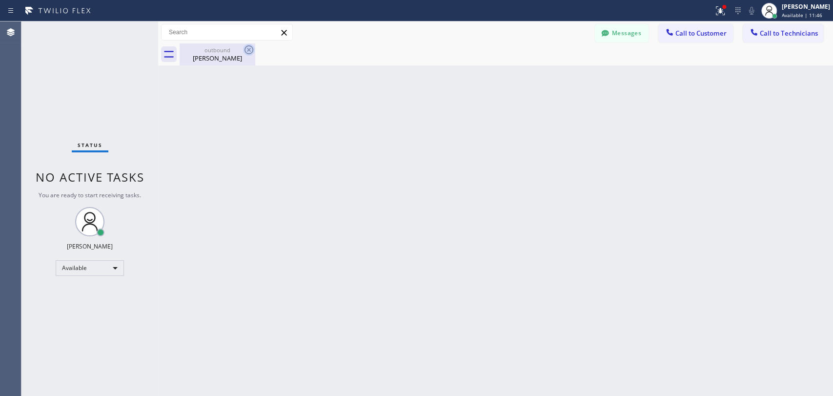
click at [245, 54] on icon at bounding box center [249, 50] width 12 height 12
click at [319, 129] on div "Back to Dashboard Change Sender ID Customers Technicians NA Nader Arfai 09/24 0…" at bounding box center [495, 208] width 675 height 374
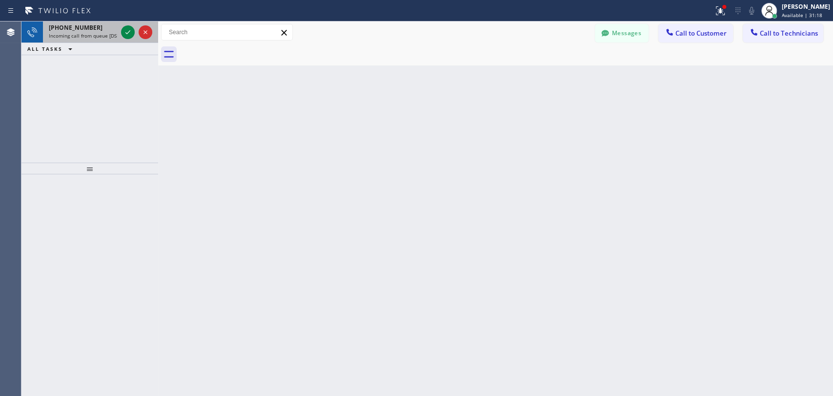
click at [55, 24] on span "+16616660028" at bounding box center [76, 27] width 54 height 8
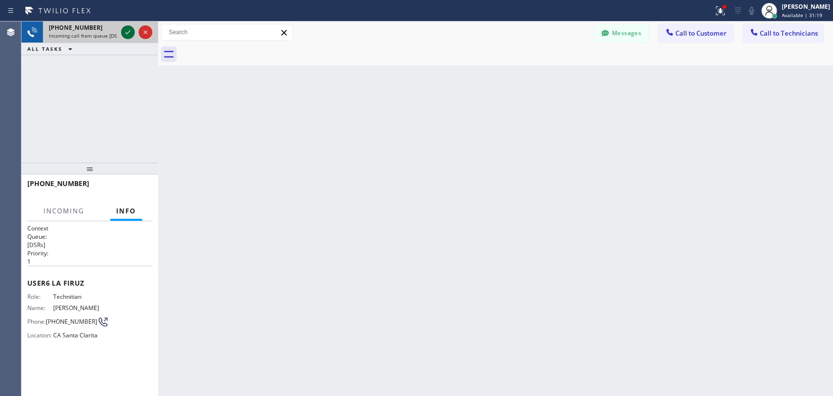
click at [127, 33] on icon at bounding box center [128, 32] width 12 height 12
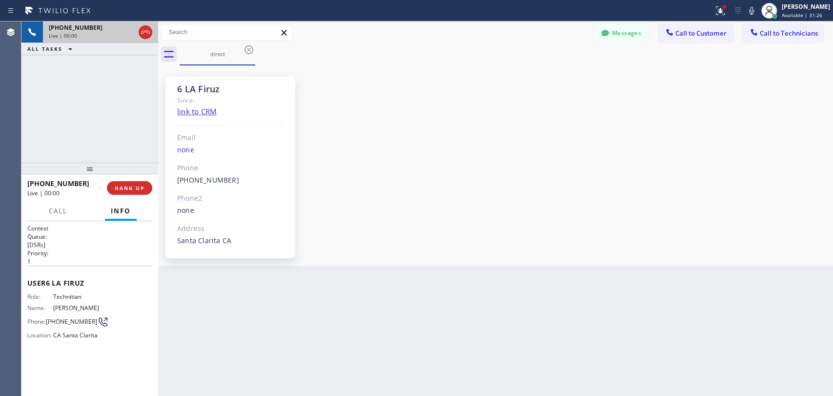
scroll to position [5934, 0]
click at [113, 186] on button "HANG UP" at bounding box center [129, 188] width 45 height 14
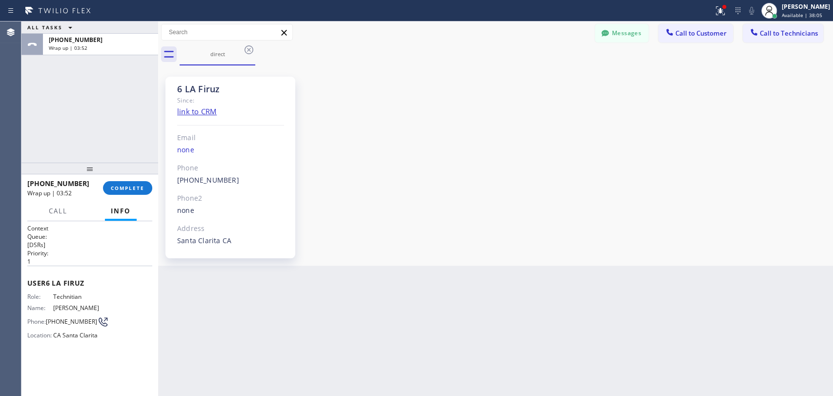
click at [154, 189] on div "+16616660028 Wrap up | 03:52 COMPLETE" at bounding box center [89, 187] width 137 height 27
click at [149, 188] on button "COMPLETE" at bounding box center [127, 188] width 49 height 14
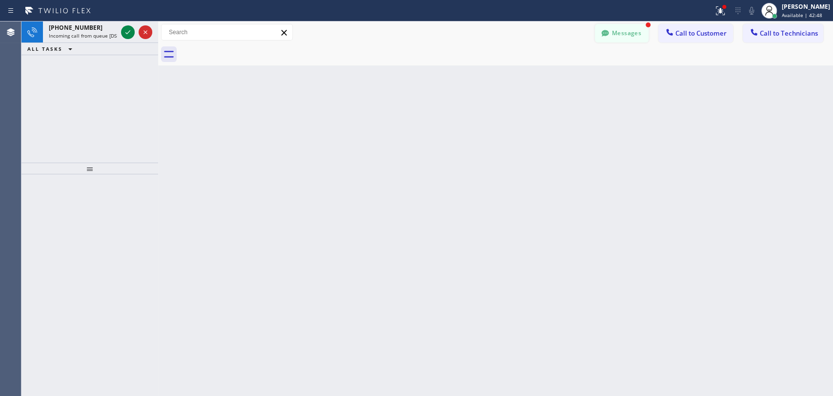
click at [624, 31] on button "Messages" at bounding box center [622, 33] width 54 height 19
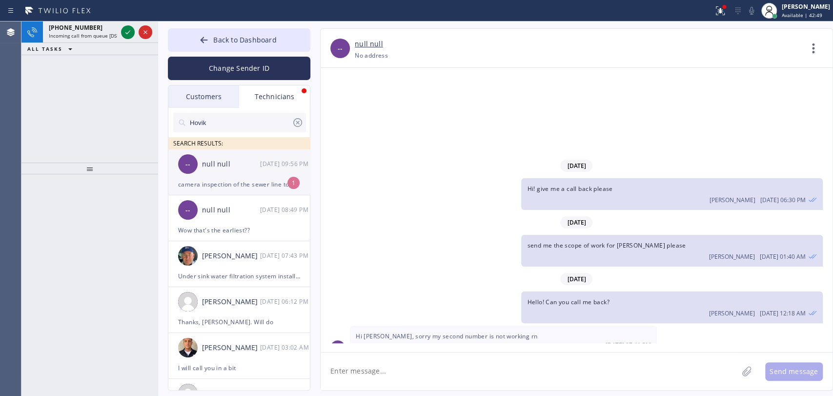
click at [222, 177] on div "-- null null 09/24 09:56 PM" at bounding box center [239, 163] width 143 height 29
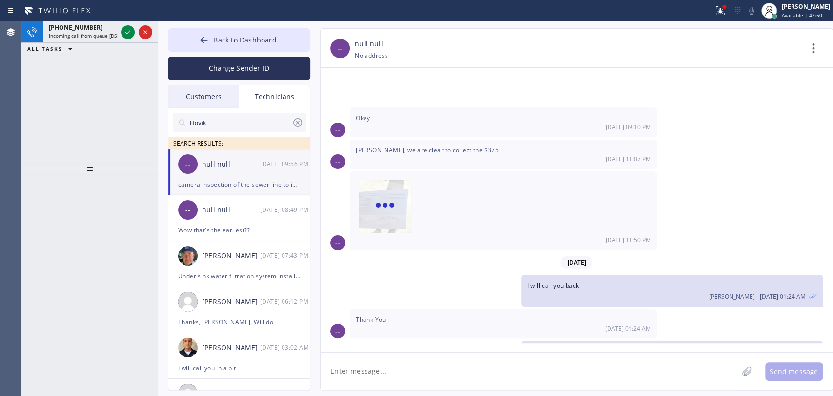
click at [268, 158] on div "[DATE] 09:56 PM" at bounding box center [285, 163] width 51 height 11
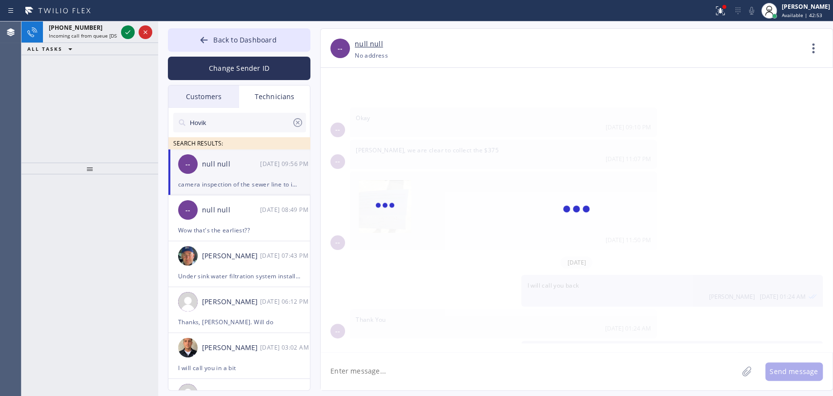
scroll to position [82723, 0]
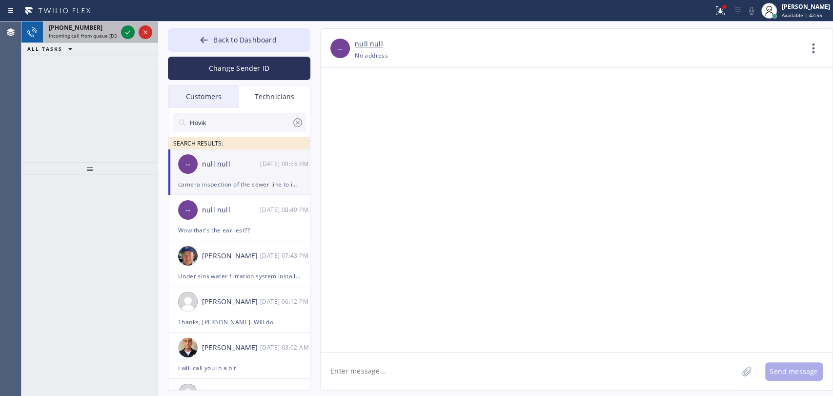
click at [121, 31] on div at bounding box center [136, 31] width 35 height 21
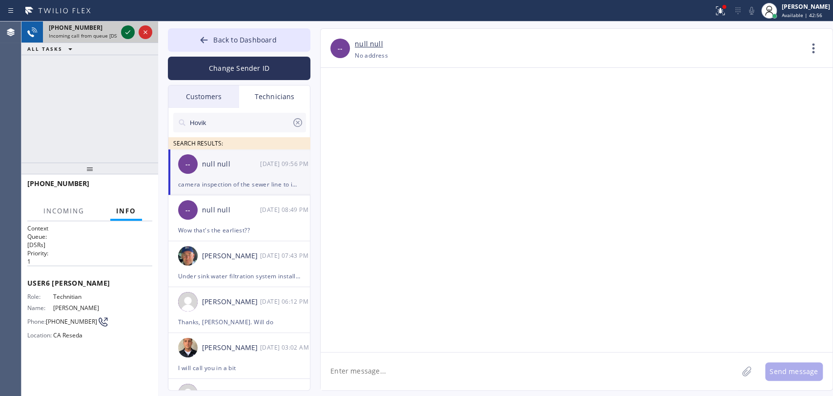
click at [125, 29] on icon at bounding box center [128, 32] width 12 height 12
click at [216, 167] on div "null null" at bounding box center [231, 164] width 58 height 11
drag, startPoint x: 507, startPoint y: 290, endPoint x: 545, endPoint y: 293, distance: 38.7
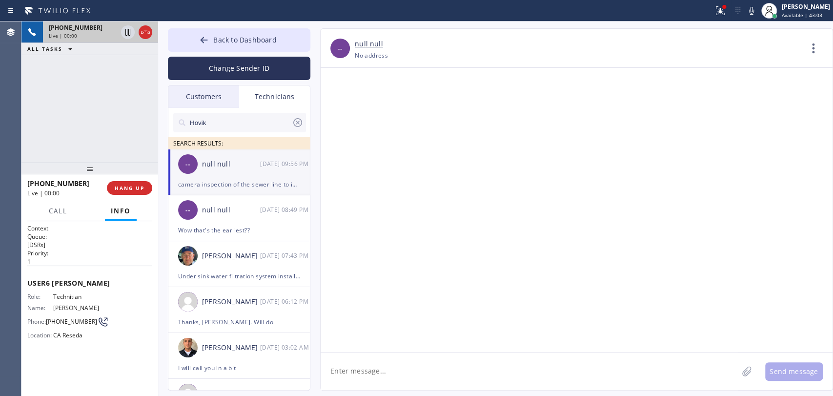
drag, startPoint x: 374, startPoint y: 303, endPoint x: 494, endPoint y: 303, distance: 119.1
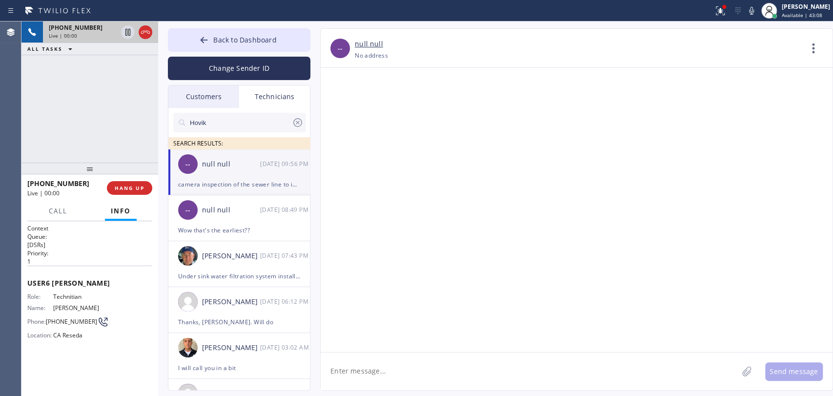
click at [398, 363] on textarea "To enrich screen reader interactions, please activate Accessibility in Grammarl…" at bounding box center [529, 371] width 417 height 38
drag, startPoint x: 375, startPoint y: 303, endPoint x: 355, endPoint y: 291, distance: 22.8
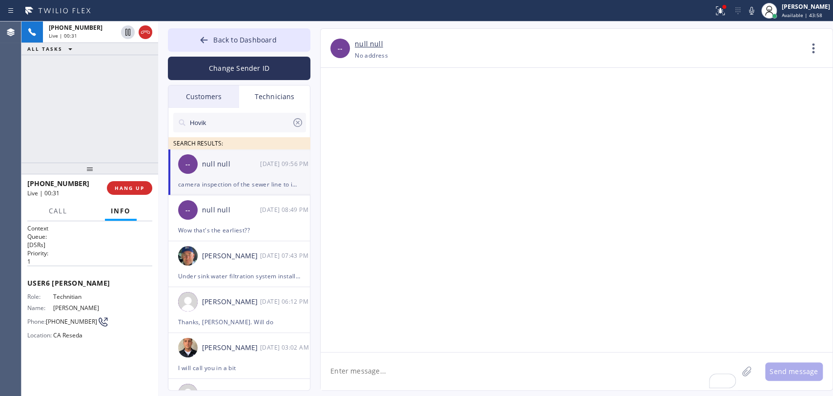
copy span "camera inspection of the sewer line to identify blockages, damages, or obstruct…"
click at [138, 185] on span "HANG UP" at bounding box center [130, 188] width 30 height 7
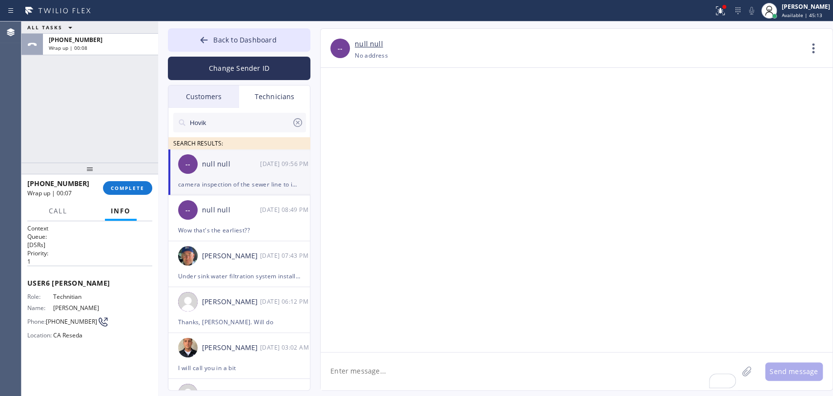
drag, startPoint x: 115, startPoint y: 192, endPoint x: 123, endPoint y: 148, distance: 44.6
click at [115, 192] on button "COMPLETE" at bounding box center [127, 188] width 49 height 14
click at [123, 142] on div "ALL TASKS ALL TASKS ACTIVE TASKS TASKS IN WRAP UP [PHONE_NUMBER] Wrap up | 00:08" at bounding box center [89, 91] width 137 height 141
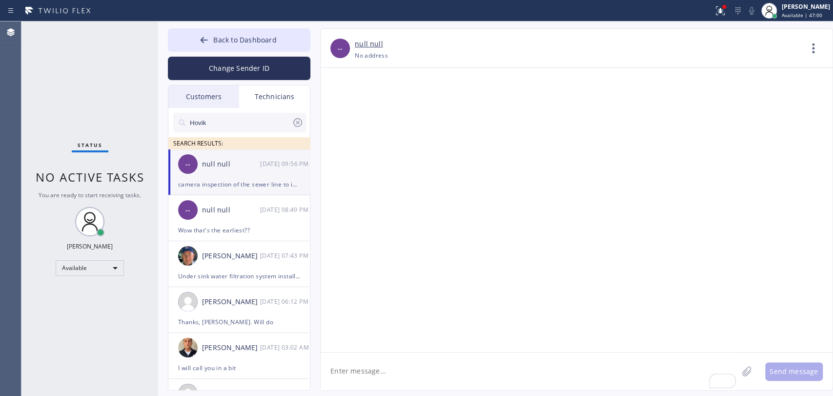
click at [410, 359] on textarea "To enrich screen reader interactions, please activate Accessibility in Grammarl…" at bounding box center [529, 371] width 417 height 38
click at [410, 360] on textarea "To enrich screen reader interactions, please activate Accessibility in Grammarl…" at bounding box center [529, 371] width 417 height 38
type textarea "done"
click at [243, 174] on div "-- null null [DATE] 10:01 PM" at bounding box center [239, 163] width 143 height 29
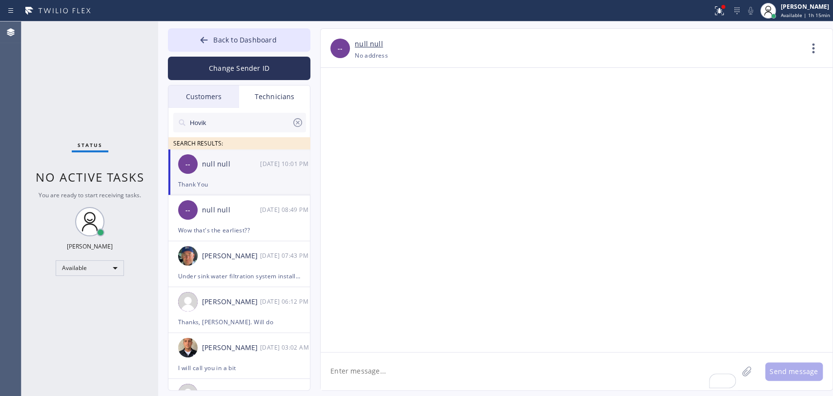
click at [94, 384] on div "Status No active tasks You are ready to start receiving tasks. [PERSON_NAME] Av…" at bounding box center [89, 208] width 137 height 374
click at [185, 28] on button "Back to Dashboard" at bounding box center [239, 39] width 143 height 23
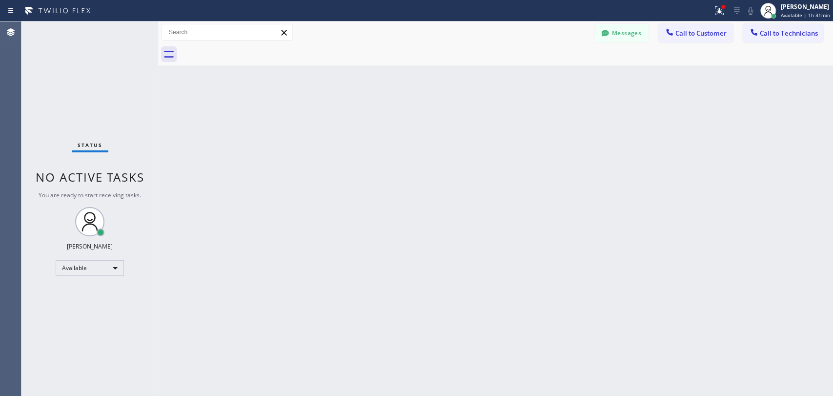
click at [753, 32] on icon at bounding box center [754, 32] width 6 height 6
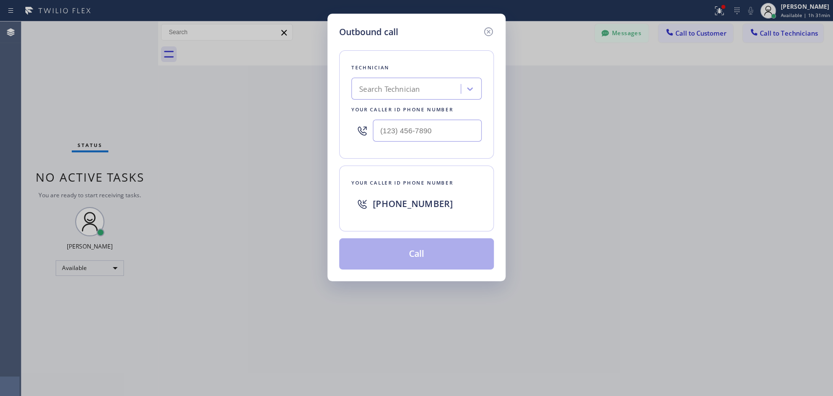
click at [384, 86] on div "Search Technician" at bounding box center [389, 88] width 61 height 11
click at [486, 29] on icon at bounding box center [489, 32] width 12 height 12
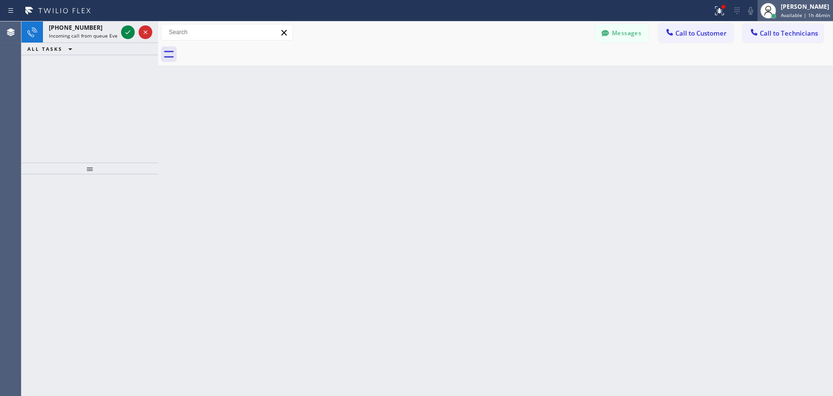
click at [819, 6] on div "[PERSON_NAME]" at bounding box center [805, 6] width 49 height 8
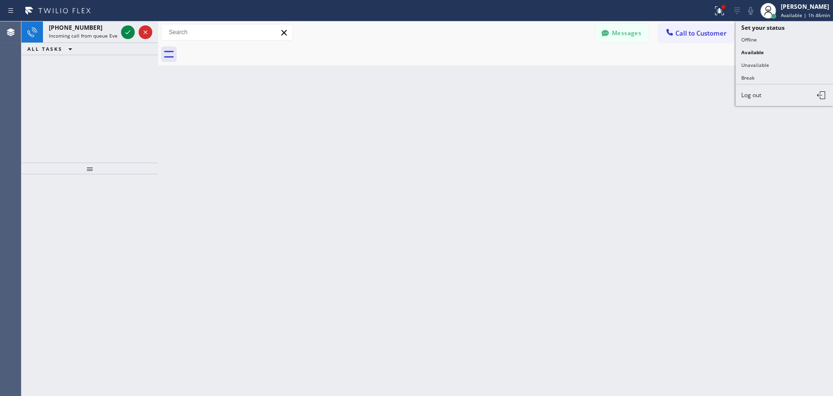
click at [755, 63] on button "Unavailable" at bounding box center [785, 65] width 98 height 13
